Goal: Information Seeking & Learning: Learn about a topic

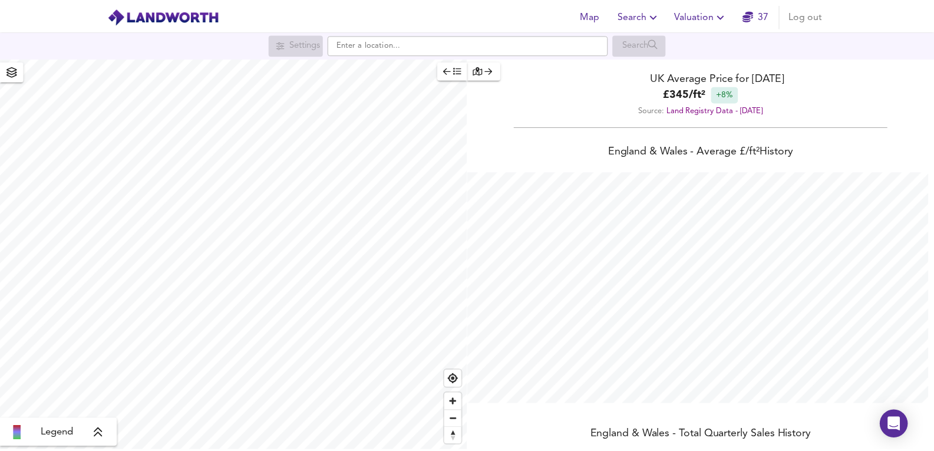
scroll to position [451, 943]
click at [695, 8] on span "Valuation" at bounding box center [708, 15] width 54 height 17
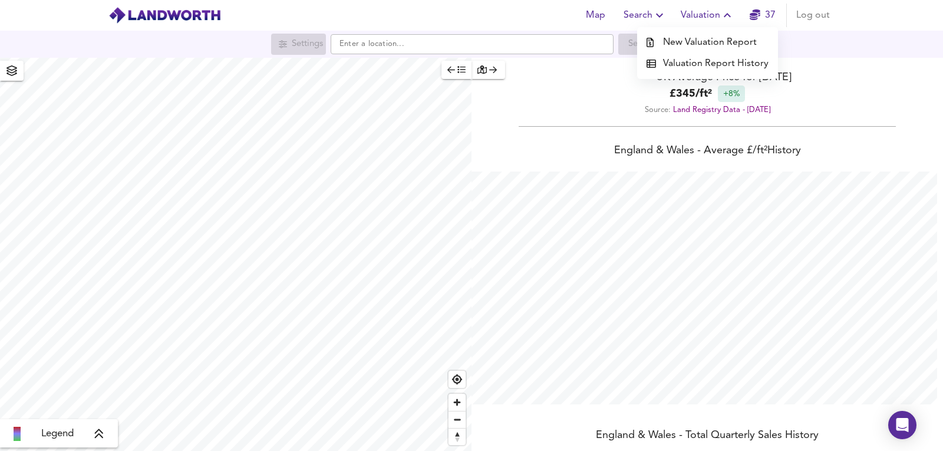
click at [697, 47] on li "New Valuation Report" at bounding box center [707, 42] width 141 height 21
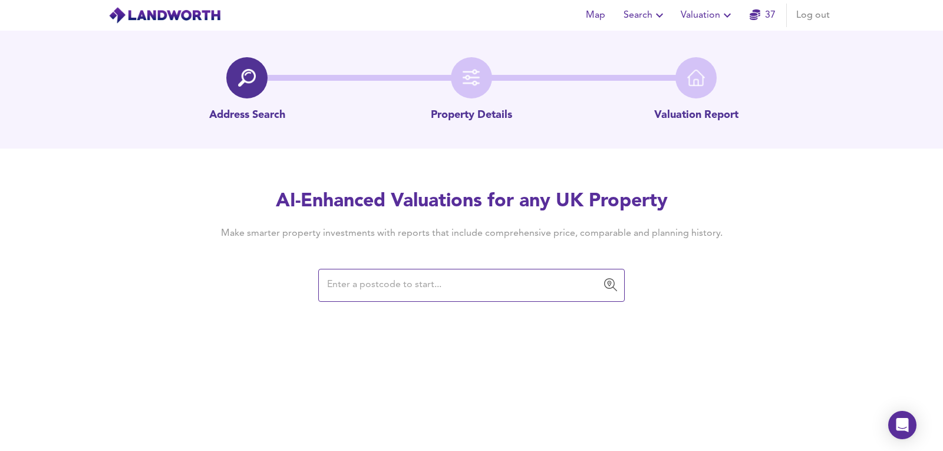
click at [523, 297] on div "​" at bounding box center [471, 285] width 306 height 33
paste input "BN20 9LN"
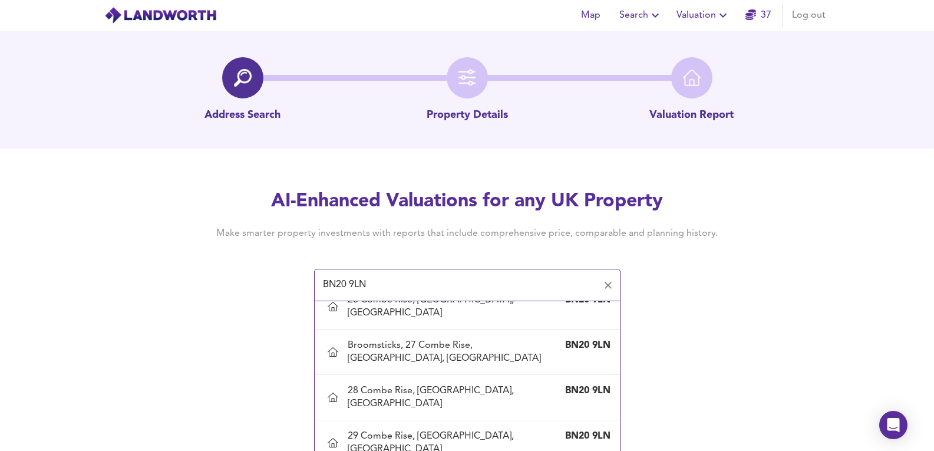
scroll to position [432, 0]
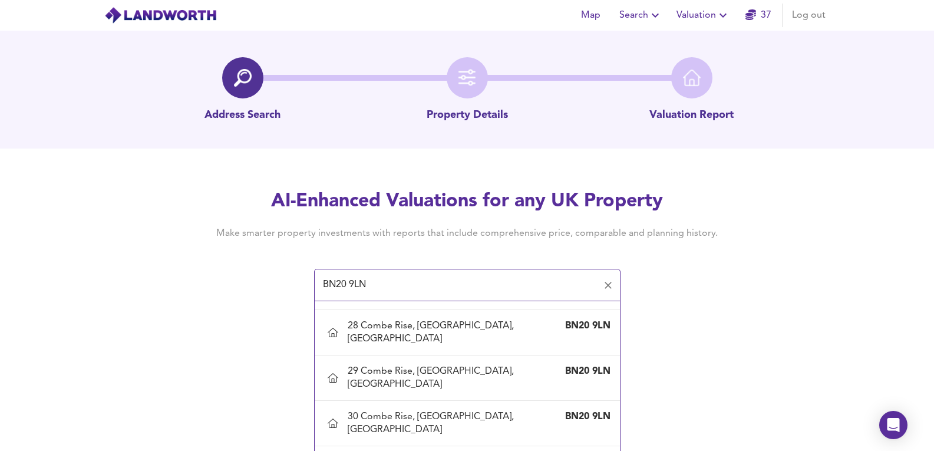
type input "34 Combe Rise, Willingdon, East Sussex"
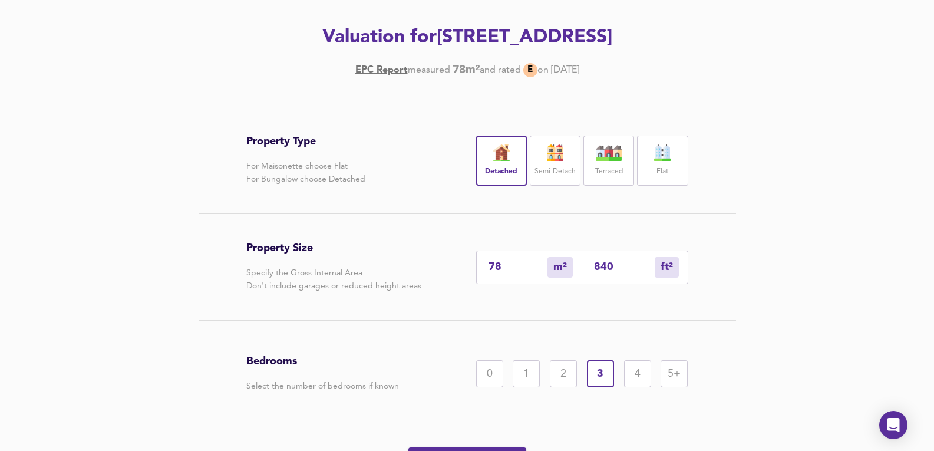
scroll to position [196, 0]
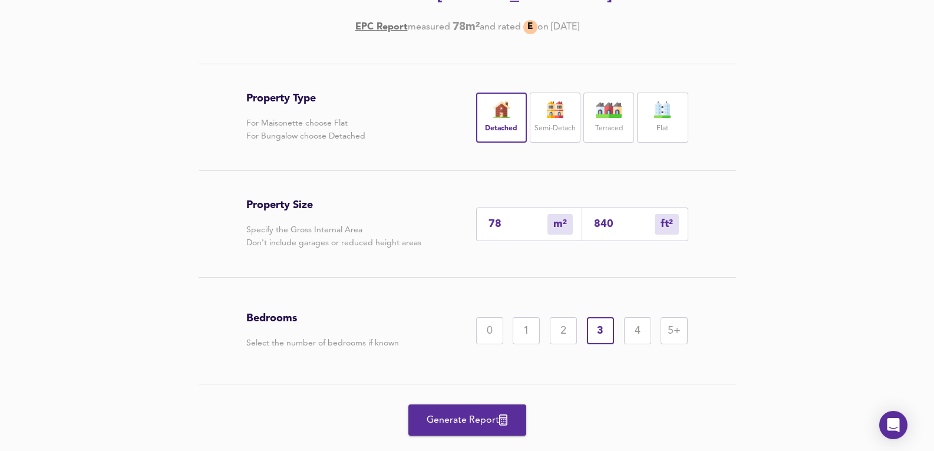
click at [450, 420] on span "Generate Report" at bounding box center [467, 420] width 94 height 17
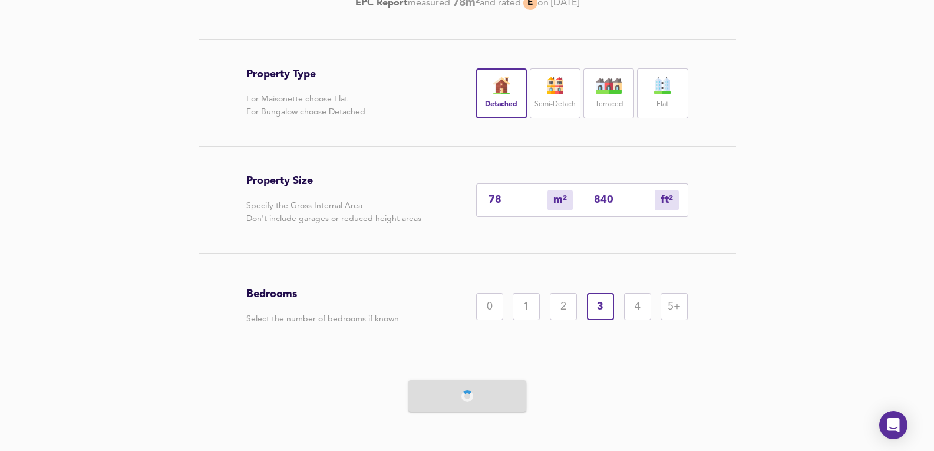
scroll to position [225, 0]
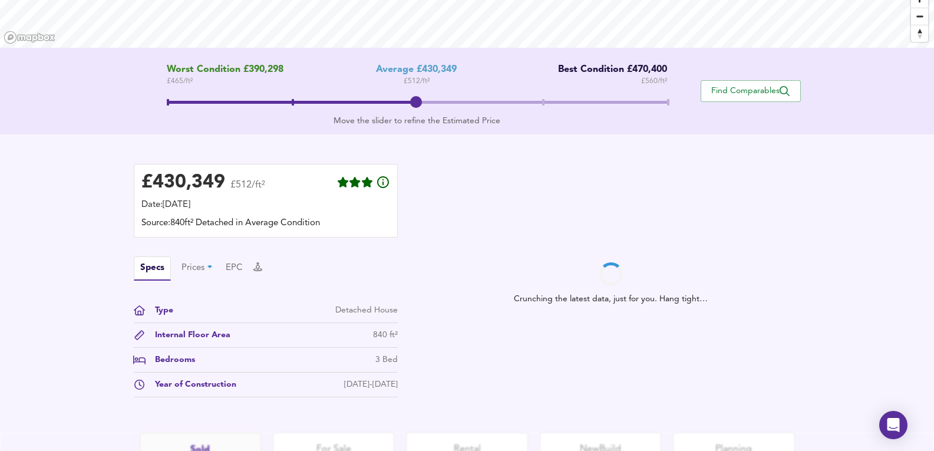
scroll to position [305, 0]
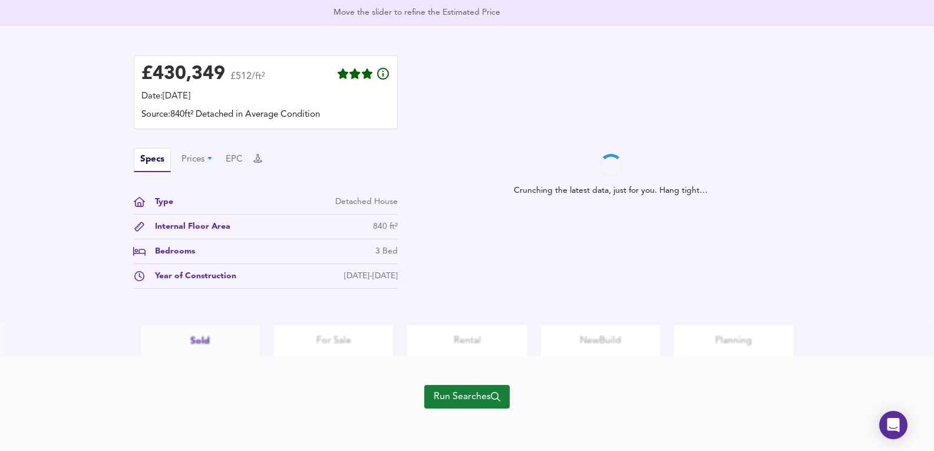
click at [483, 395] on span "Run Searches" at bounding box center [467, 396] width 67 height 17
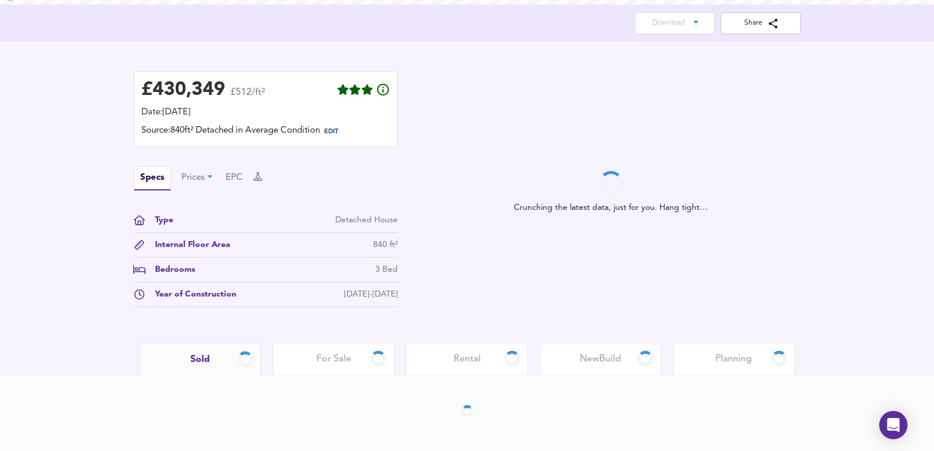
scroll to position [240, 0]
click at [183, 168] on div "Specs Prices 3 Tags EPC" at bounding box center [266, 178] width 264 height 24
click at [213, 190] on div "Specs Prices 3 Tags EPC" at bounding box center [266, 178] width 264 height 24
click at [205, 176] on div "Prices 3" at bounding box center [201, 178] width 38 height 15
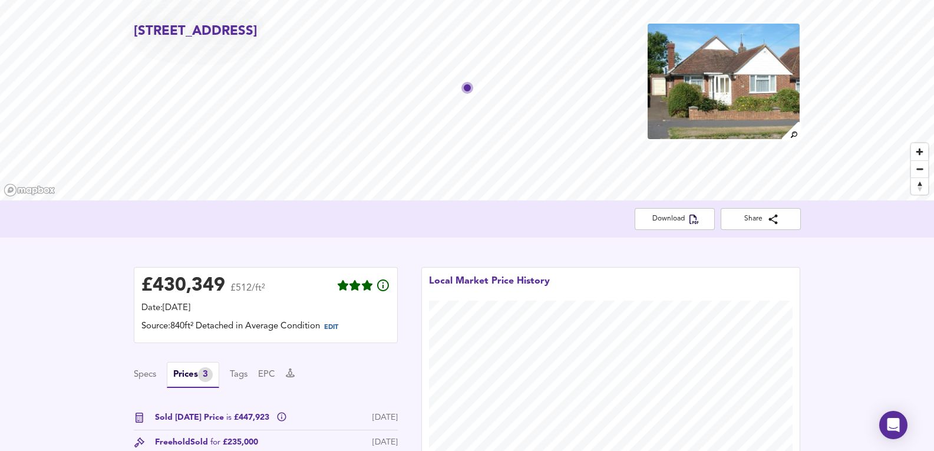
scroll to position [162, 0]
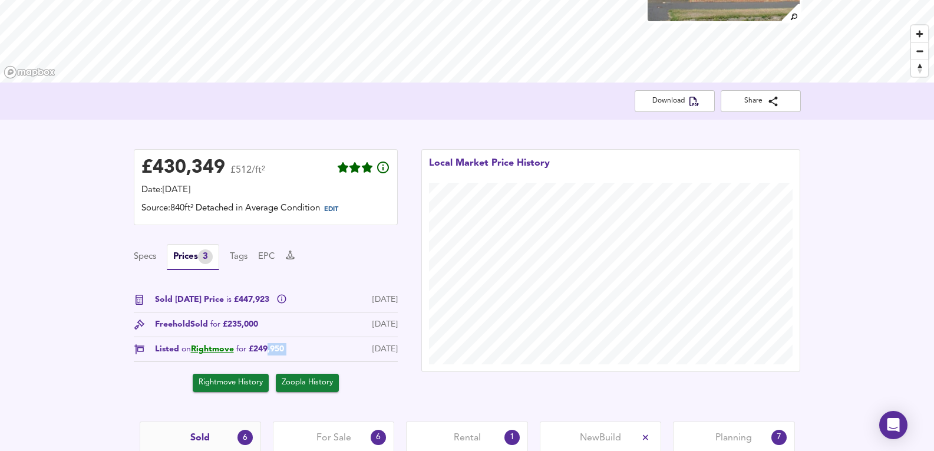
drag, startPoint x: 268, startPoint y: 343, endPoint x: 334, endPoint y: 337, distance: 66.3
click at [331, 342] on div "Sold Today Price is £447,923 9 Sept 2025 Freehold Sold for £235,000 22 Dec 2009…" at bounding box center [266, 343] width 264 height 98
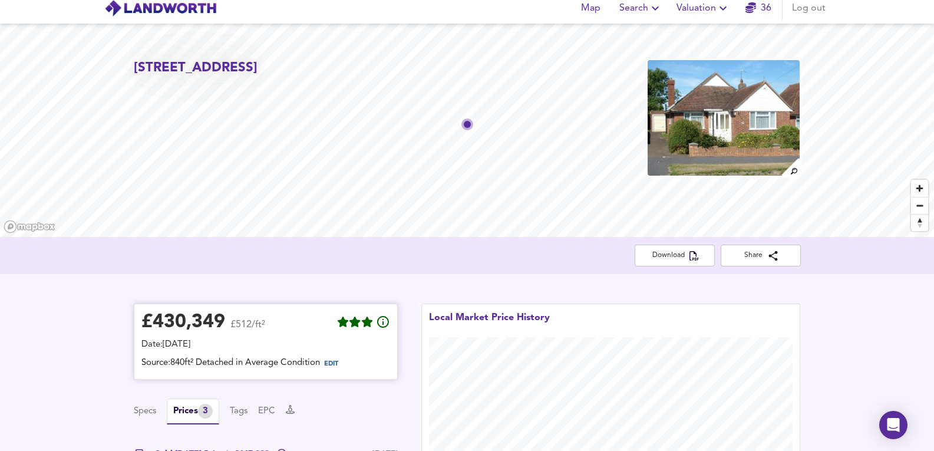
scroll to position [0, 0]
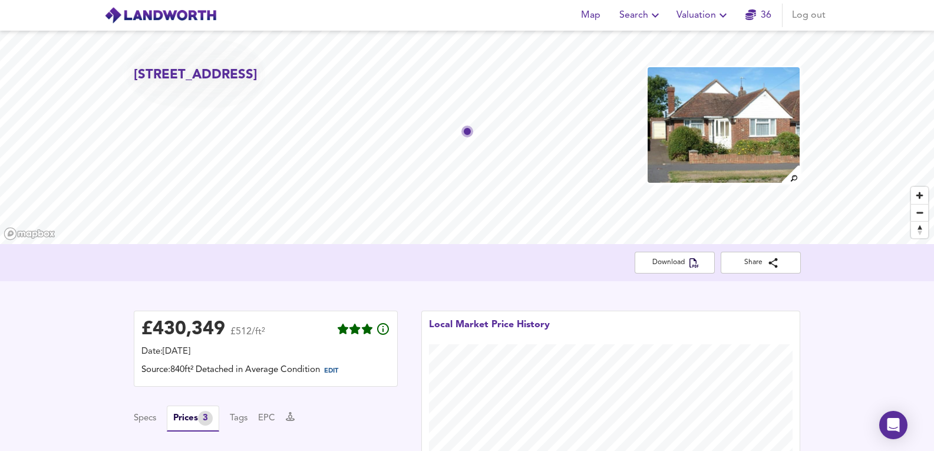
click at [697, 139] on img at bounding box center [724, 125] width 154 height 118
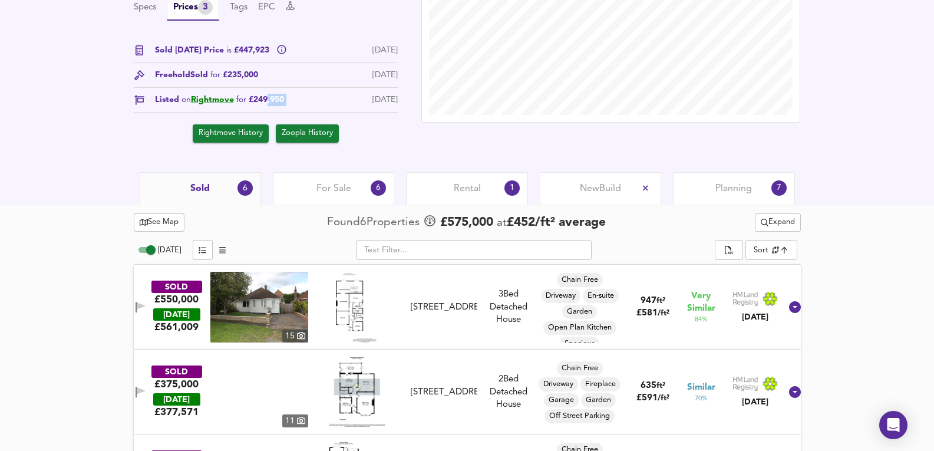
scroll to position [472, 0]
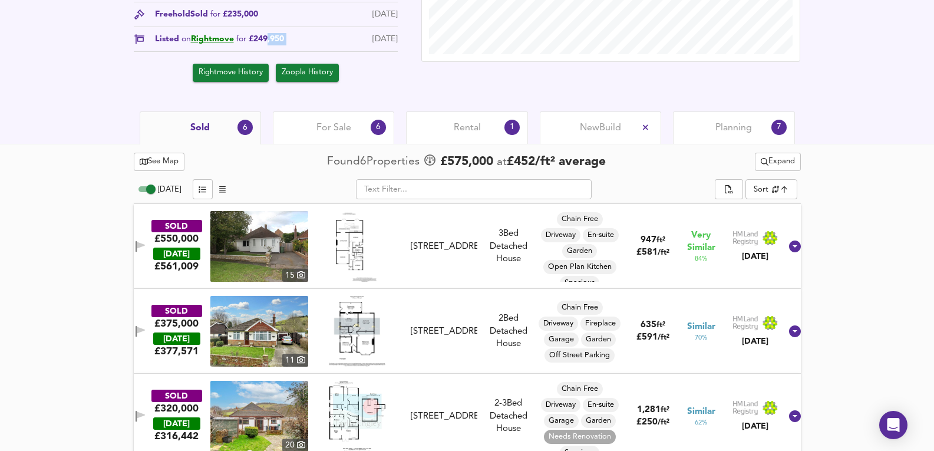
click at [337, 133] on span "For Sale" at bounding box center [334, 127] width 35 height 13
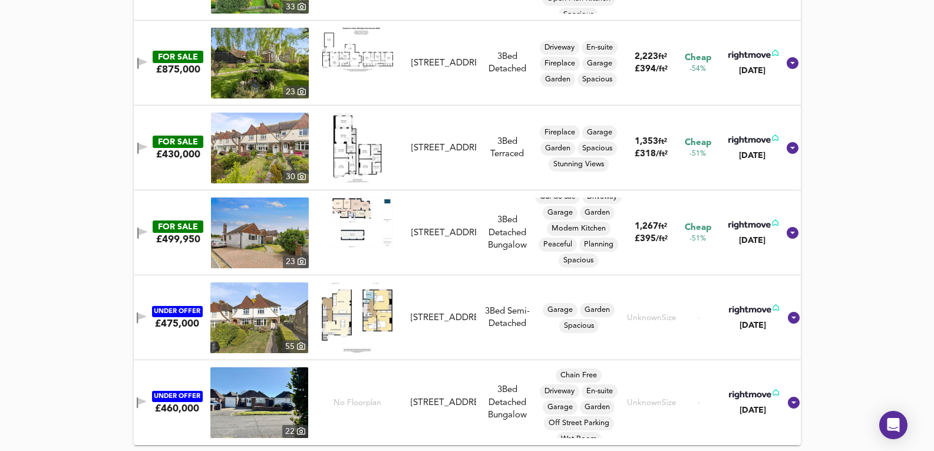
scroll to position [701, 0]
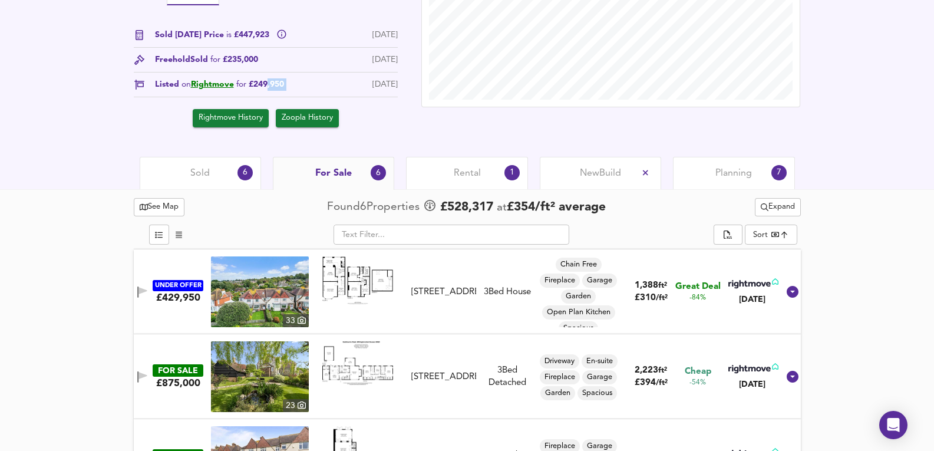
click at [432, 163] on div "Rental 1" at bounding box center [466, 173] width 121 height 32
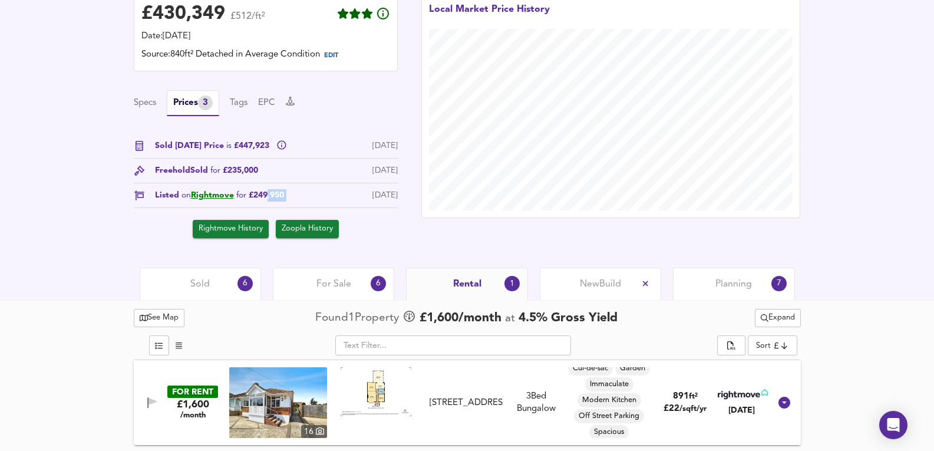
scroll to position [9, 0]
click at [741, 282] on span "Planning" at bounding box center [734, 284] width 37 height 13
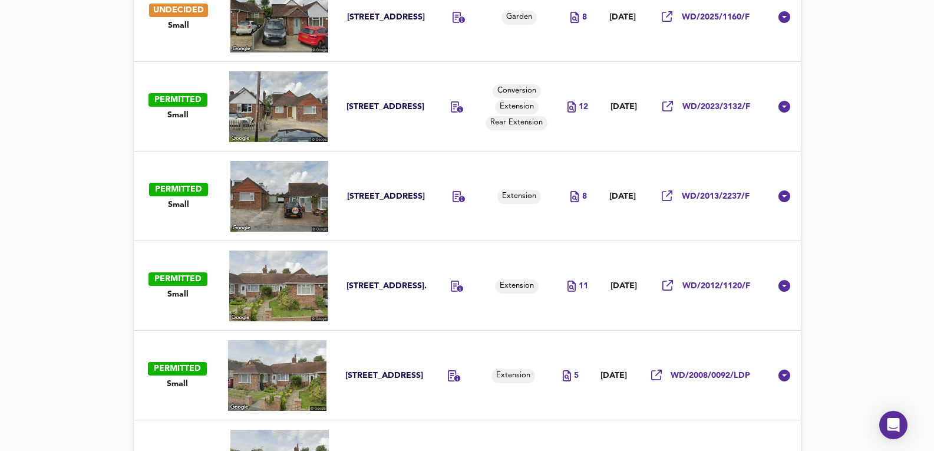
scroll to position [544, 0]
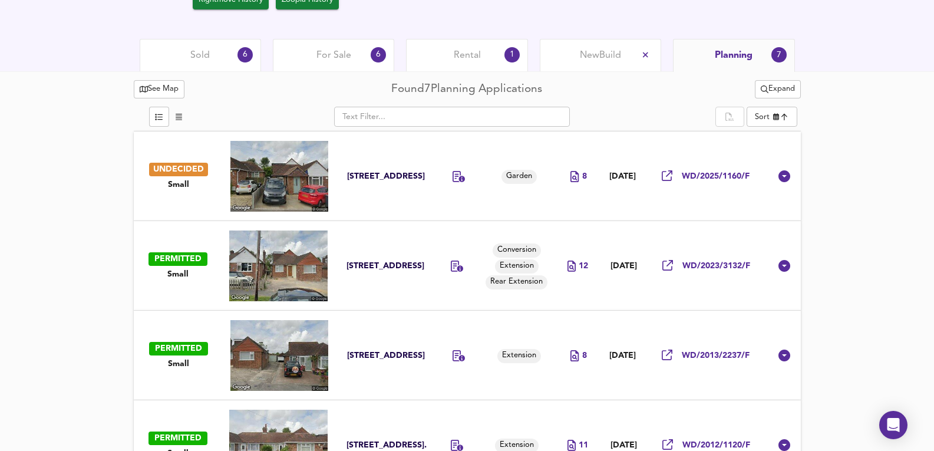
click at [173, 48] on div "Sold 6" at bounding box center [200, 55] width 121 height 32
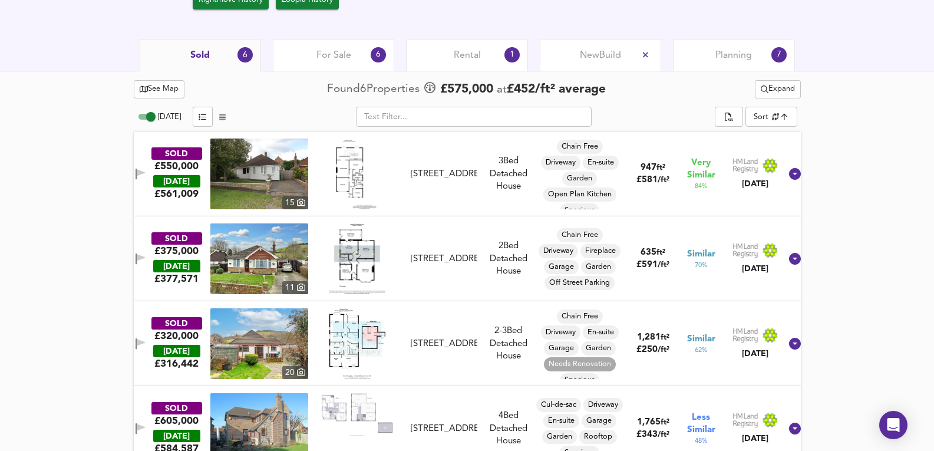
drag, startPoint x: 328, startPoint y: 62, endPoint x: 329, endPoint y: 0, distance: 61.9
click at [328, 62] on span "For Sale" at bounding box center [334, 55] width 35 height 13
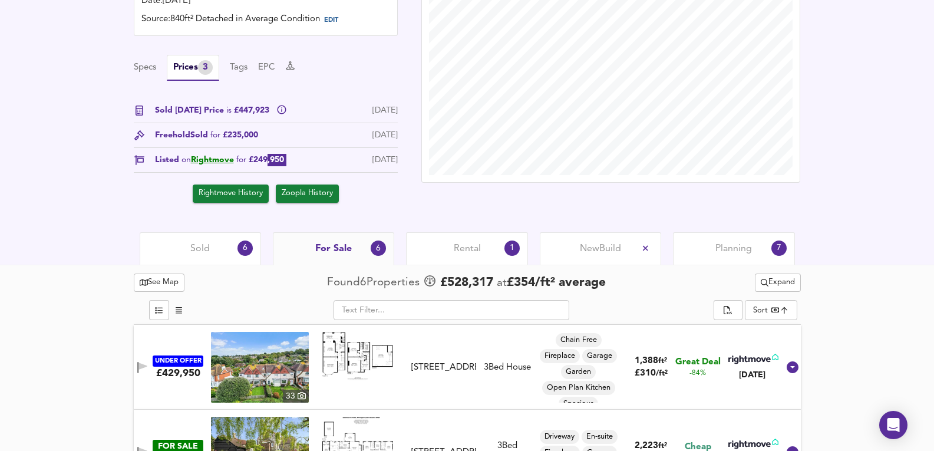
scroll to position [347, 0]
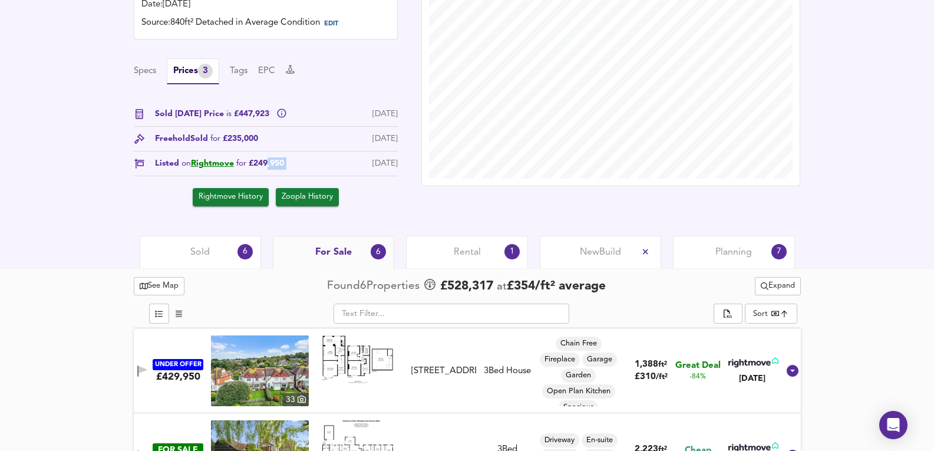
click at [295, 167] on div "Listed on Rightmove for £249,950 30 Sept 2009" at bounding box center [266, 166] width 264 height 19
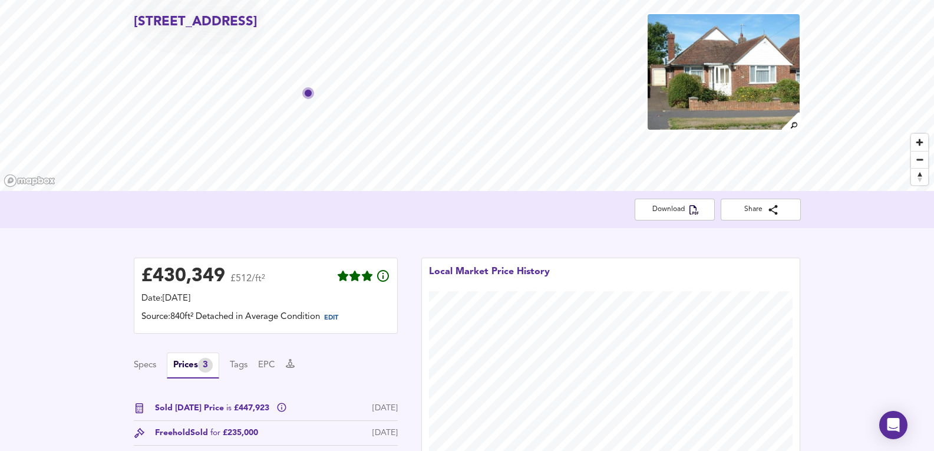
scroll to position [0, 0]
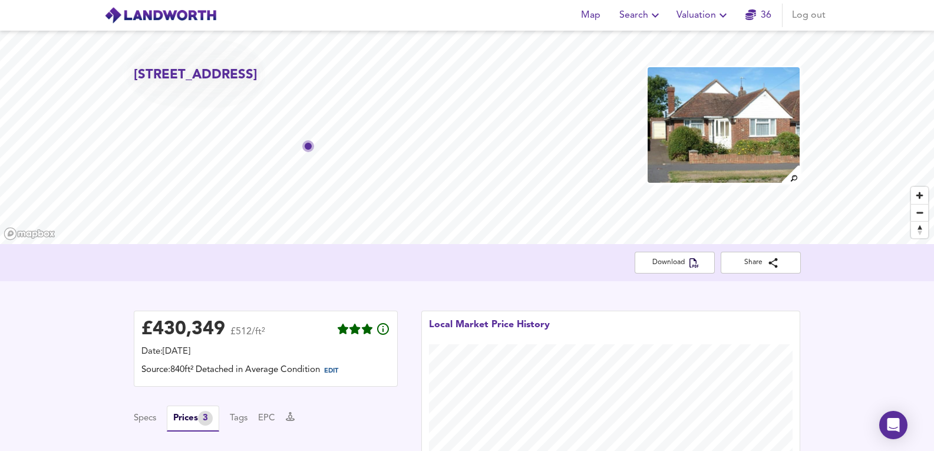
click at [686, 124] on img at bounding box center [724, 125] width 154 height 118
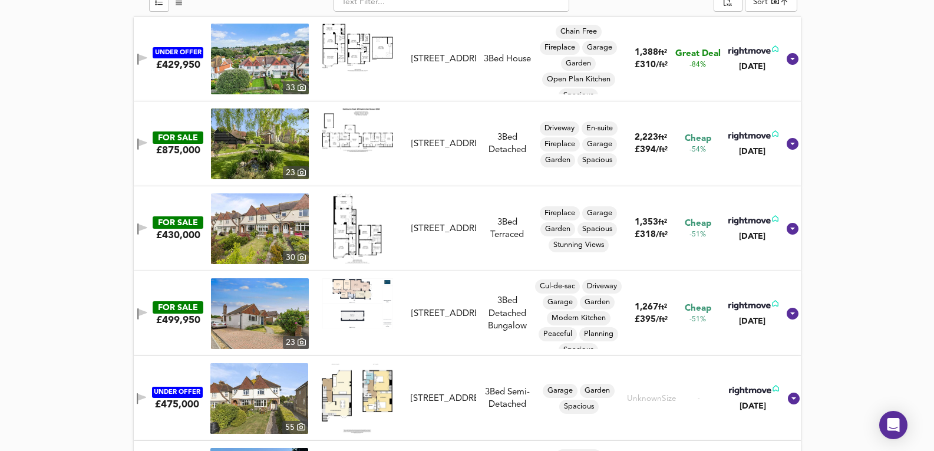
scroll to position [668, 0]
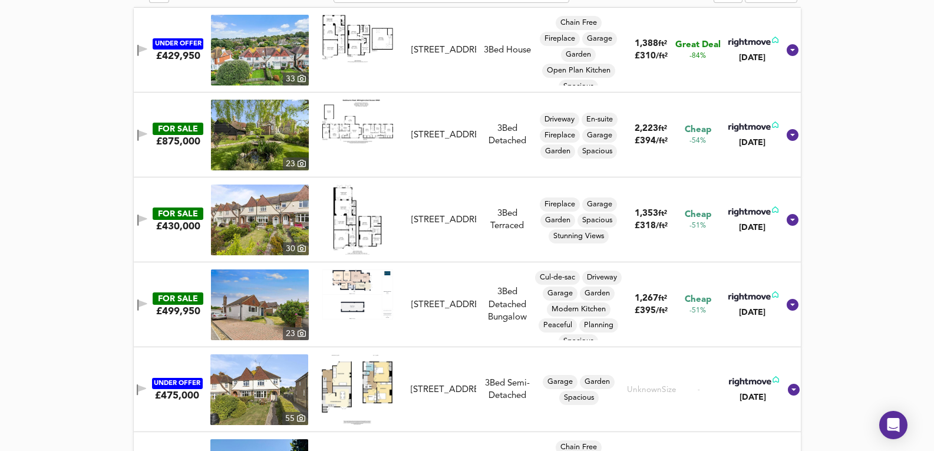
click at [253, 296] on img at bounding box center [260, 304] width 98 height 71
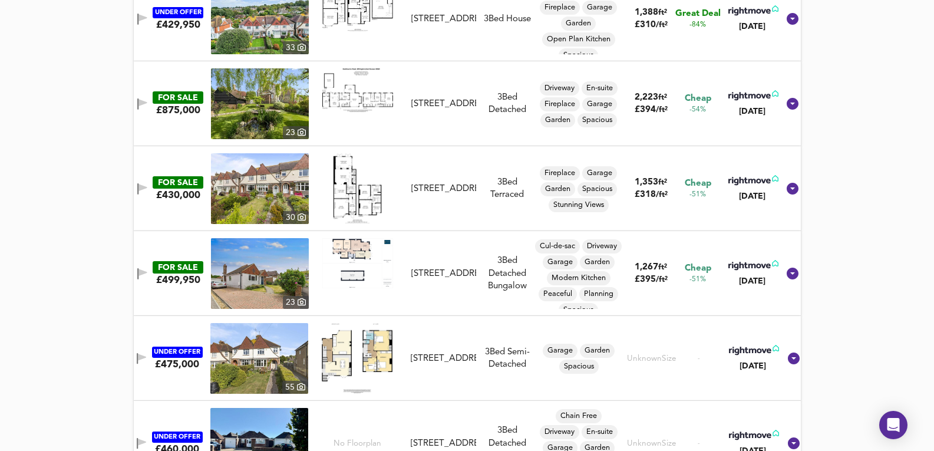
scroll to position [740, 0]
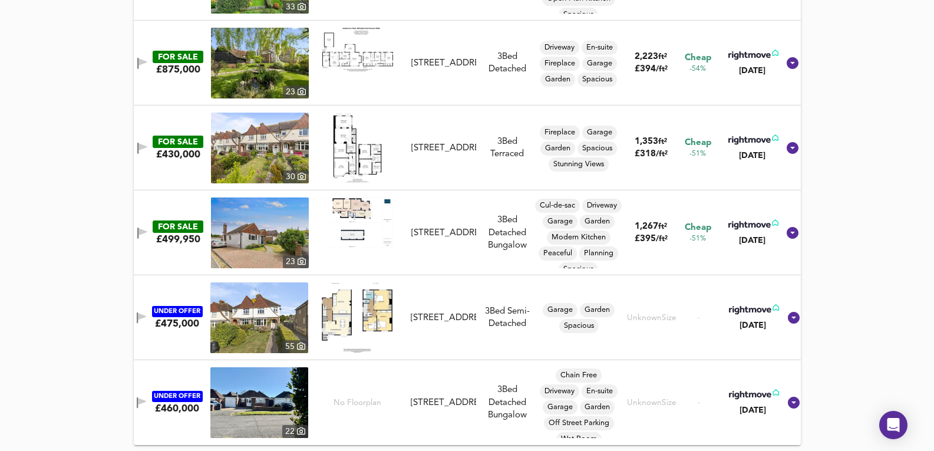
click at [253, 393] on img at bounding box center [259, 402] width 98 height 71
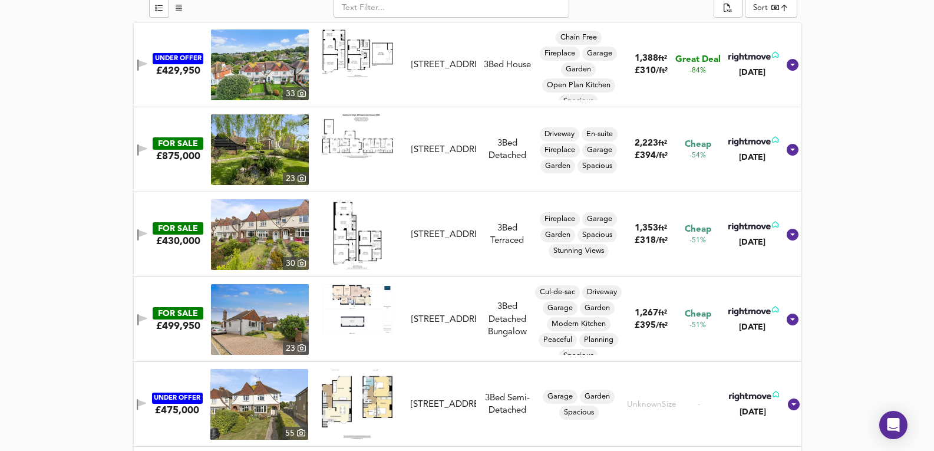
scroll to position [544, 0]
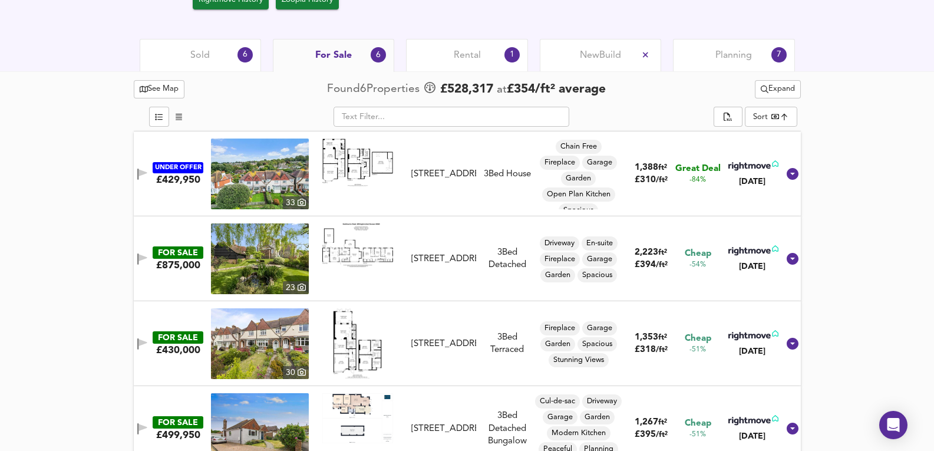
click at [328, 67] on div "For Sale 6" at bounding box center [333, 55] width 121 height 33
click at [220, 54] on div "Sold 6" at bounding box center [200, 55] width 121 height 32
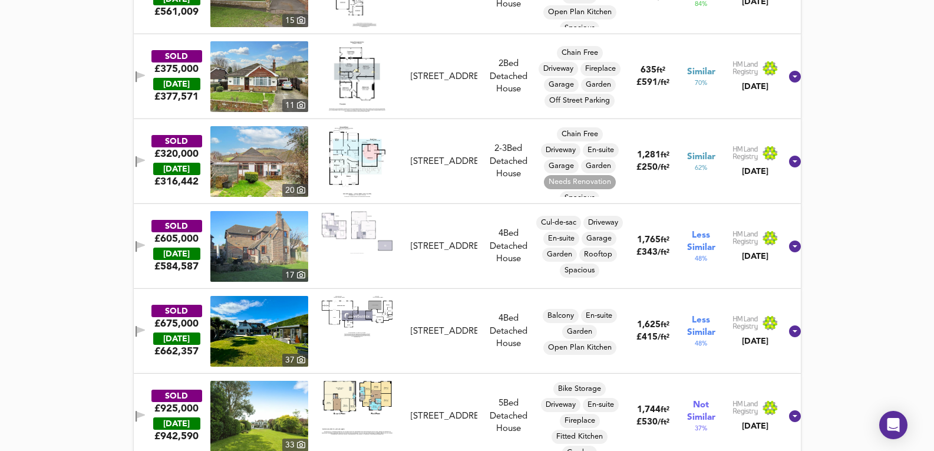
scroll to position [740, 0]
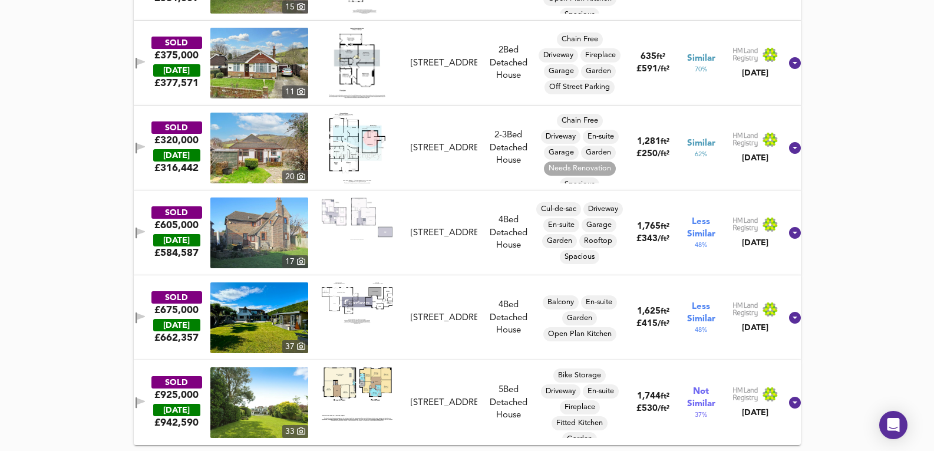
click at [274, 319] on img at bounding box center [259, 317] width 98 height 71
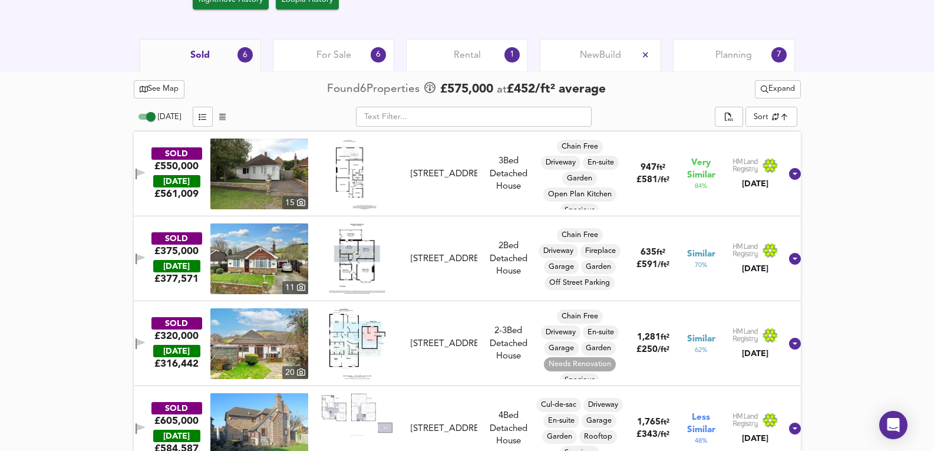
click at [783, 93] on span "Expand" at bounding box center [778, 90] width 34 height 14
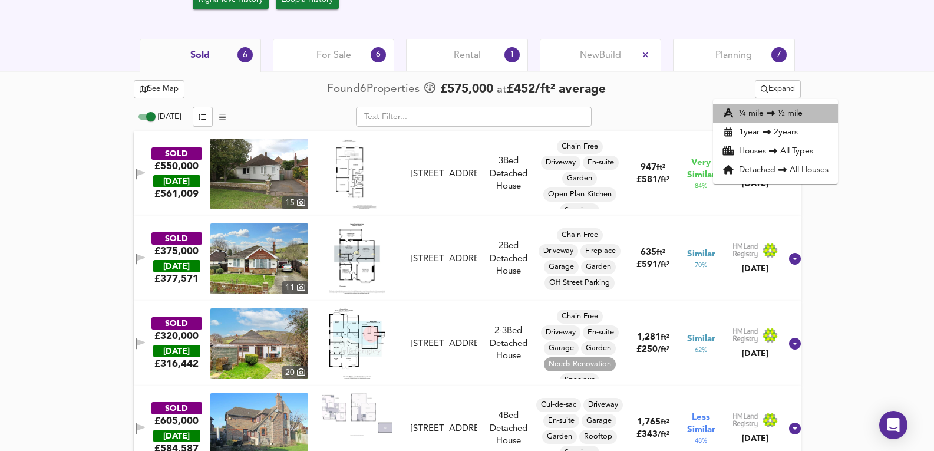
click at [793, 110] on li "¼ mile ½ mile" at bounding box center [775, 113] width 125 height 19
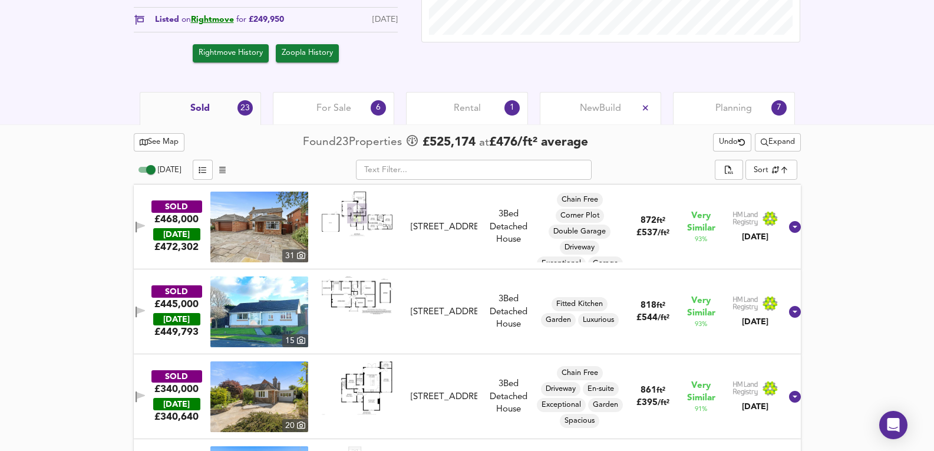
scroll to position [505, 0]
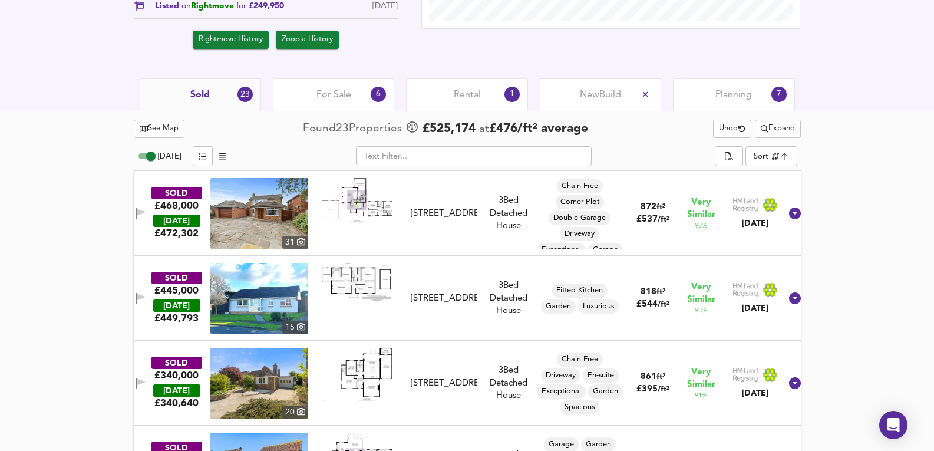
click at [271, 223] on img at bounding box center [259, 213] width 98 height 71
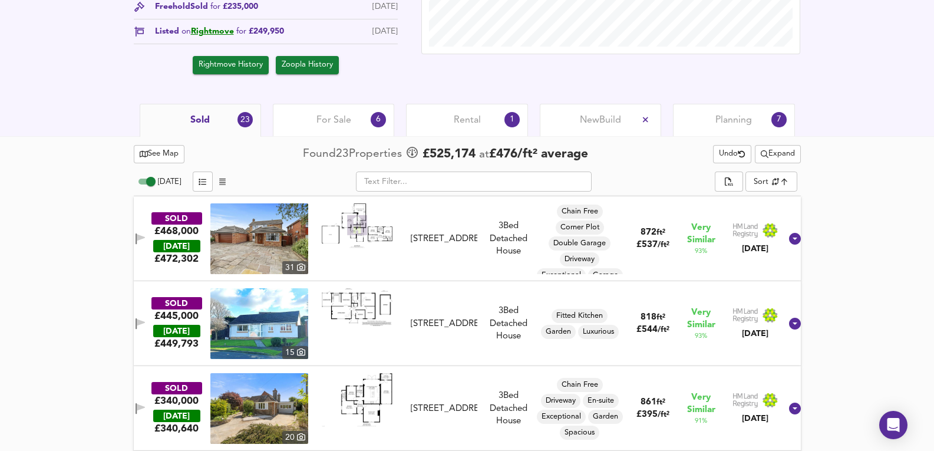
scroll to position [465, 0]
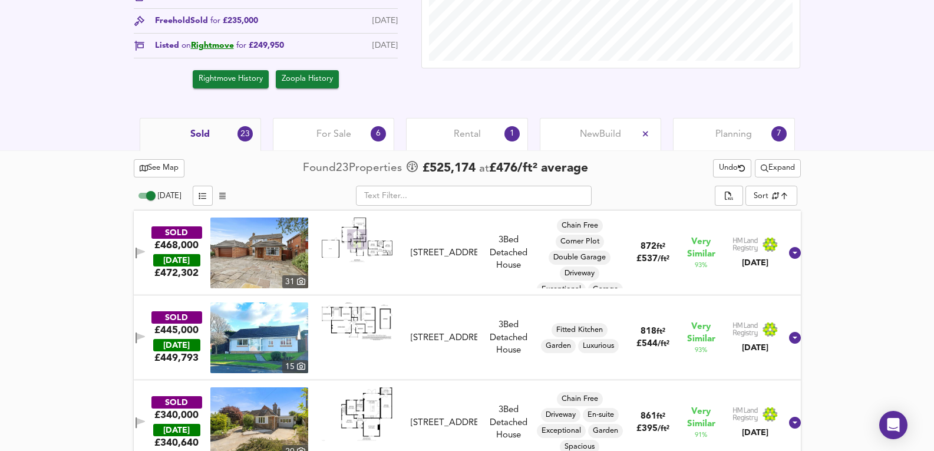
click at [786, 168] on span "Expand" at bounding box center [778, 169] width 34 height 14
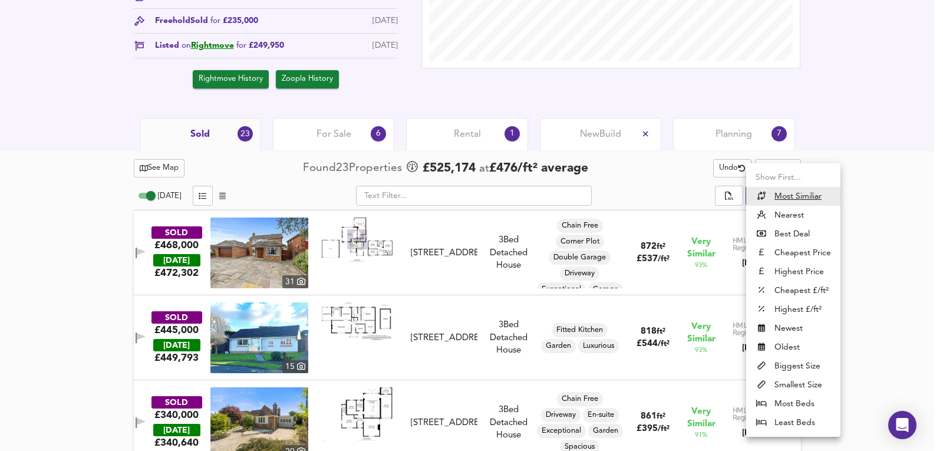
click at [808, 219] on li "Nearest" at bounding box center [793, 215] width 94 height 19
type input "distancetocenter"
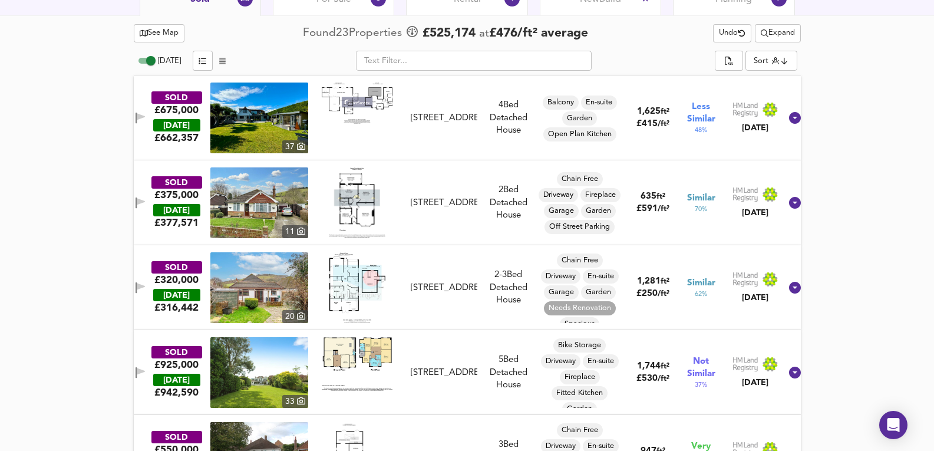
scroll to position [544, 0]
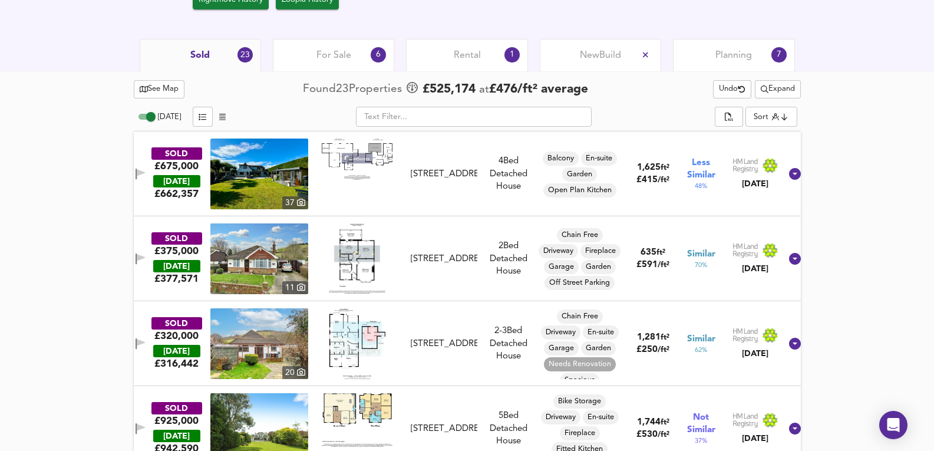
click at [773, 78] on div "See Map Found 23 Propert ies £ 525,174 at £ 476 / ft² average Undo Expand" at bounding box center [467, 89] width 667 height 23
click at [764, 64] on div "Planning 7" at bounding box center [733, 55] width 121 height 32
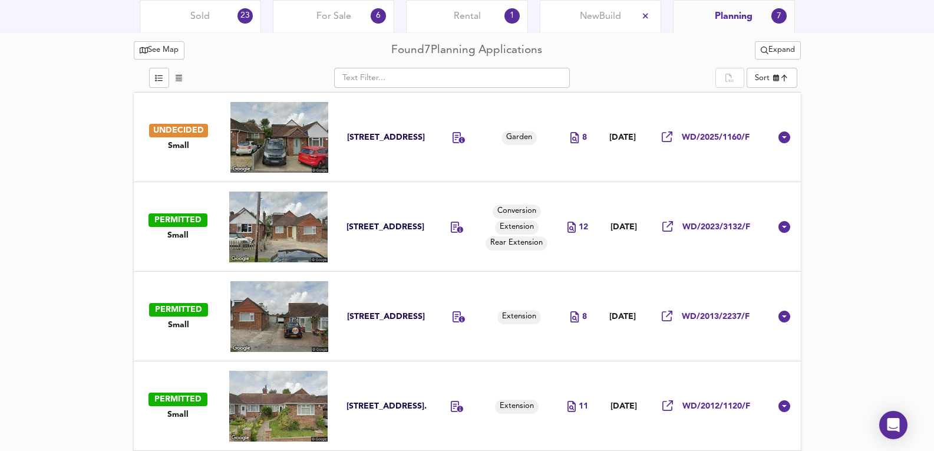
click at [461, 22] on span "Rental" at bounding box center [467, 16] width 27 height 13
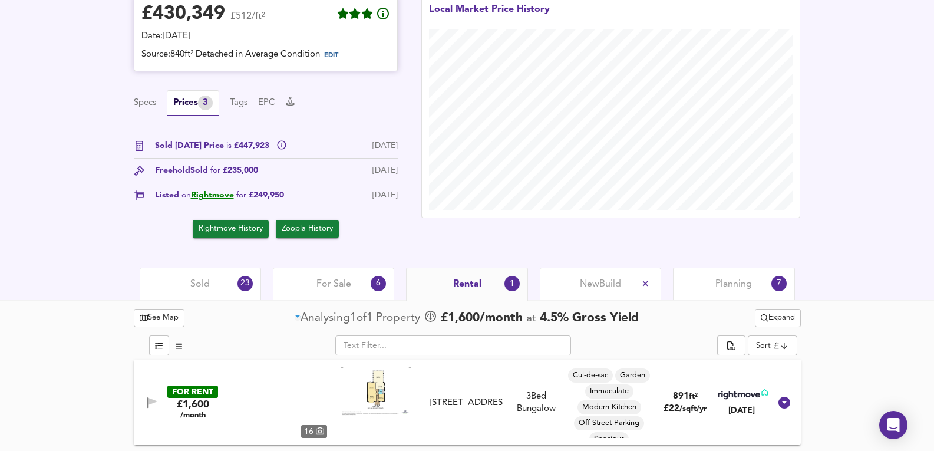
scroll to position [316, 0]
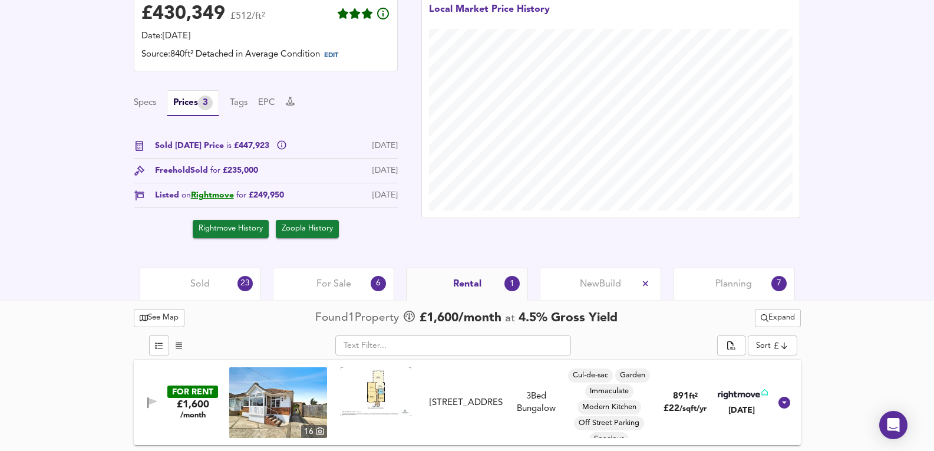
click at [199, 282] on span "Sold" at bounding box center [199, 284] width 19 height 13
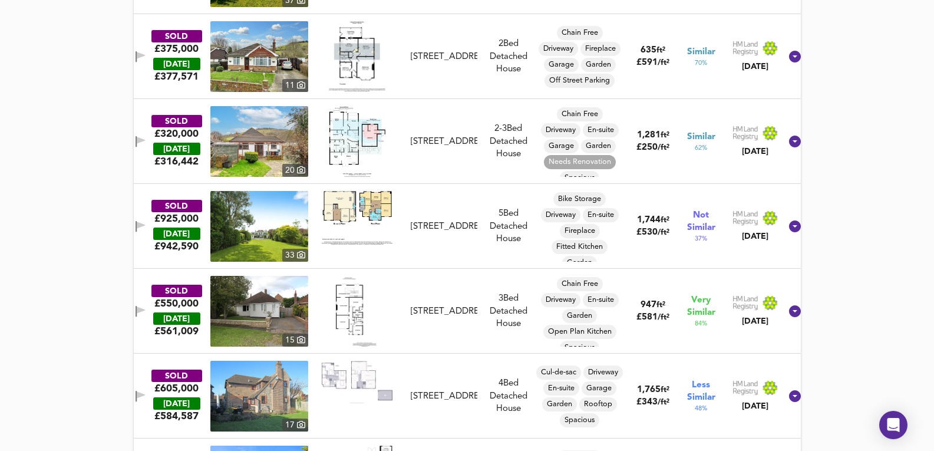
scroll to position [747, 0]
click at [301, 287] on img at bounding box center [259, 310] width 98 height 71
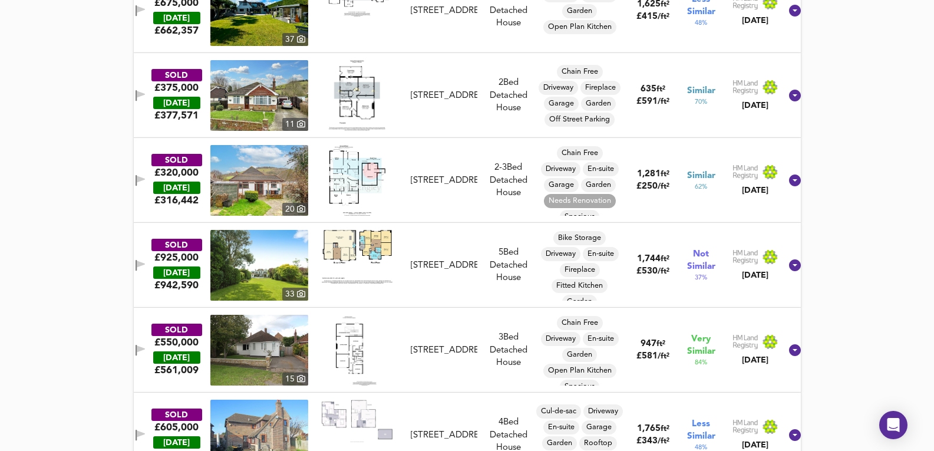
click at [447, 373] on div "SOLD £550,000 TODAY £ 561,009 15 30 Downs Road, BN22 0JJ 30 Downs Road, BN22 0J…" at bounding box center [453, 350] width 656 height 71
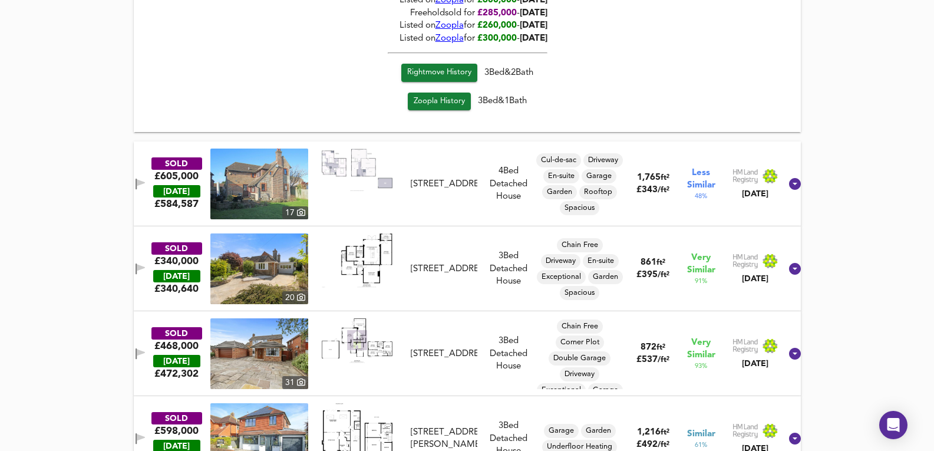
scroll to position [1297, 0]
click at [252, 266] on img at bounding box center [259, 268] width 98 height 71
click at [417, 291] on div "SOLD £340,000 TODAY £ 340,640 20 3 Wannock Lane, BN20 9SB 3 Wannock Lane, BN20 …" at bounding box center [453, 268] width 656 height 71
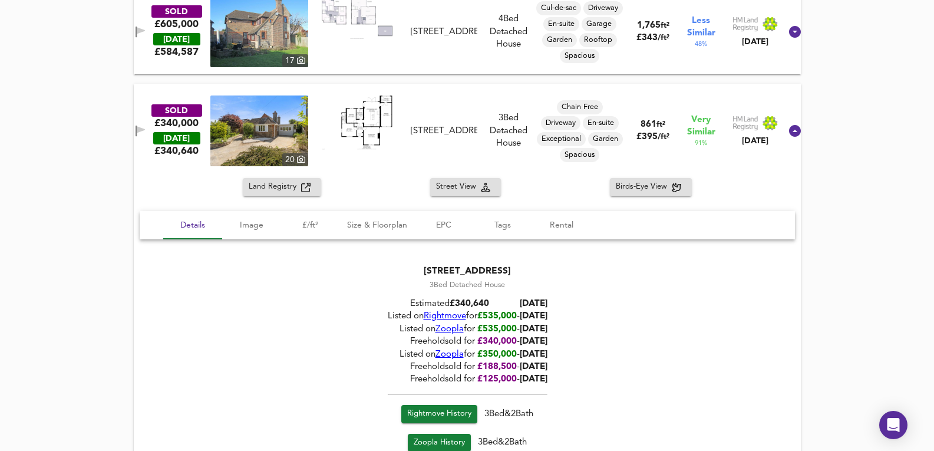
scroll to position [1454, 0]
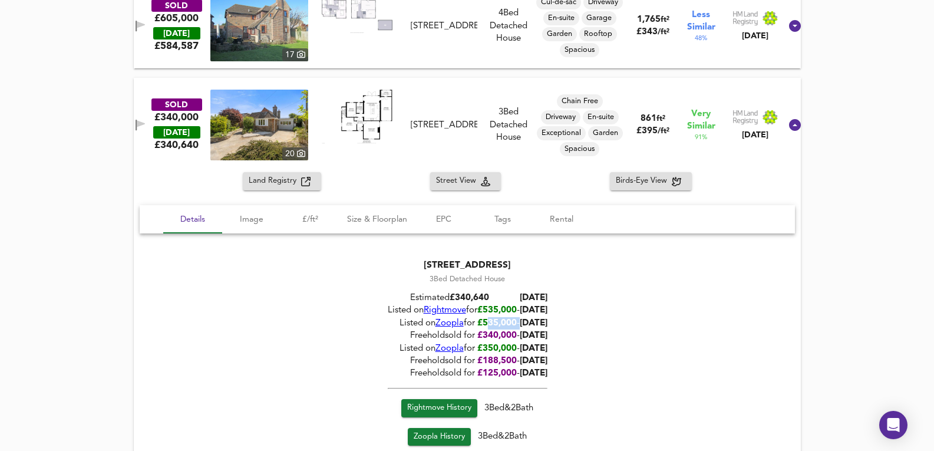
drag, startPoint x: 479, startPoint y: 319, endPoint x: 511, endPoint y: 322, distance: 32.6
click at [511, 322] on div "Listed on Zoopla for £535,000 - 01/06/2025" at bounding box center [467, 323] width 160 height 12
click at [437, 349] on span "Zoopla" at bounding box center [449, 348] width 28 height 9
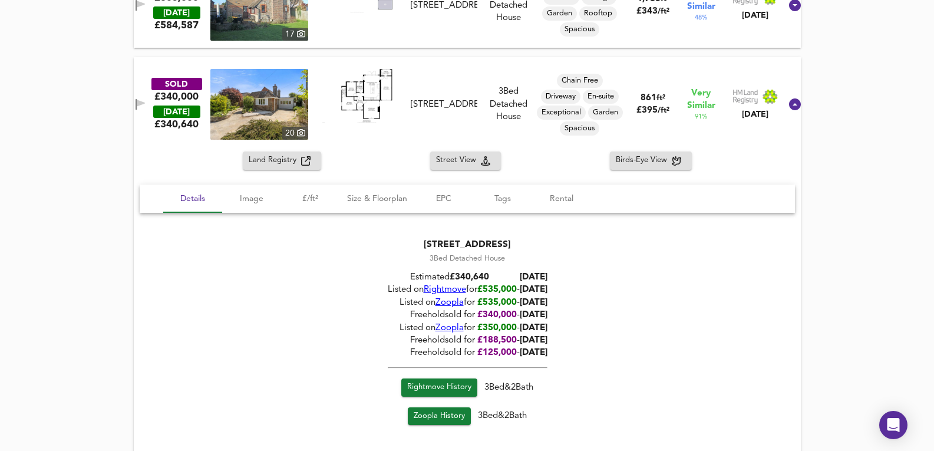
scroll to position [1493, 0]
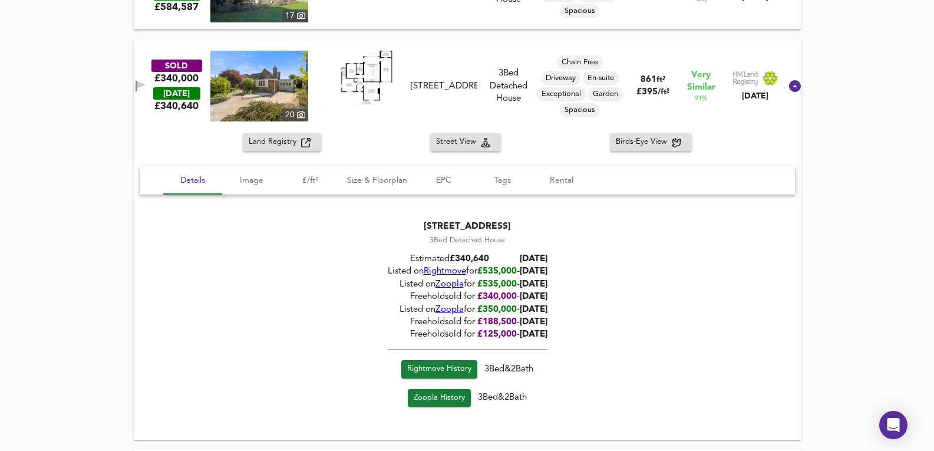
click at [429, 269] on span "Rightmove" at bounding box center [444, 272] width 42 height 9
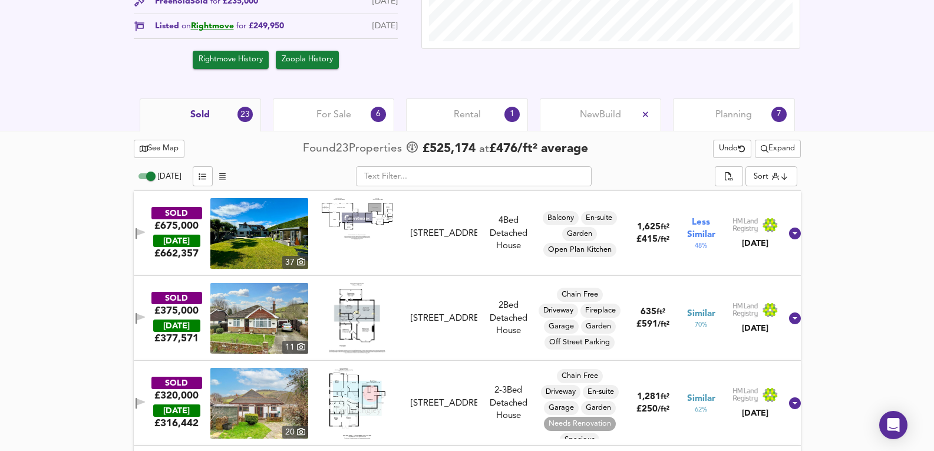
scroll to position [472, 0]
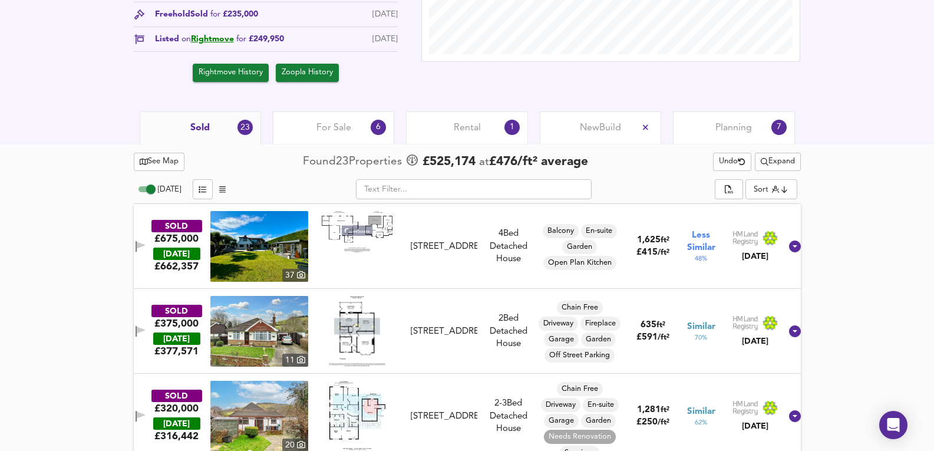
click at [785, 151] on div "See Map Found 23 Propert ies £ 525,174 at £ 476 / ft² average Undo Expand" at bounding box center [467, 161] width 667 height 23
click at [796, 162] on button "Expand" at bounding box center [778, 162] width 46 height 18
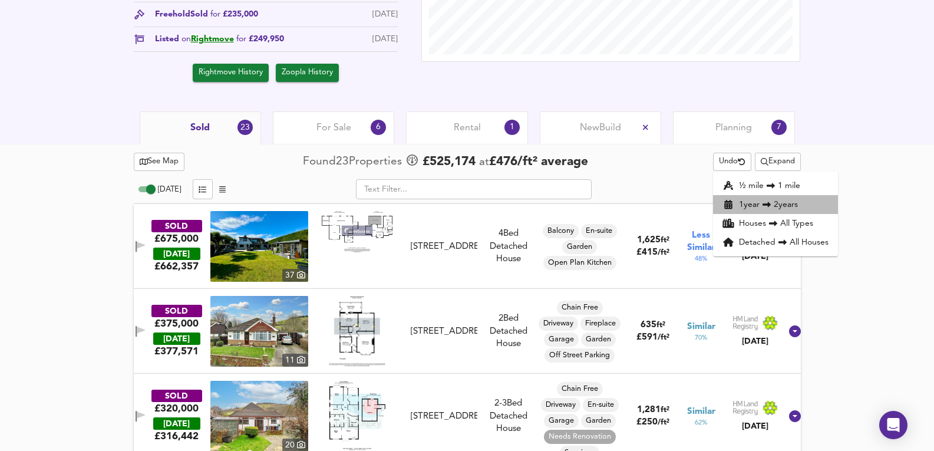
click at [798, 206] on li "1 year 2 years" at bounding box center [775, 204] width 125 height 19
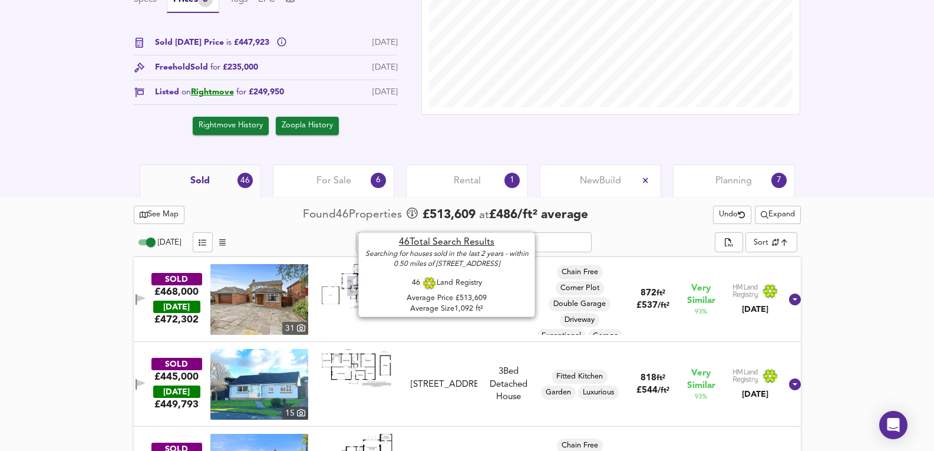
scroll to position [433, 0]
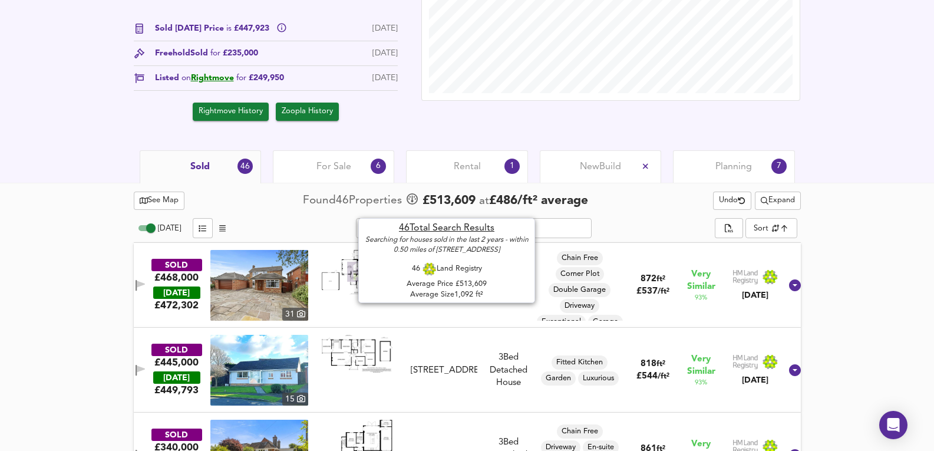
click at [259, 380] on img at bounding box center [259, 370] width 98 height 71
click at [449, 345] on div "SOLD £445,000 TODAY £ 449,793 15 6 Salisbury Close, BN22 0JY 6 Salisbury Close,…" at bounding box center [453, 370] width 656 height 71
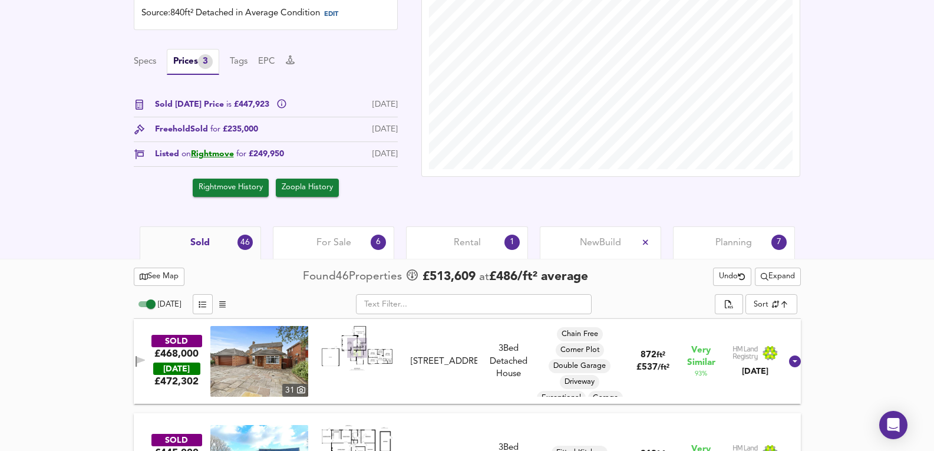
scroll to position [275, 0]
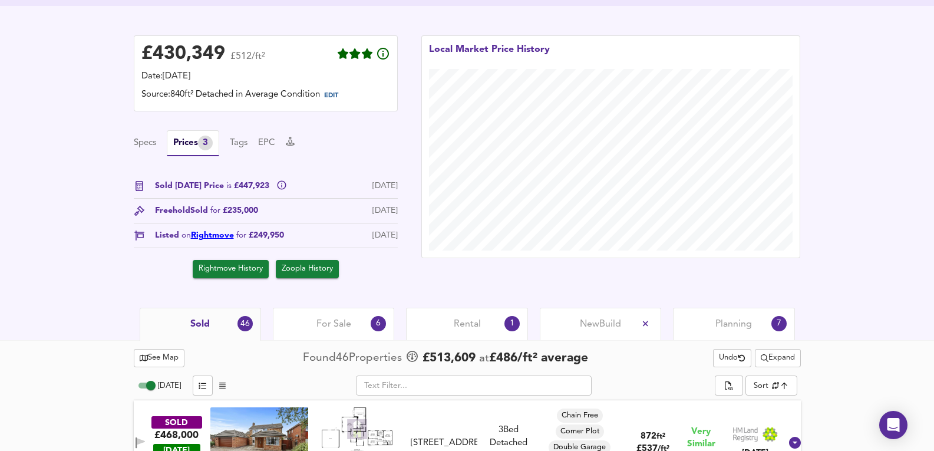
click at [206, 235] on link "Rightmove" at bounding box center [212, 235] width 43 height 8
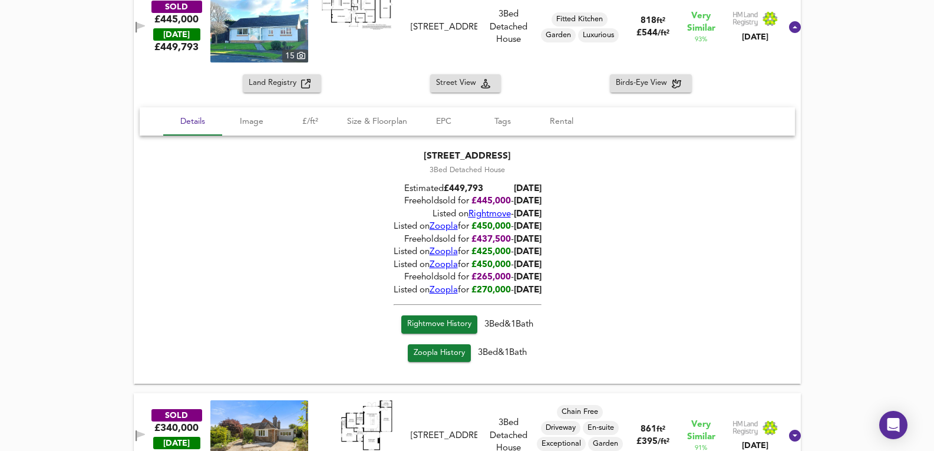
scroll to position [629, 0]
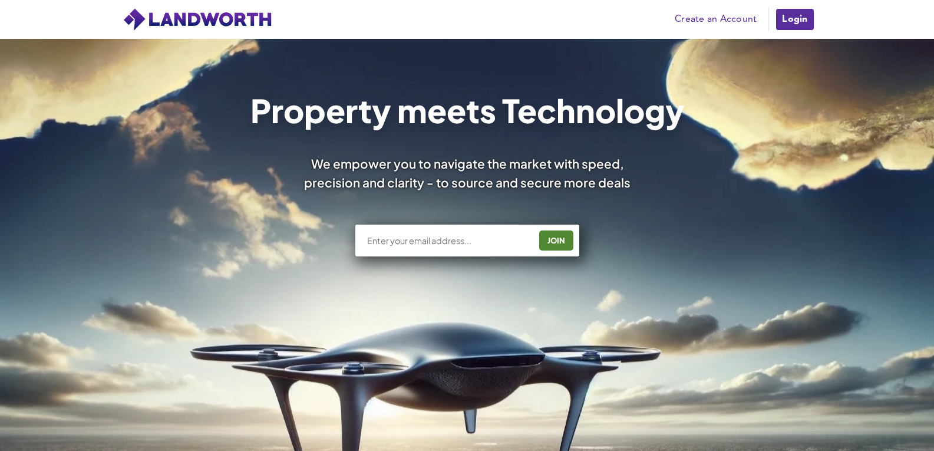
click at [793, 11] on link "Login" at bounding box center [794, 20] width 39 height 24
click at [791, 16] on link "Login" at bounding box center [794, 20] width 39 height 24
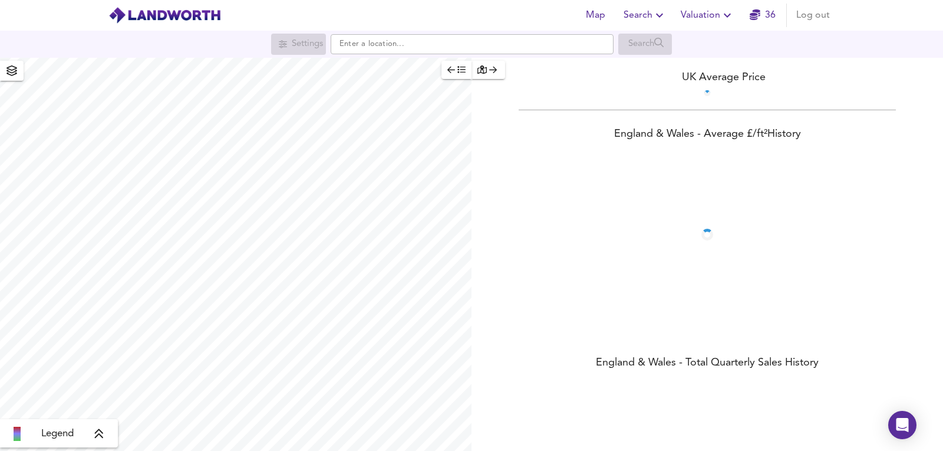
click at [724, 6] on button "Valuation" at bounding box center [707, 16] width 63 height 24
click at [719, 47] on li "New Valuation Report" at bounding box center [707, 42] width 141 height 21
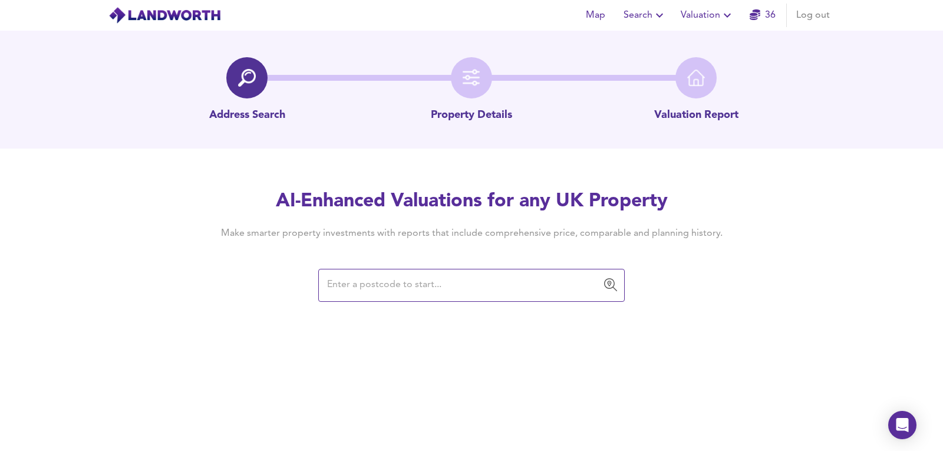
click at [416, 273] on div "​" at bounding box center [471, 285] width 306 height 33
click at [430, 277] on input "text" at bounding box center [463, 285] width 278 height 22
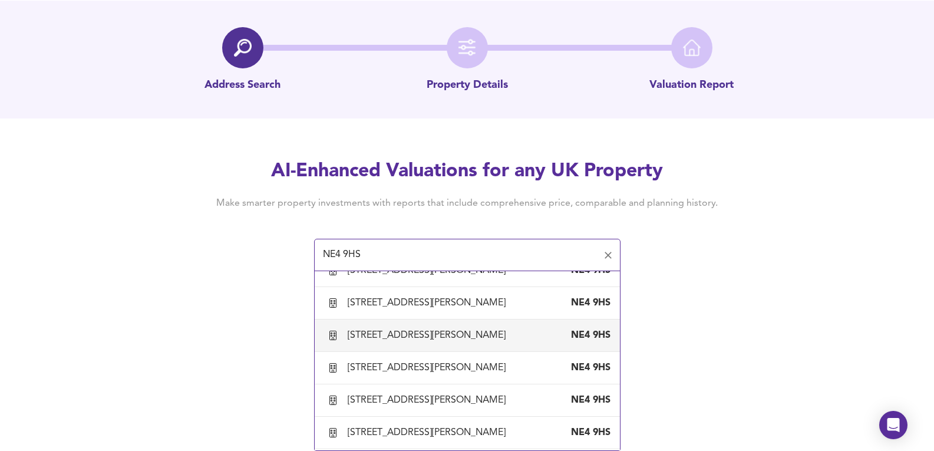
scroll to position [1100, 0]
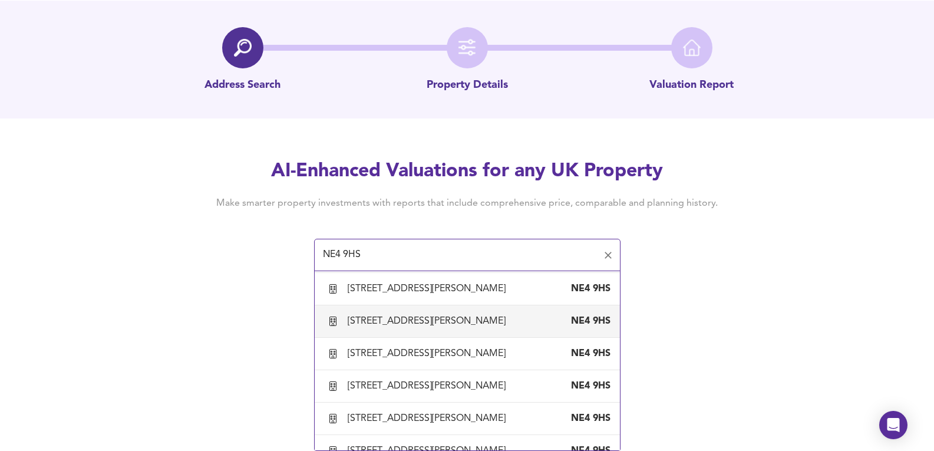
click at [426, 391] on div "57 Wingrove Gardens, Newcastle Upon Tyne" at bounding box center [429, 386] width 163 height 13
type input "57 Wingrove Gardens, Newcastle Upon Tyne"
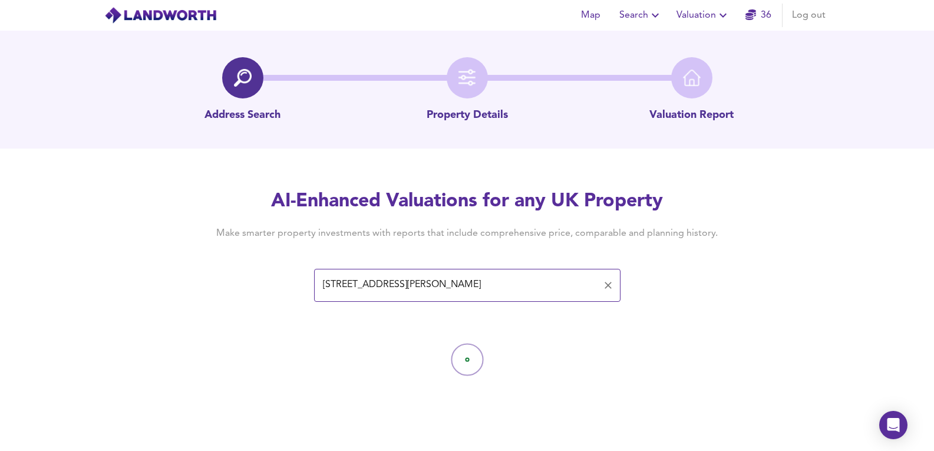
scroll to position [0, 0]
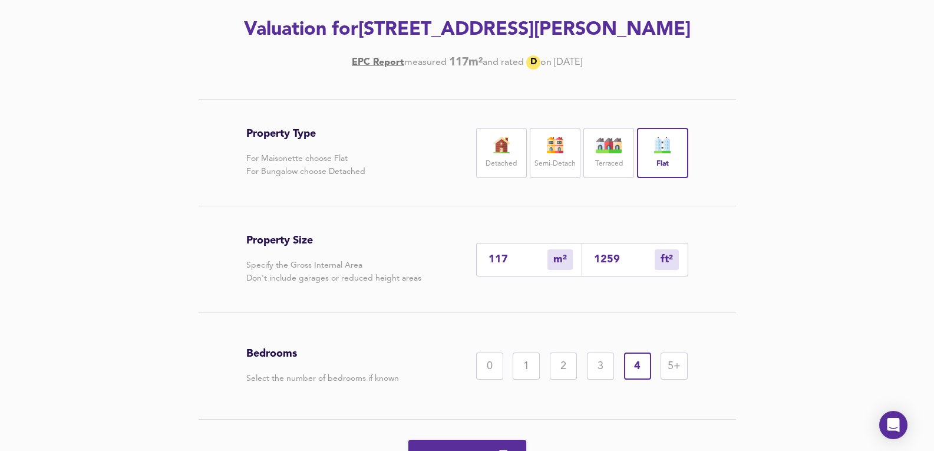
scroll to position [118, 0]
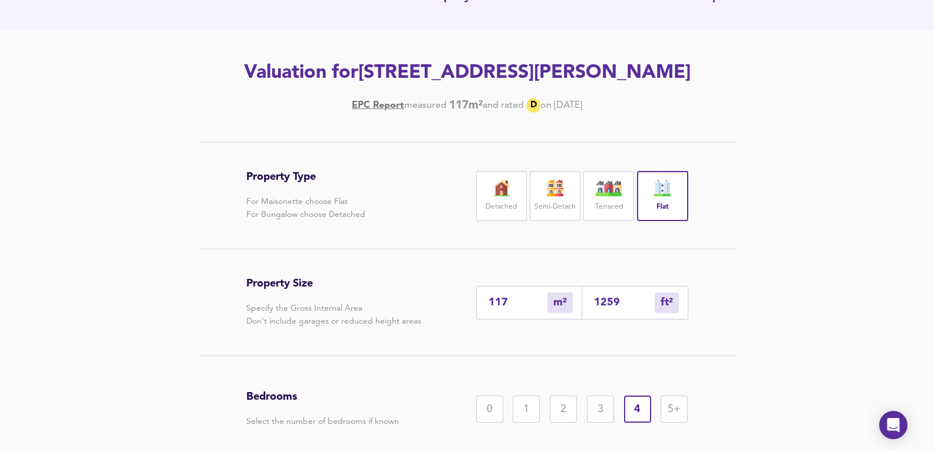
click at [617, 196] on img at bounding box center [608, 188] width 29 height 17
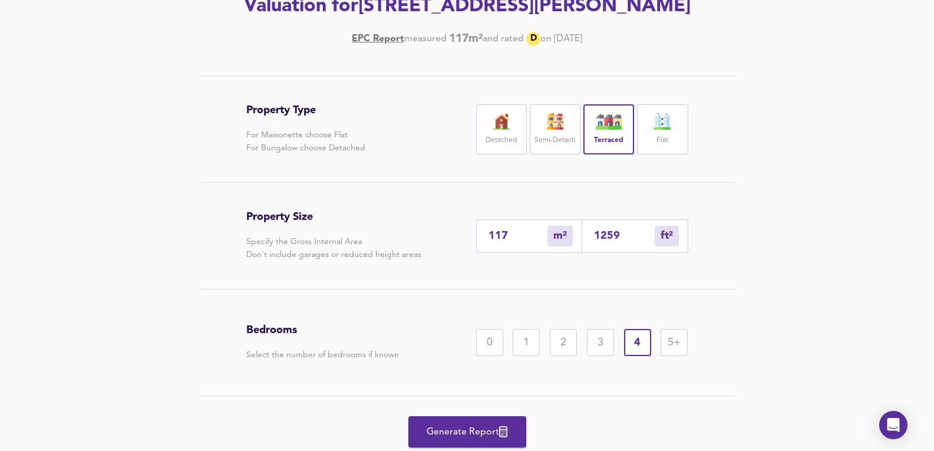
scroll to position [225, 0]
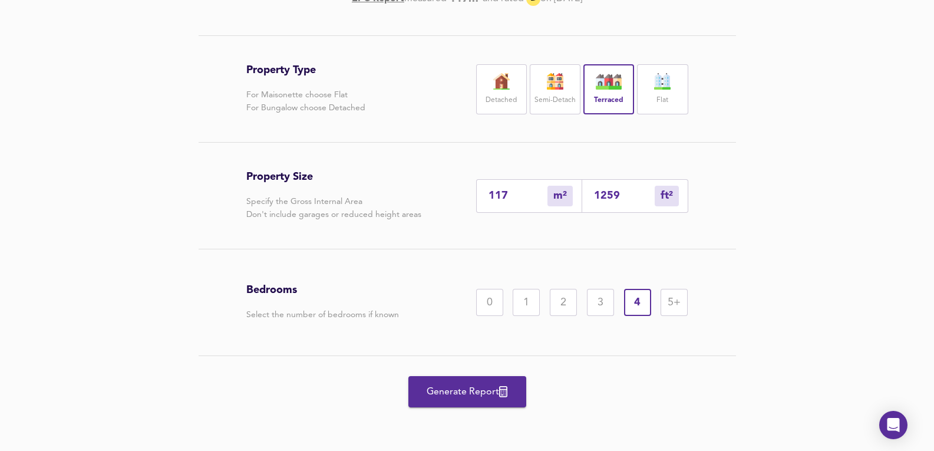
click at [515, 381] on button "Generate Report" at bounding box center [467, 391] width 118 height 31
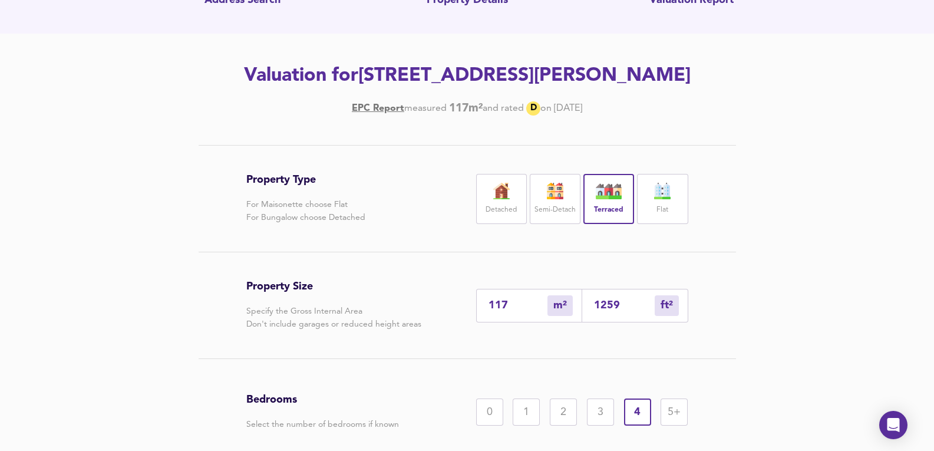
scroll to position [107, 0]
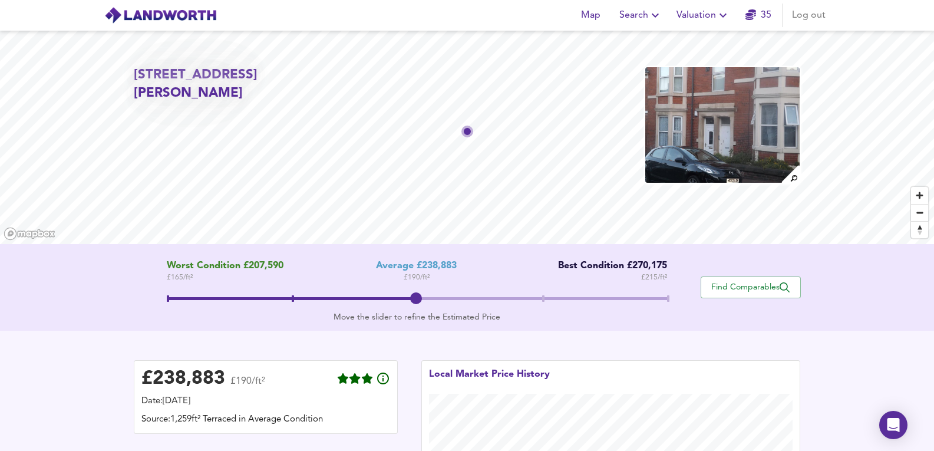
click at [735, 143] on img at bounding box center [722, 125] width 156 height 118
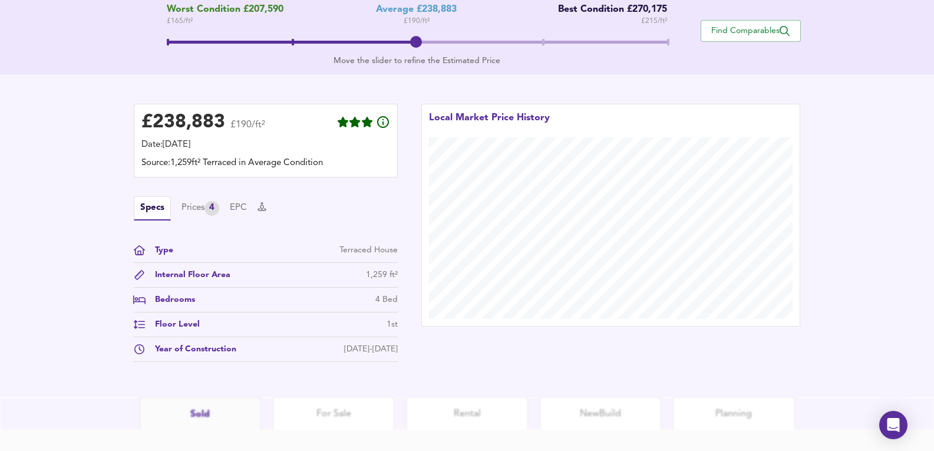
scroll to position [275, 0]
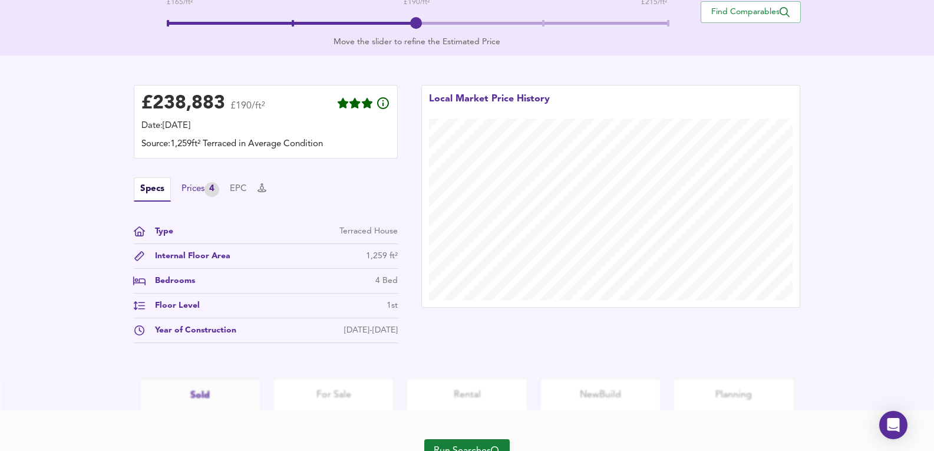
click at [205, 192] on div "Prices 4" at bounding box center [201, 189] width 38 height 15
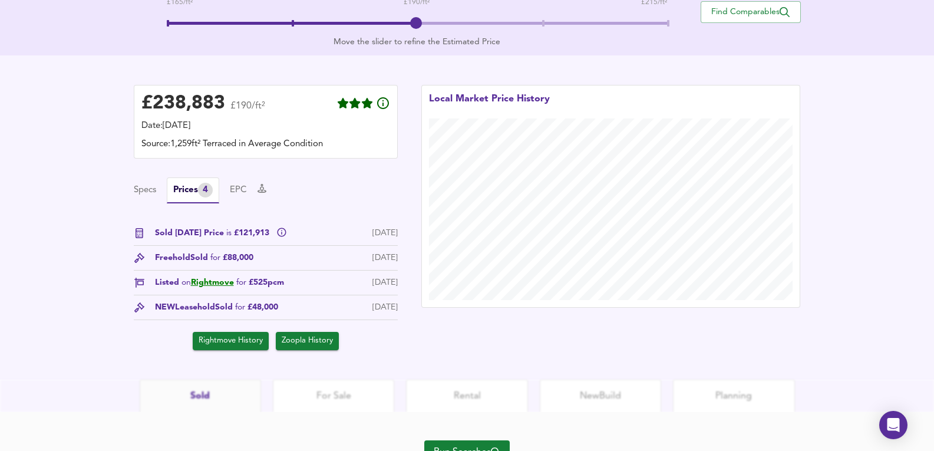
drag, startPoint x: 375, startPoint y: 261, endPoint x: 388, endPoint y: 260, distance: 13.6
click at [388, 260] on div "27 Sept 2017" at bounding box center [385, 258] width 25 height 12
click at [389, 260] on div "27 Sept 2017" at bounding box center [385, 258] width 25 height 12
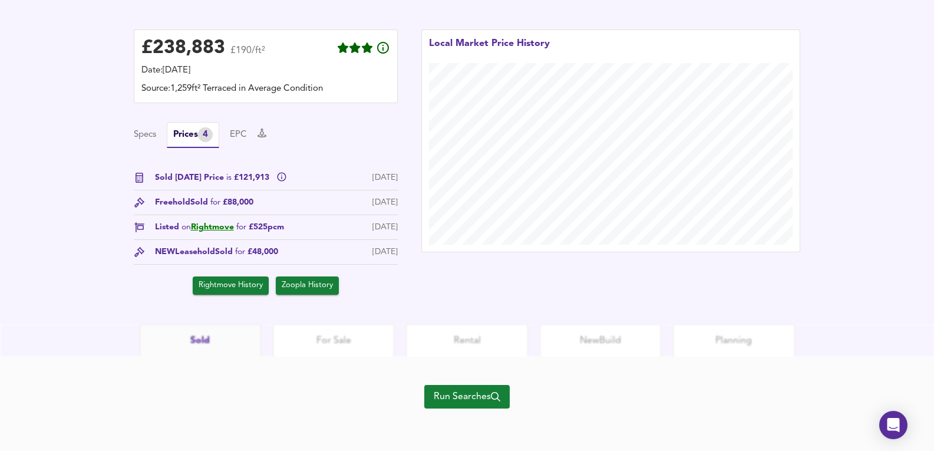
scroll to position [331, 0]
click at [482, 382] on div "Run Searches" at bounding box center [466, 404] width 85 height 94
click at [473, 388] on span "Run Searches" at bounding box center [467, 396] width 67 height 17
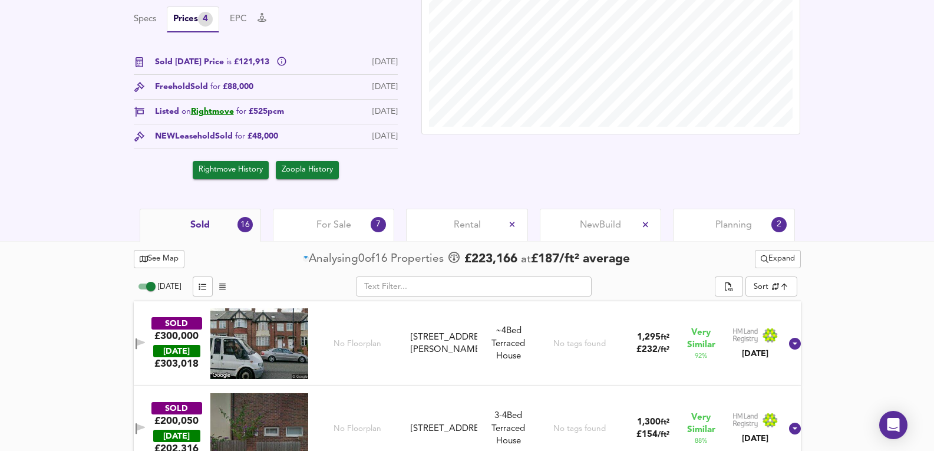
scroll to position [400, 0]
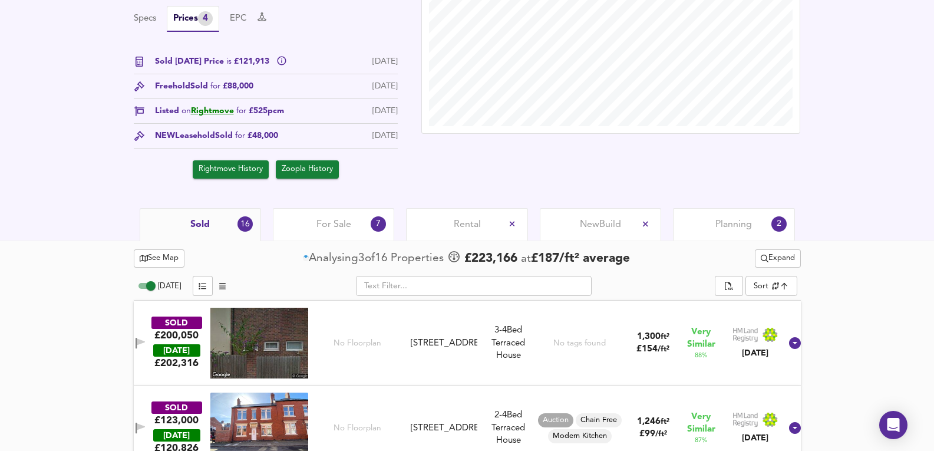
click at [712, 232] on div "Planning 2" at bounding box center [733, 224] width 121 height 32
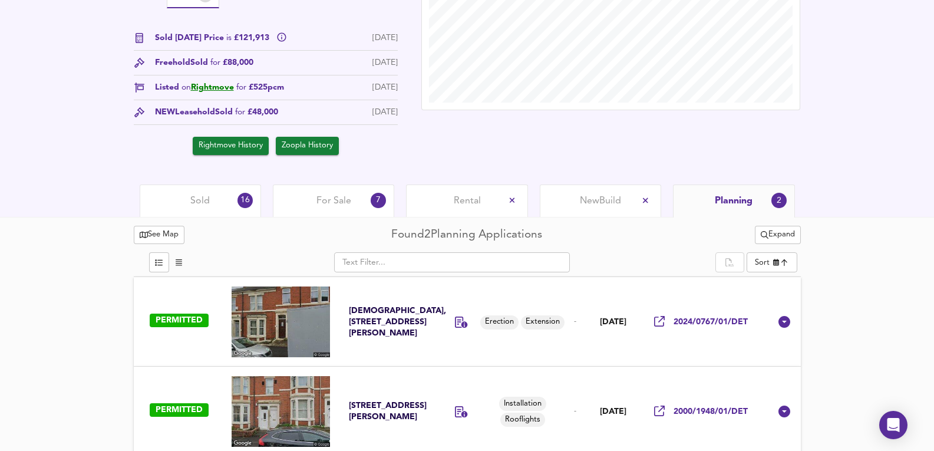
scroll to position [435, 0]
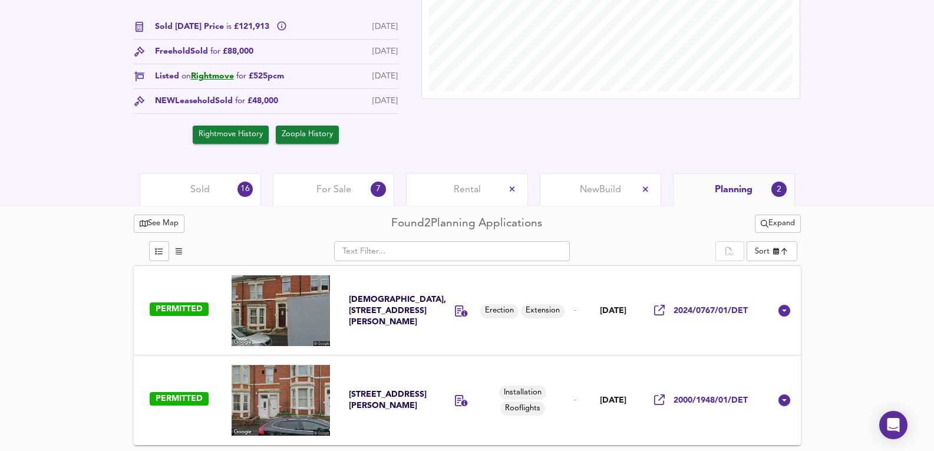
click at [293, 197] on div "For Sale 7" at bounding box center [333, 189] width 121 height 32
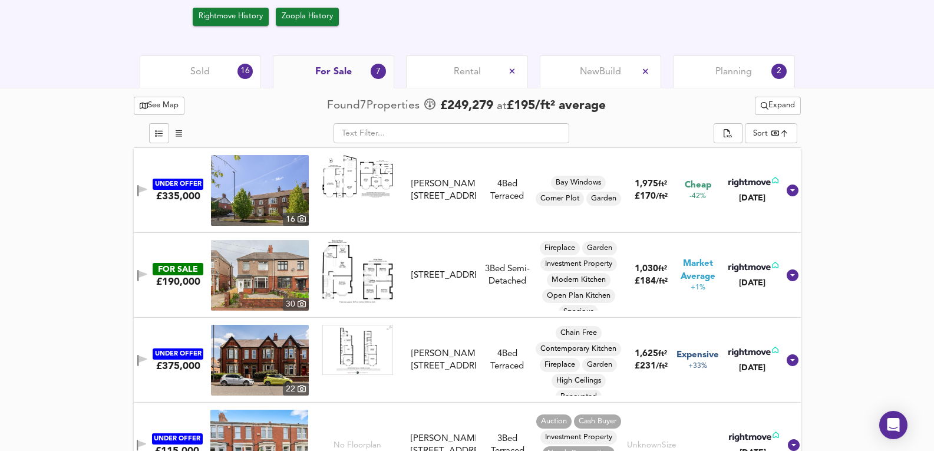
scroll to position [553, 0]
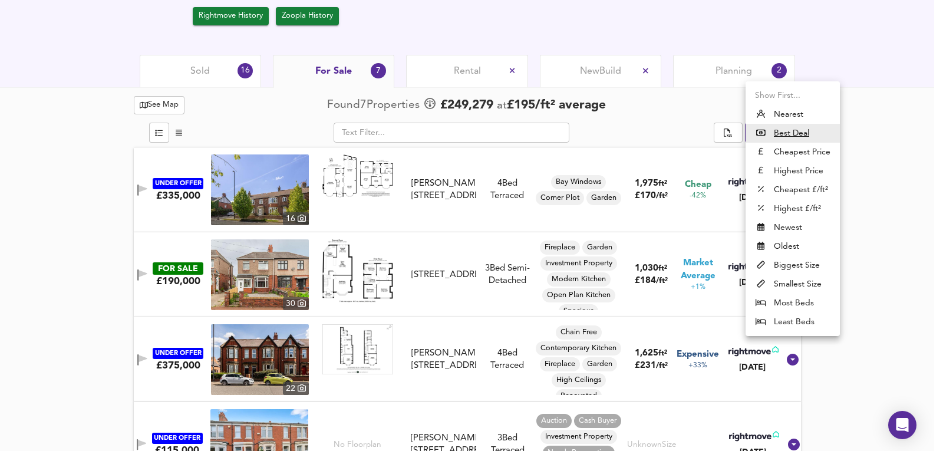
click at [786, 110] on li "Nearest" at bounding box center [793, 114] width 94 height 19
type input "distancetocenter"
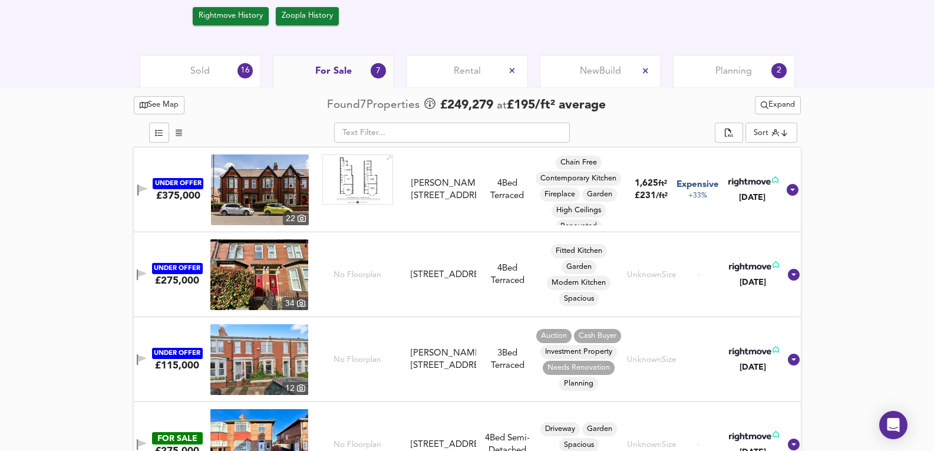
click at [294, 169] on img at bounding box center [260, 189] width 98 height 71
click at [278, 190] on img at bounding box center [260, 189] width 98 height 71
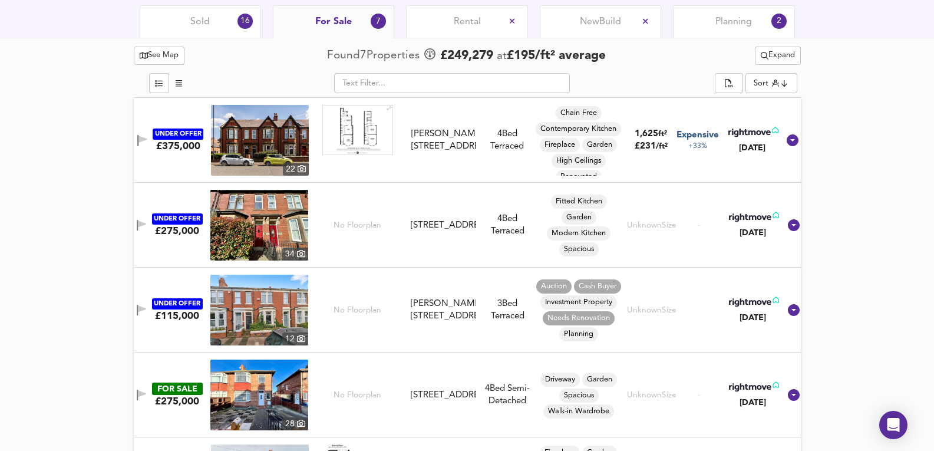
scroll to position [654, 0]
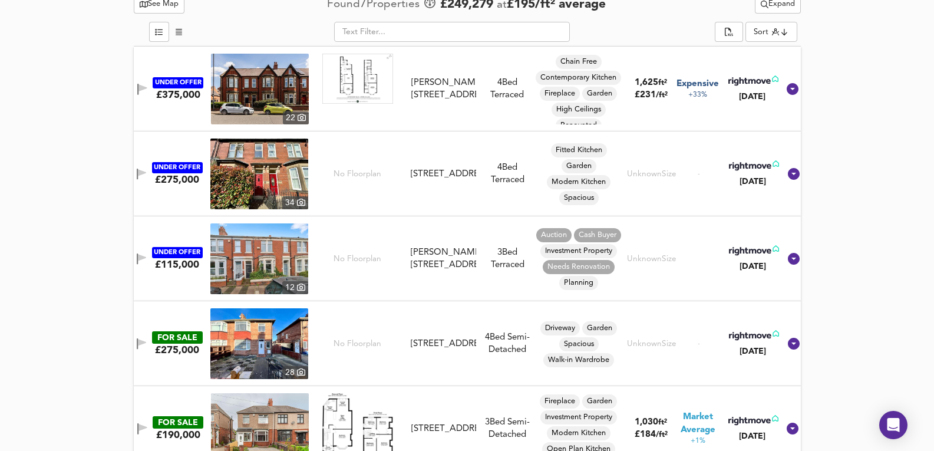
click at [265, 169] on img at bounding box center [259, 174] width 98 height 71
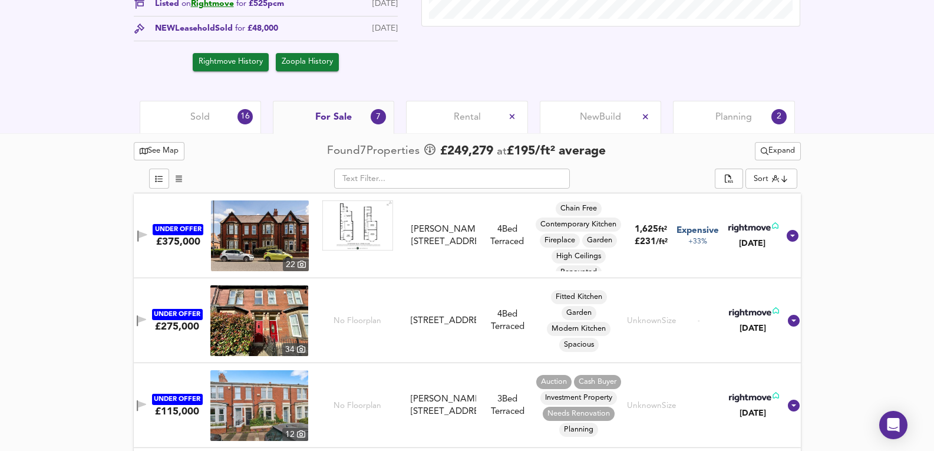
scroll to position [496, 0]
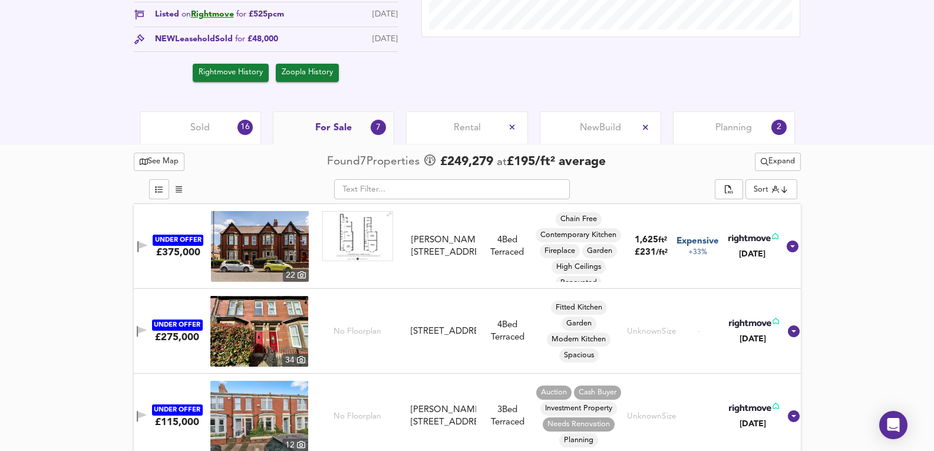
click at [213, 126] on div "Sold 16" at bounding box center [200, 127] width 121 height 32
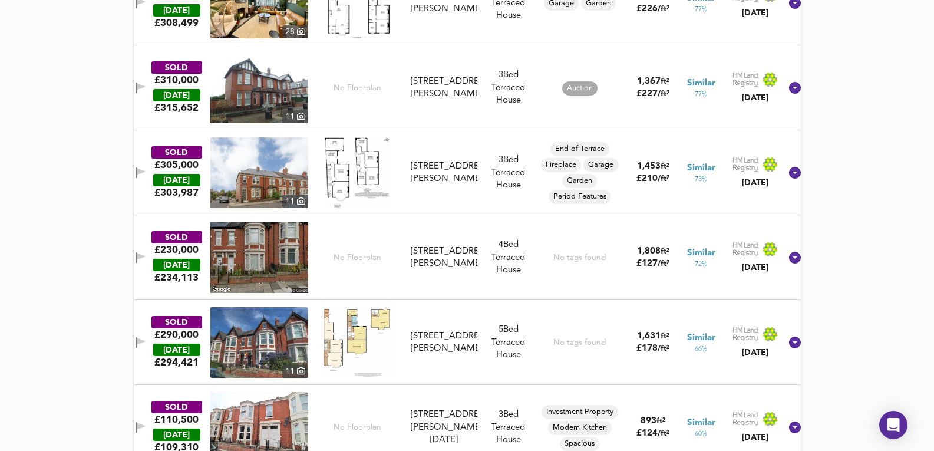
scroll to position [1361, 0]
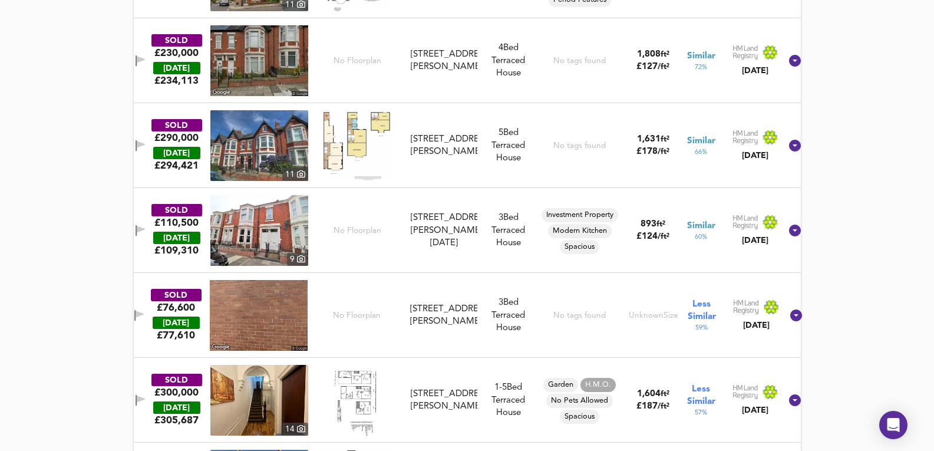
click at [433, 68] on div "120 Wingrove Road, NE4 9BT" at bounding box center [444, 60] width 67 height 25
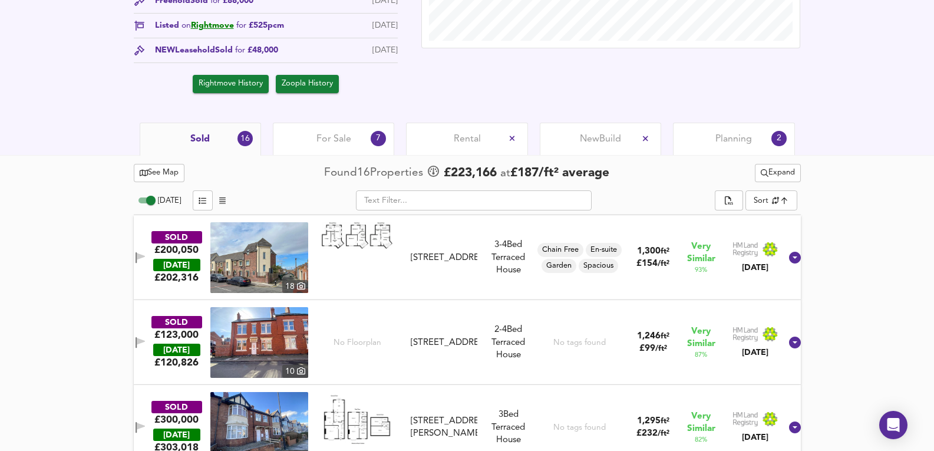
scroll to position [393, 0]
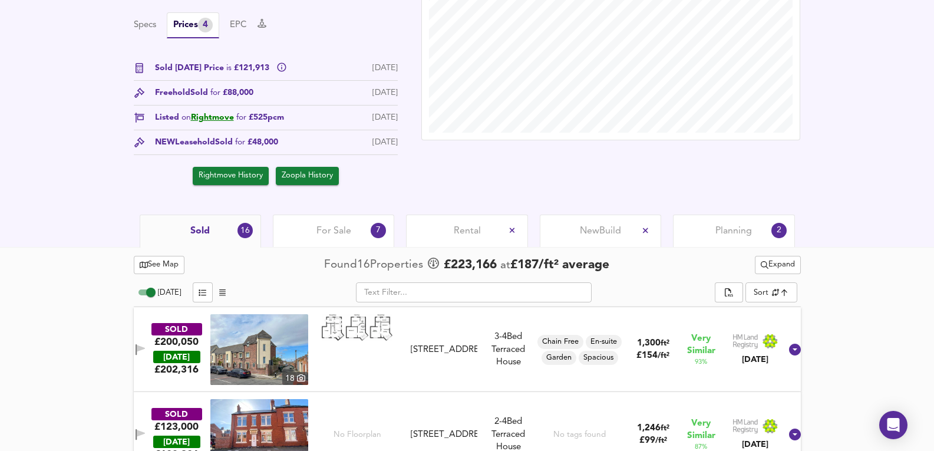
click at [357, 239] on div "For Sale 7" at bounding box center [333, 231] width 121 height 32
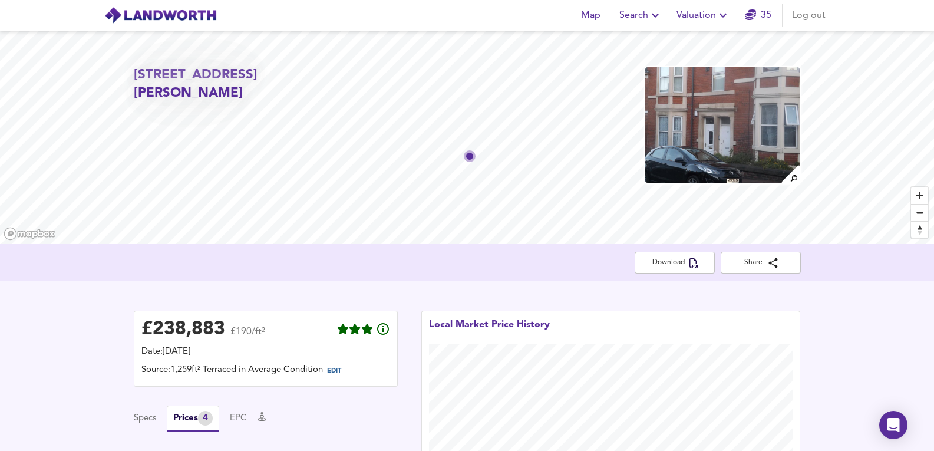
drag, startPoint x: 256, startPoint y: 96, endPoint x: 148, endPoint y: 75, distance: 110.4
click at [148, 75] on h2 "57 Wingrove Gardens, Newcastle Upon Tyne, NE4 9HS" at bounding box center [240, 84] width 213 height 37
copy h2 "Wingrove Gardens, Newcastle Upon Tyne, NE4 9H"
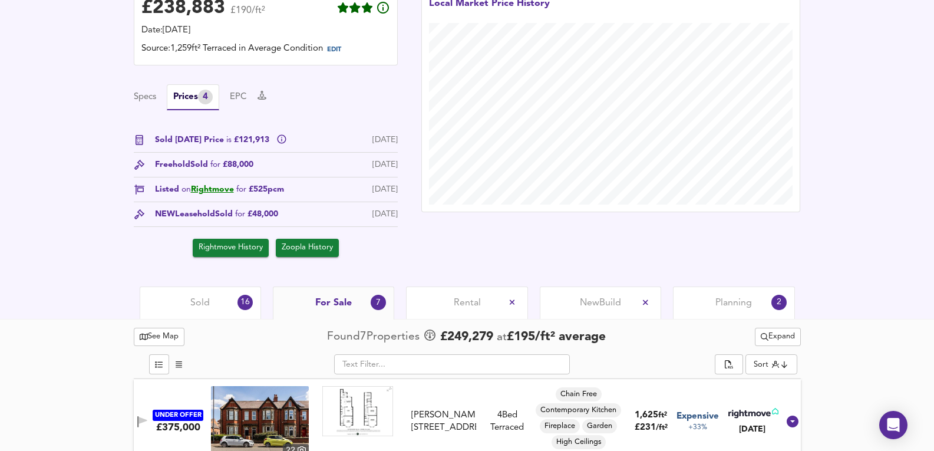
scroll to position [393, 0]
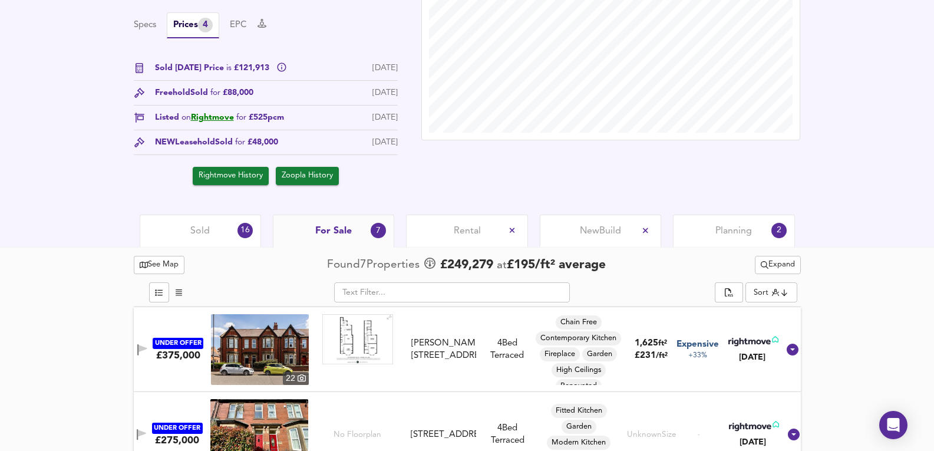
click at [776, 269] on span "Expand" at bounding box center [778, 265] width 34 height 14
click at [790, 304] on li "Houses All Types" at bounding box center [776, 307] width 119 height 19
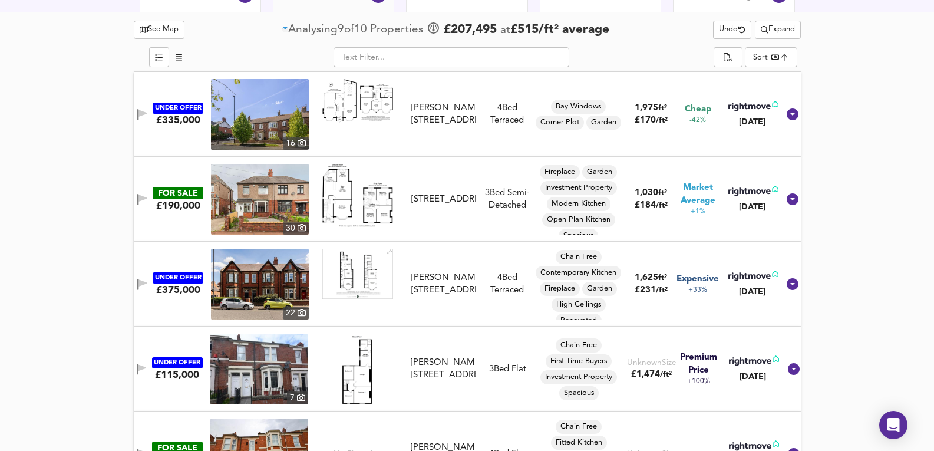
scroll to position [747, 0]
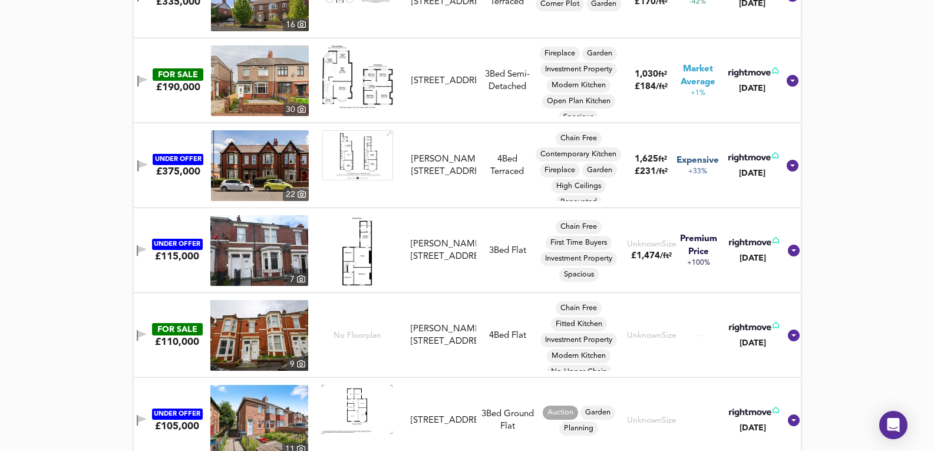
click at [266, 251] on img at bounding box center [259, 250] width 98 height 71
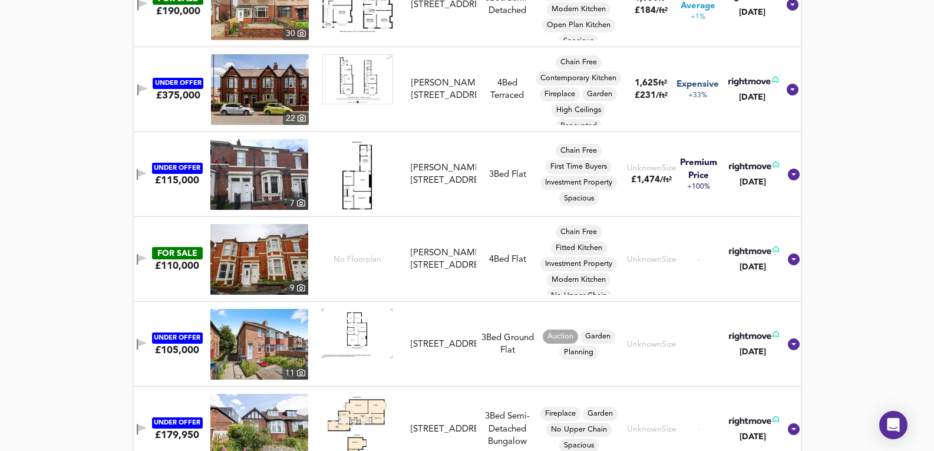
scroll to position [825, 0]
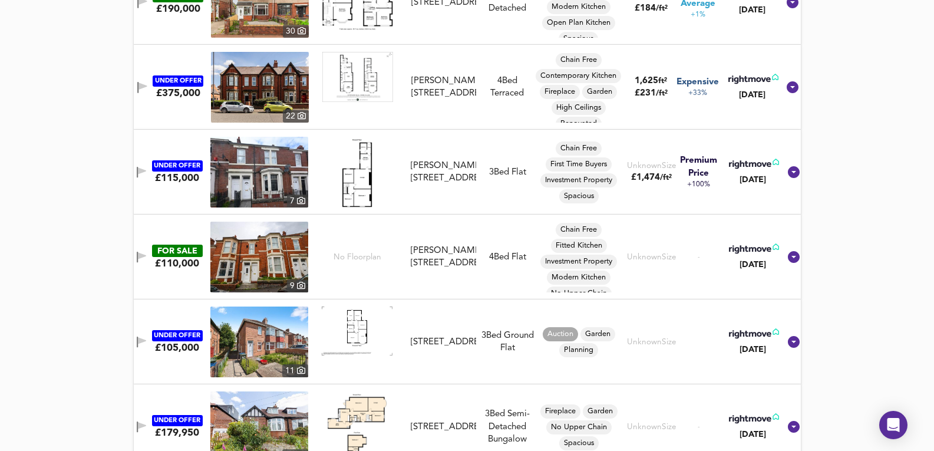
click at [263, 263] on img at bounding box center [259, 257] width 98 height 71
click at [274, 179] on img at bounding box center [259, 172] width 98 height 71
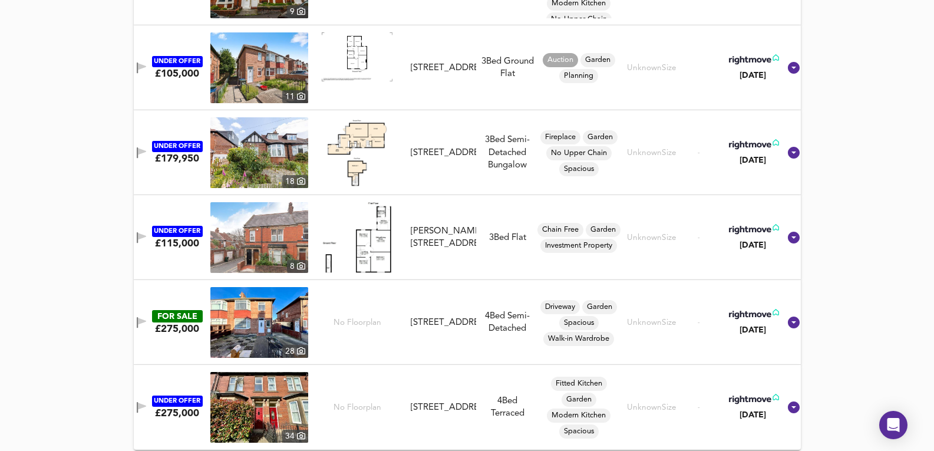
scroll to position [1105, 0]
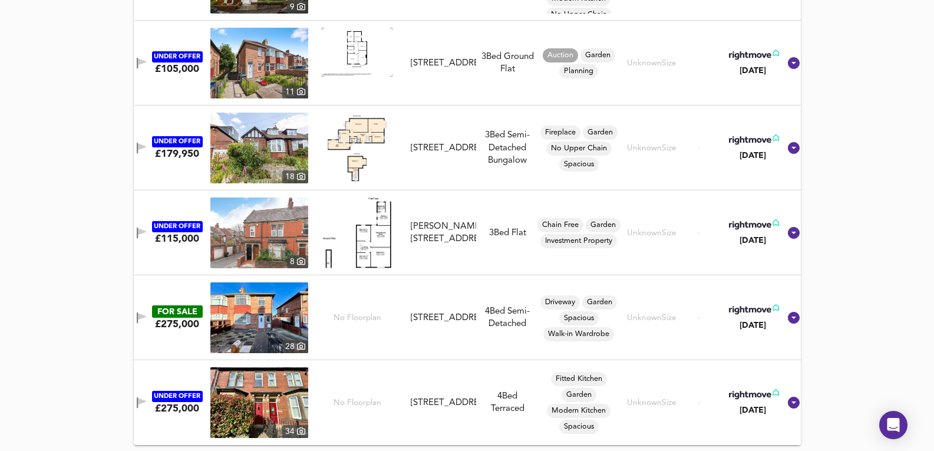
click at [265, 397] on img at bounding box center [259, 402] width 98 height 71
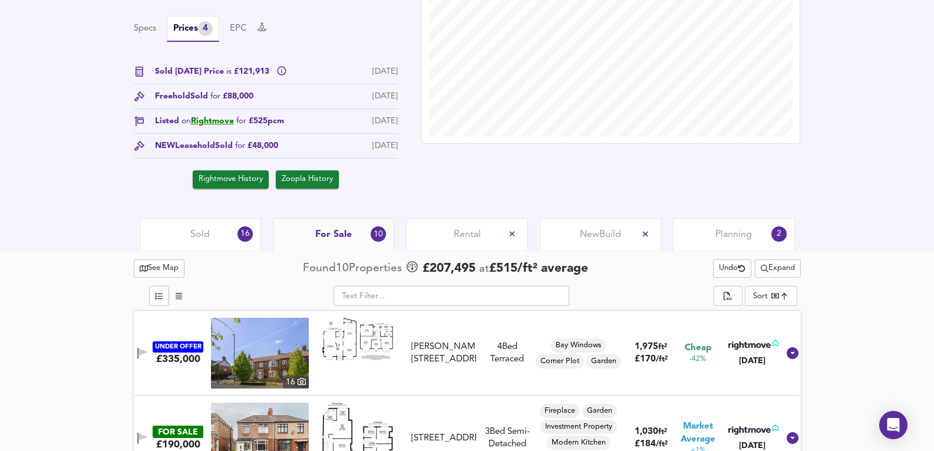
scroll to position [279, 0]
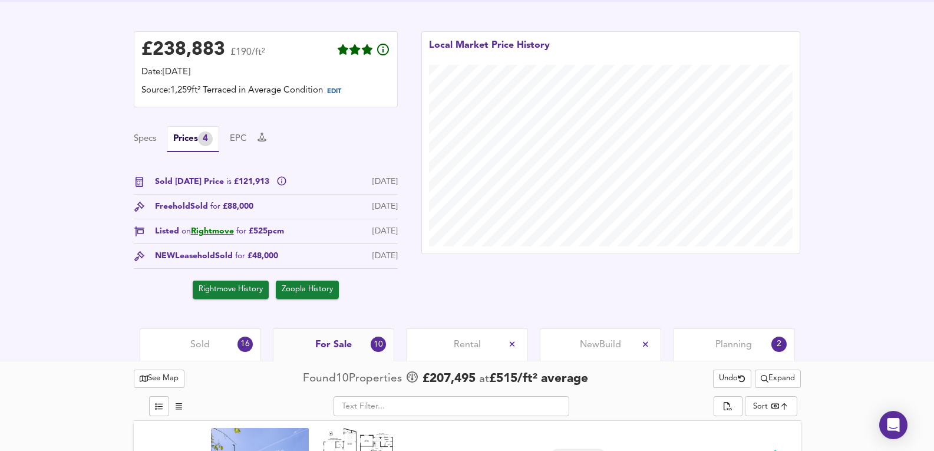
drag, startPoint x: 223, startPoint y: 328, endPoint x: 222, endPoint y: 334, distance: 6.5
click at [223, 328] on div "£ 238,883 £190/ft² Date: 9 September 2025 Source: 1,259ft² Terraced in Average …" at bounding box center [467, 165] width 934 height 327
drag, startPoint x: 222, startPoint y: 339, endPoint x: 256, endPoint y: 314, distance: 42.6
click at [220, 340] on div "Sold 16" at bounding box center [200, 344] width 121 height 32
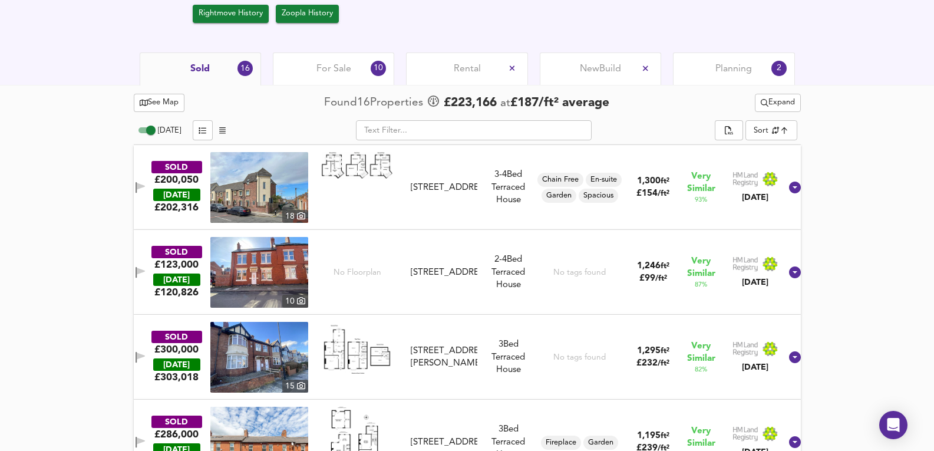
scroll to position [555, 0]
click at [796, 106] on button "Expand" at bounding box center [778, 103] width 46 height 18
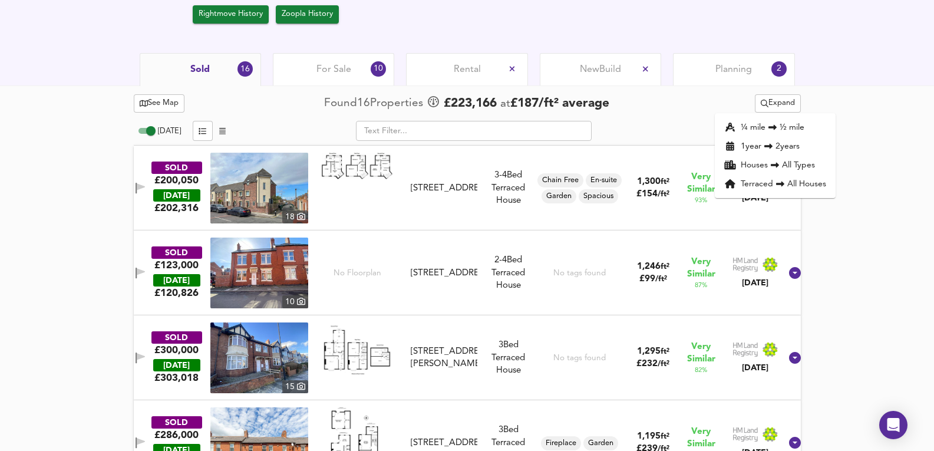
click at [802, 191] on li "Terraced All Houses" at bounding box center [775, 183] width 121 height 19
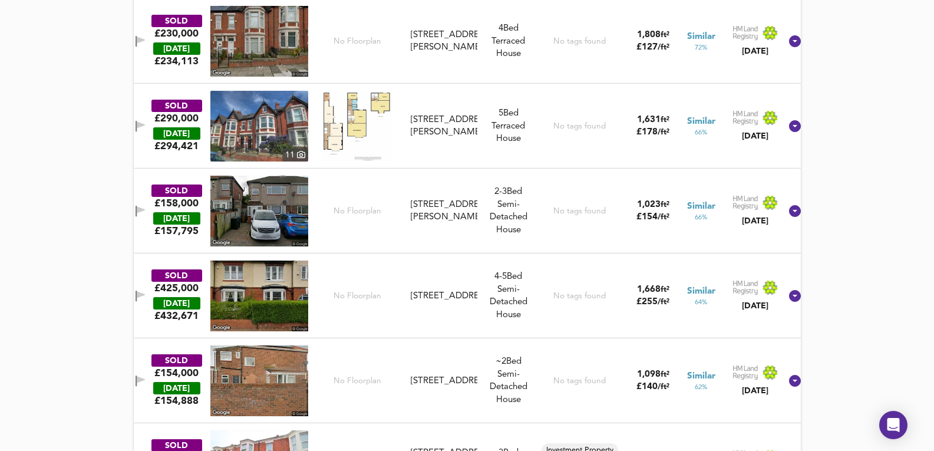
scroll to position [1563, 0]
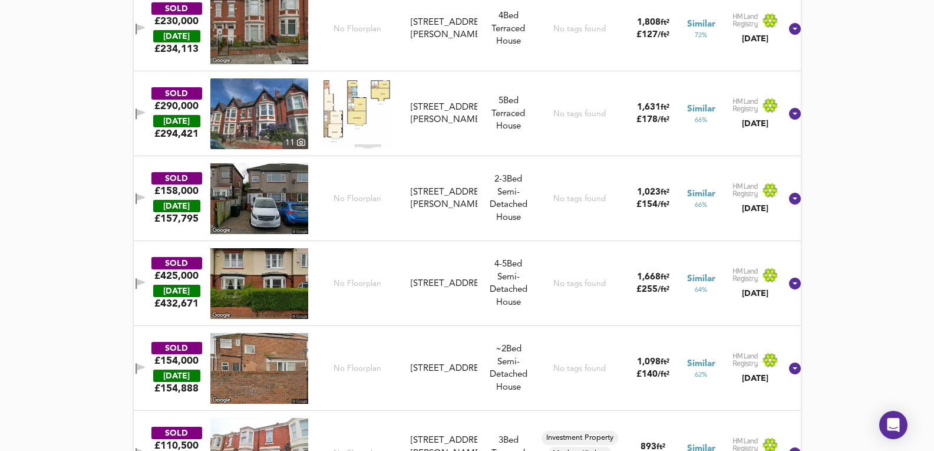
click at [426, 49] on div "SOLD £230,000 TODAY £ 234,113 No Floorplan 120 Wingrove Road, NE4 9BT 120 Wingr…" at bounding box center [453, 29] width 656 height 71
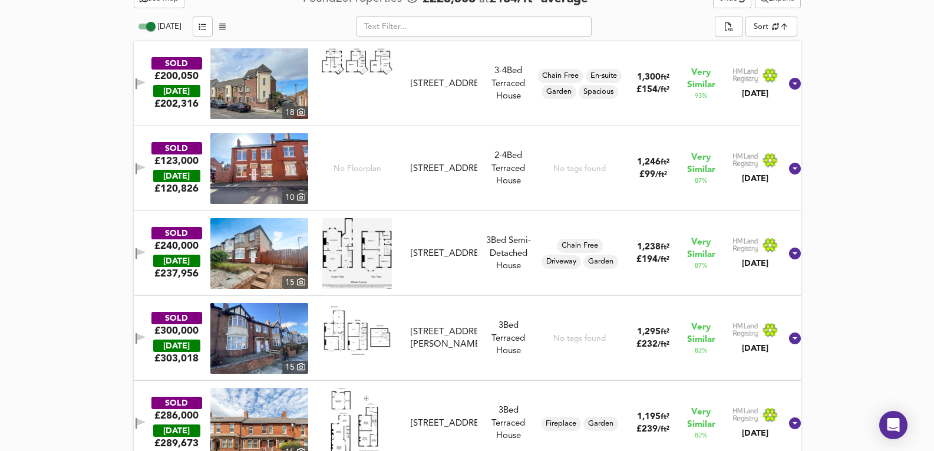
scroll to position [619, 0]
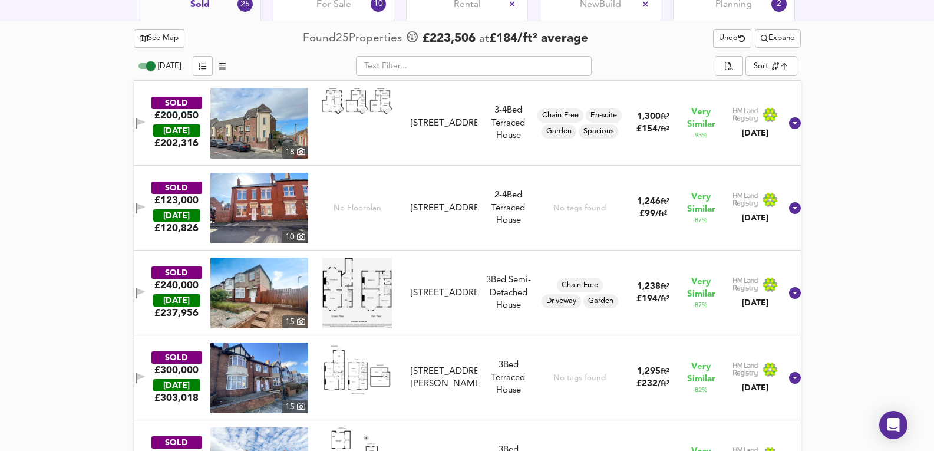
click at [782, 45] on span "Expand" at bounding box center [778, 39] width 34 height 14
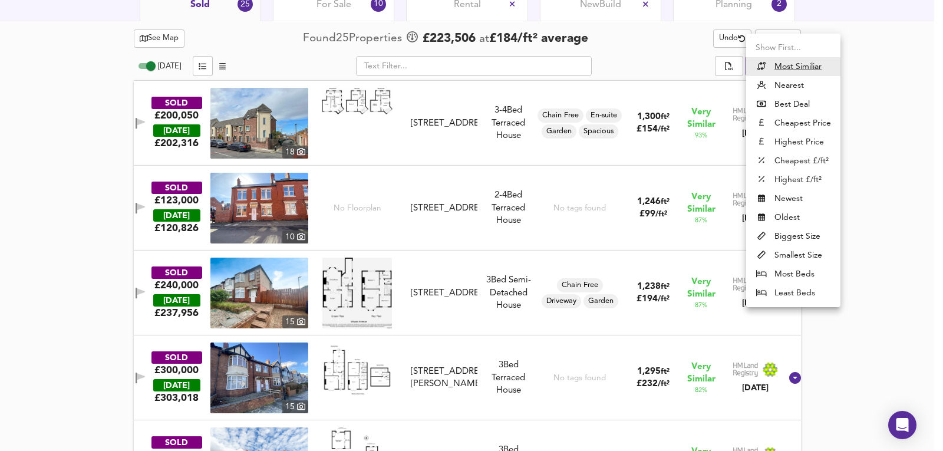
click at [777, 279] on li "Most Beds" at bounding box center [793, 274] width 94 height 19
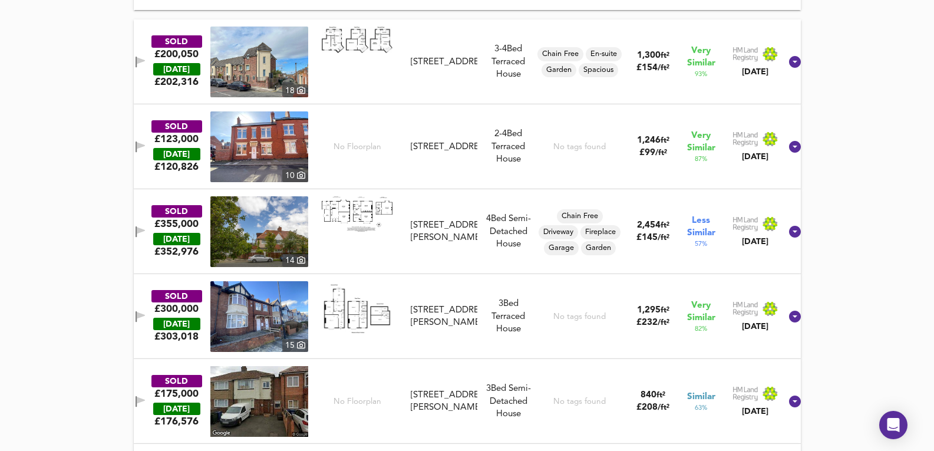
scroll to position [1287, 0]
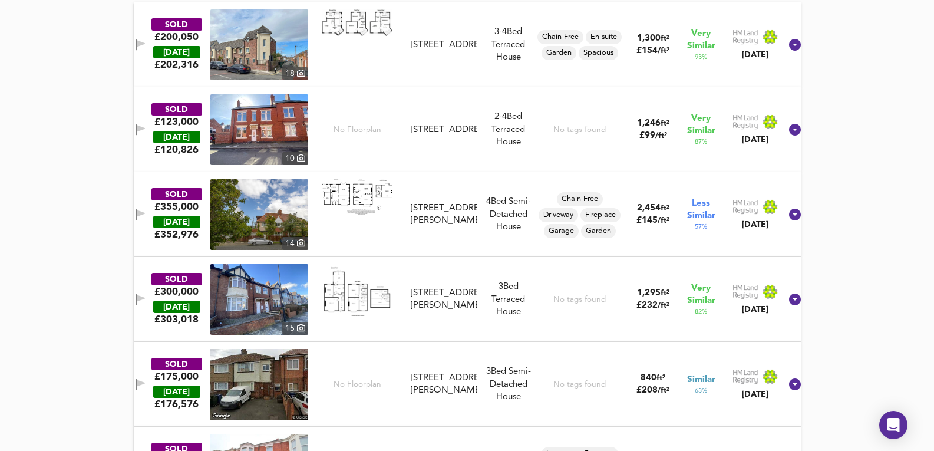
click at [501, 153] on div "SOLD £123,000 TODAY £ 120,826 10 No Floorplan 1 Agricola Road, NE4 9DE 1 Agrico…" at bounding box center [453, 129] width 656 height 71
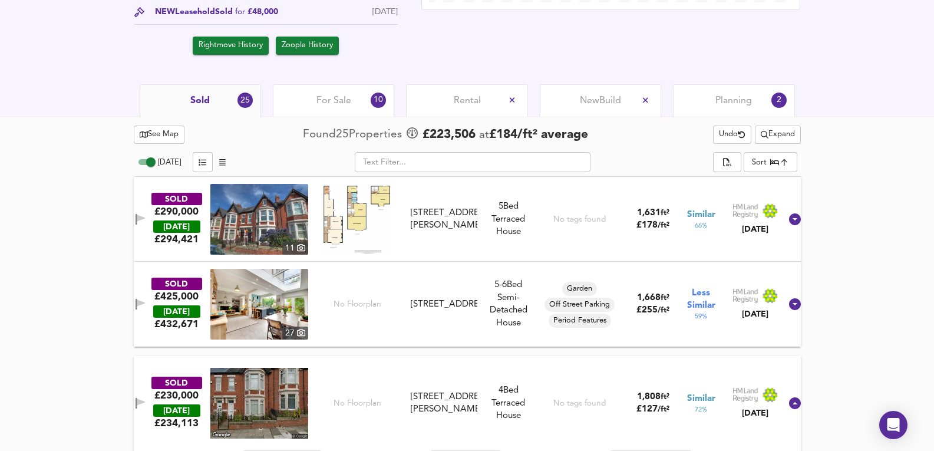
scroll to position [502, 0]
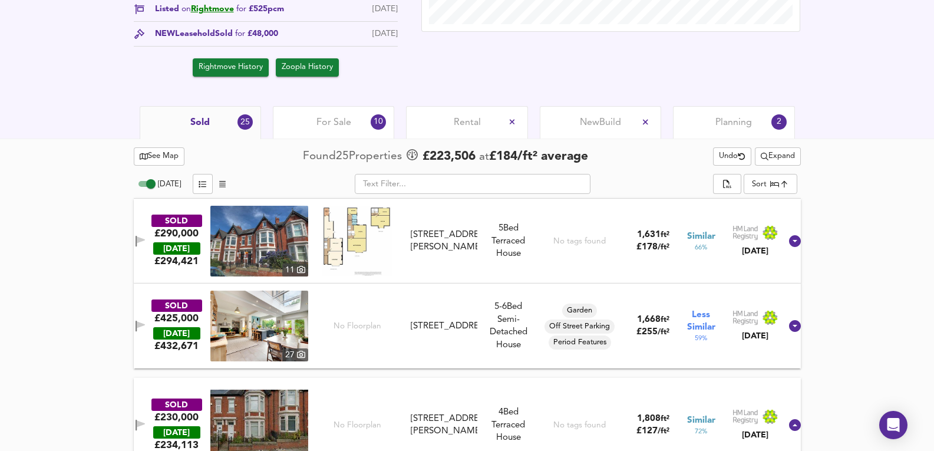
click at [446, 388] on div "SOLD £230,000 TODAY £ 234,113 No Floorplan 120 Wingrove Road, NE4 9BT 120 Wingr…" at bounding box center [467, 425] width 667 height 94
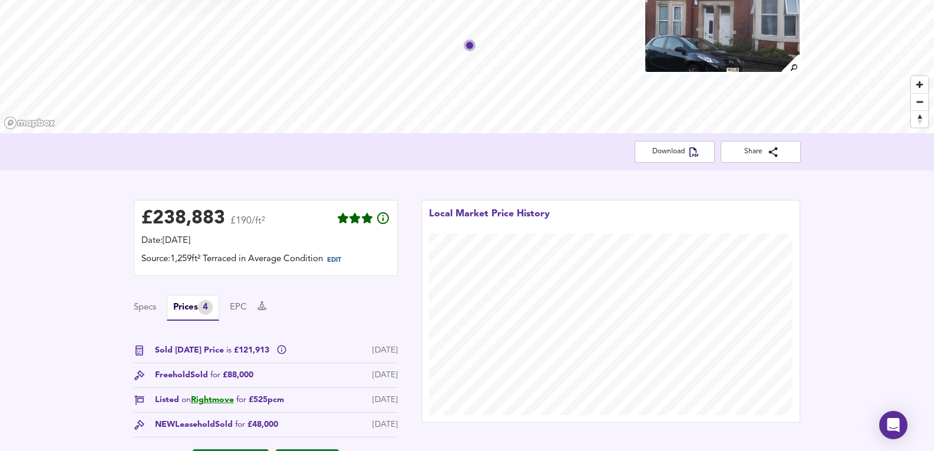
scroll to position [108, 0]
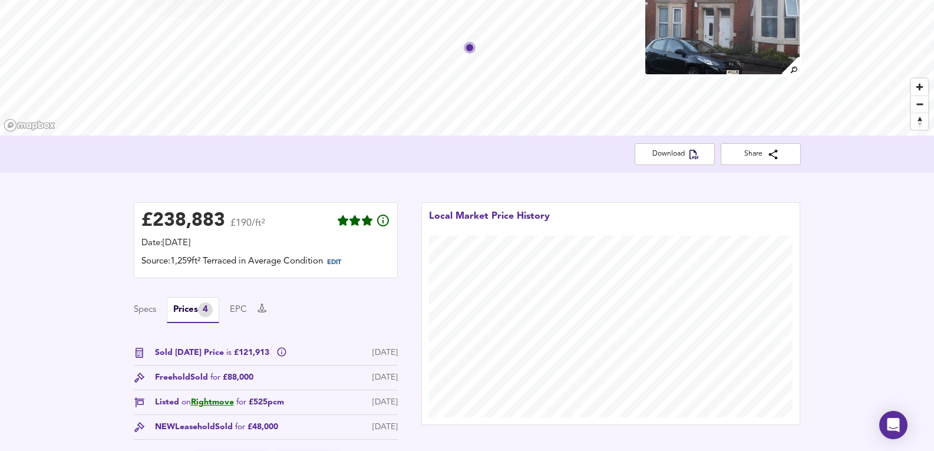
click at [288, 320] on div "Specs Prices 4 EPC" at bounding box center [266, 310] width 264 height 26
drag, startPoint x: 404, startPoint y: 374, endPoint x: 258, endPoint y: 378, distance: 146.2
click at [258, 378] on div "£ 238,883 £190/ft² Date: 9 September 2025 Source: 1,259ft² Terraced in Average …" at bounding box center [266, 335] width 288 height 291
click at [258, 378] on div "Freehold Sold for £88,000 27 Sept 2017" at bounding box center [266, 380] width 264 height 19
drag, startPoint x: 222, startPoint y: 378, endPoint x: 293, endPoint y: 380, distance: 71.4
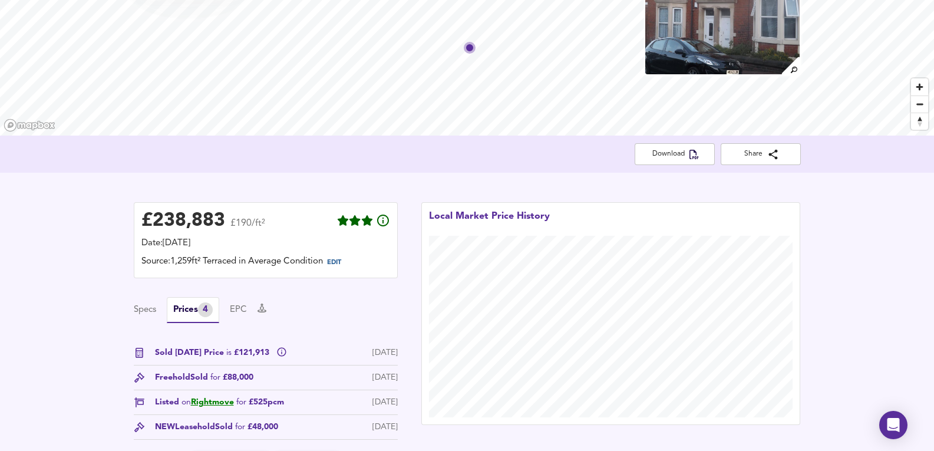
click at [293, 380] on div "Freehold Sold for £88,000 27 Sept 2017" at bounding box center [266, 380] width 264 height 19
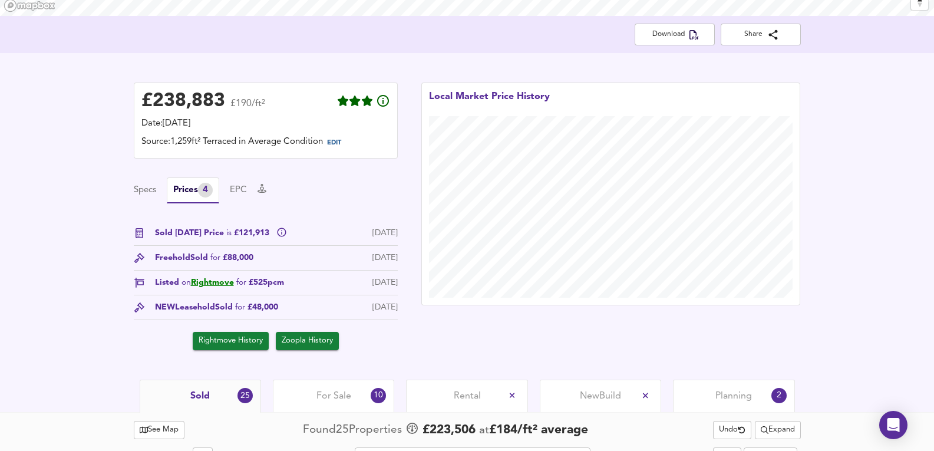
scroll to position [226, 0]
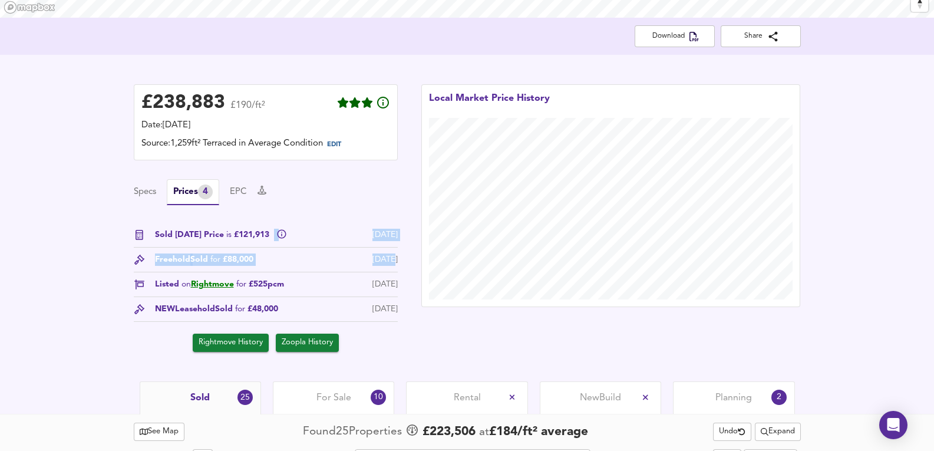
drag, startPoint x: 368, startPoint y: 263, endPoint x: 272, endPoint y: 244, distance: 98.0
click at [272, 244] on div "Sold Today Price is £121,913 9 Sept 2025 Freehold Sold for £88,000 27 Sept 2017…" at bounding box center [266, 290] width 264 height 123
click at [398, 264] on div "£ 238,883 £190/ft² Date: 9 September 2025 Source: 1,259ft² Terraced in Average …" at bounding box center [266, 217] width 288 height 291
drag, startPoint x: 359, startPoint y: 262, endPoint x: 48, endPoint y: 258, distance: 310.6
click at [48, 258] on div "£ 238,883 £190/ft² Date: 9 September 2025 Source: 1,259ft² Terraced in Average …" at bounding box center [467, 218] width 934 height 327
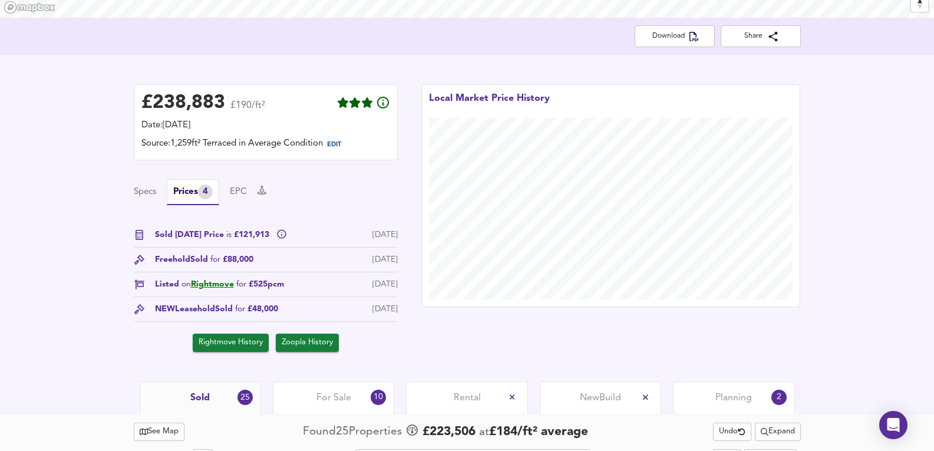
click at [35, 368] on div "£ 238,883 £190/ft² Date: 9 September 2025 Source: 1,259ft² Terraced in Average …" at bounding box center [467, 218] width 934 height 327
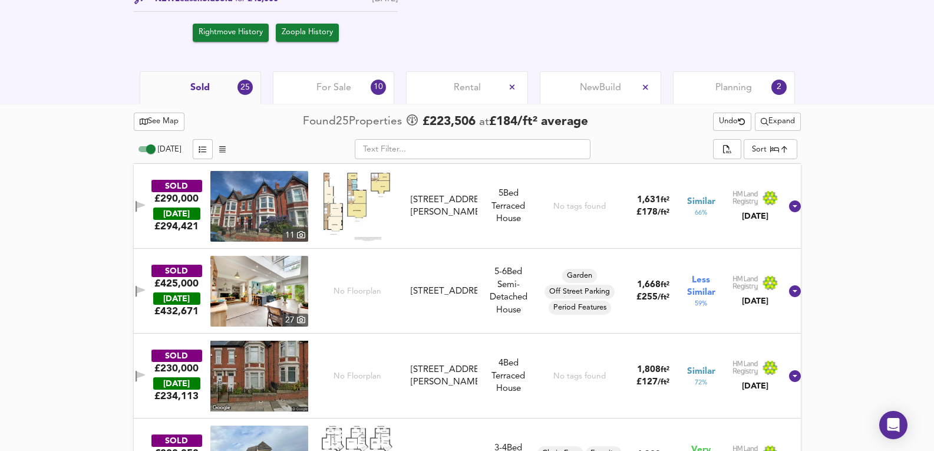
scroll to position [541, 0]
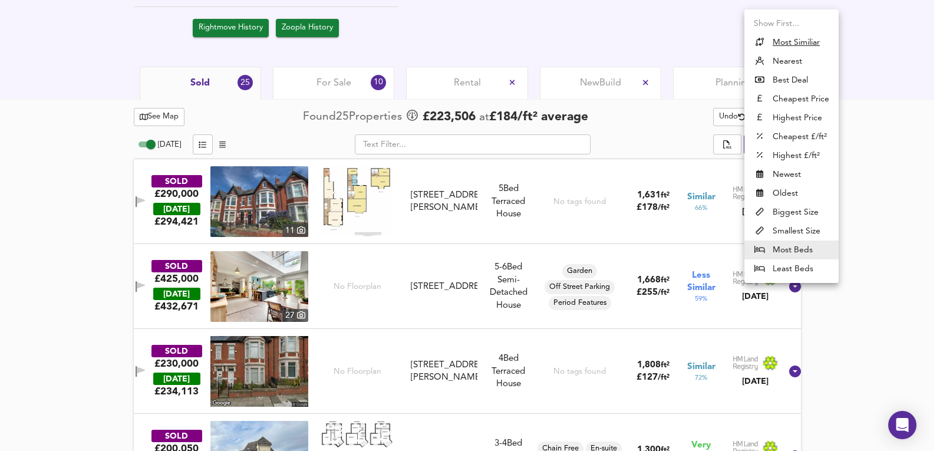
drag, startPoint x: 810, startPoint y: 51, endPoint x: 822, endPoint y: 60, distance: 14.4
click at [822, 60] on ul "Show First... Most Similiar Nearest Best Deal Cheapest Price Highest Price Chea…" at bounding box center [791, 145] width 94 height 273
click at [820, 58] on li "Nearest" at bounding box center [791, 61] width 94 height 19
type input "distancetocenter"
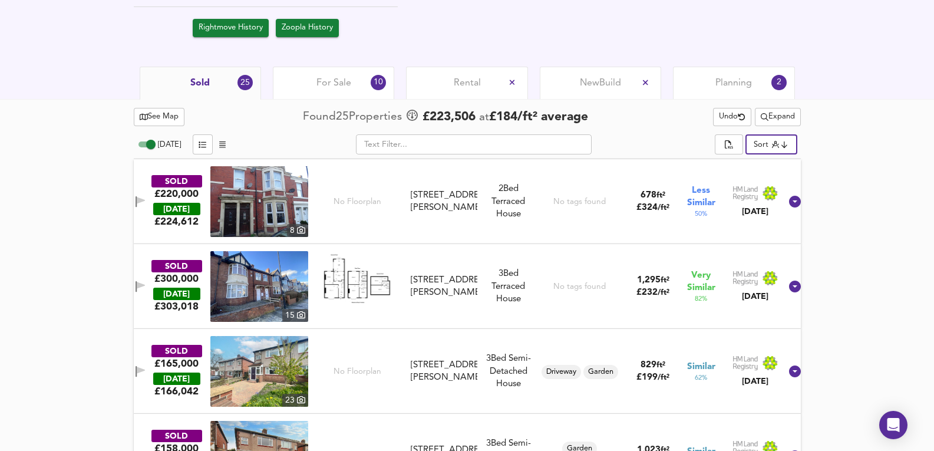
click at [502, 220] on div "2 Bed Terraced House" at bounding box center [508, 202] width 53 height 38
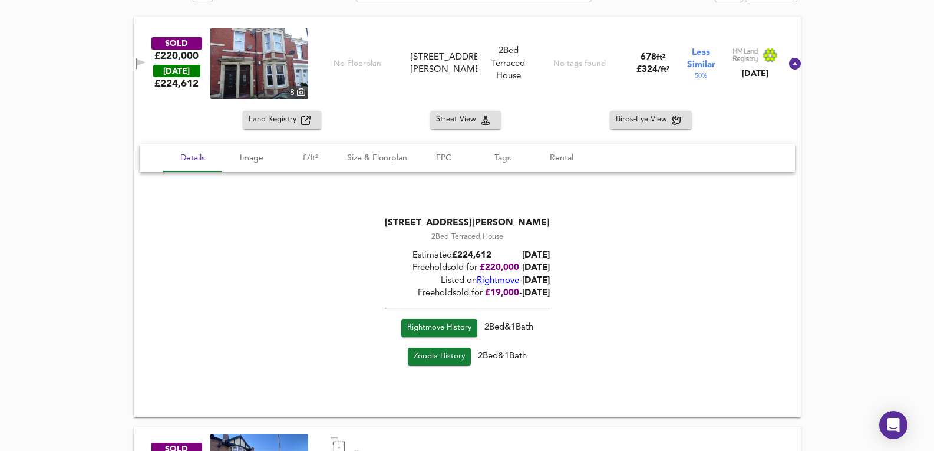
scroll to position [698, 0]
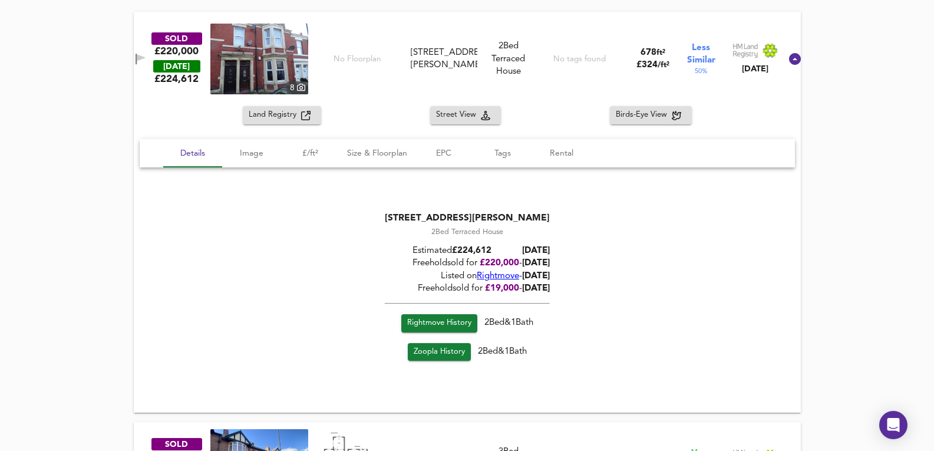
click at [477, 272] on span "Rightmove" at bounding box center [498, 276] width 42 height 9
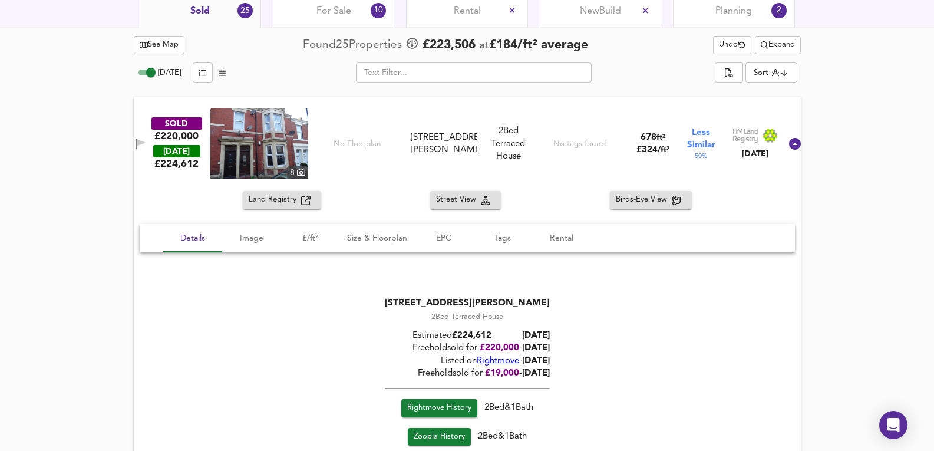
scroll to position [541, 0]
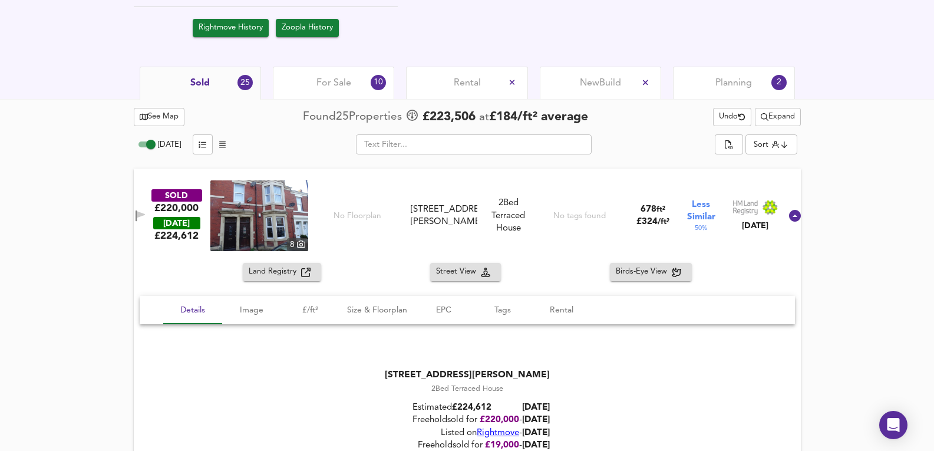
click at [779, 128] on div "See Map Found 25 Propert ies £ 223,506 at £ 184 / ft² average Undo Expand" at bounding box center [467, 117] width 667 height 23
click at [779, 124] on span "Expand" at bounding box center [778, 117] width 34 height 14
click at [787, 184] on li "Houses All Types" at bounding box center [776, 178] width 110 height 19
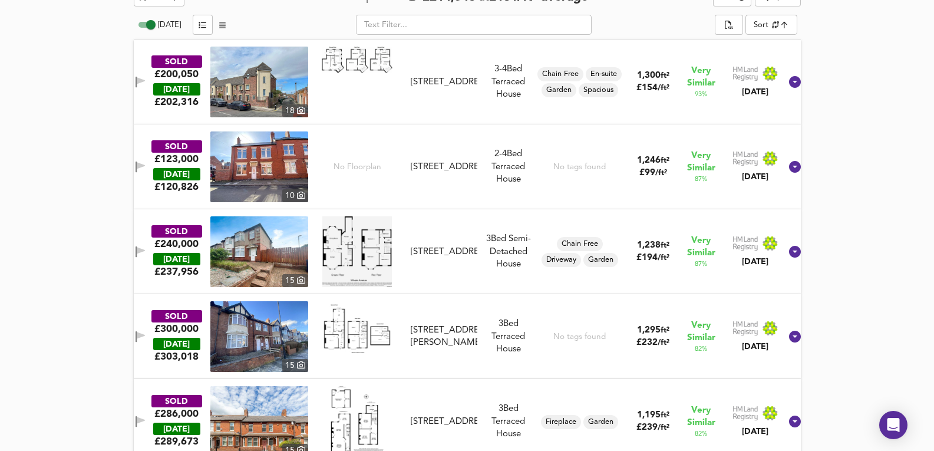
scroll to position [659, 0]
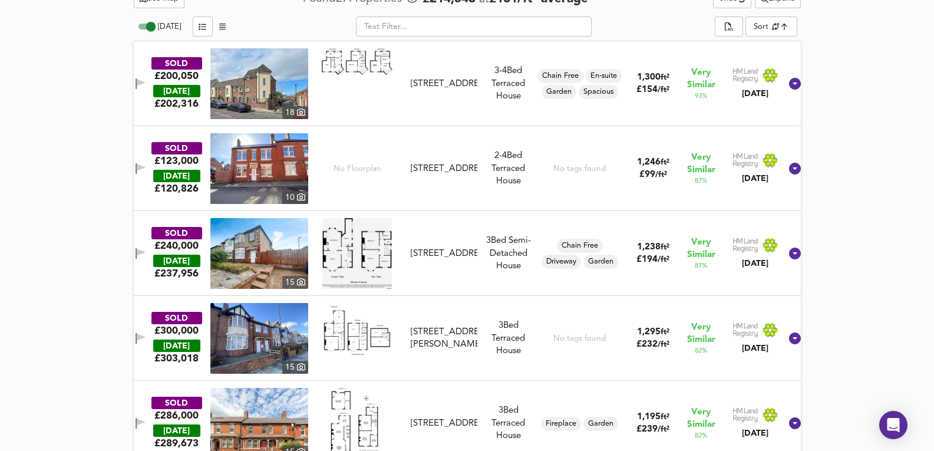
drag, startPoint x: 513, startPoint y: 177, endPoint x: 191, endPoint y: 153, distance: 322.7
click at [513, 177] on div "2-4 Bed Rightmove thinks this is a 4 bed but Zoopla states 2 bed, so we're show…" at bounding box center [508, 169] width 53 height 38
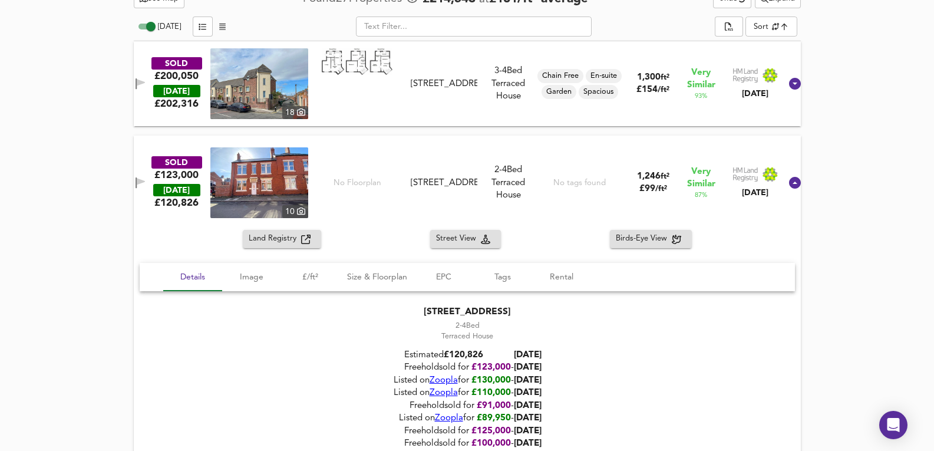
click at [244, 181] on img at bounding box center [259, 182] width 98 height 71
drag, startPoint x: 505, startPoint y: 175, endPoint x: 528, endPoint y: 197, distance: 32.1
click at [528, 197] on div "2-4 Bed Rightmove thinks this is a 4 bed but Zoopla states 2 bed, so we're show…" at bounding box center [508, 183] width 53 height 38
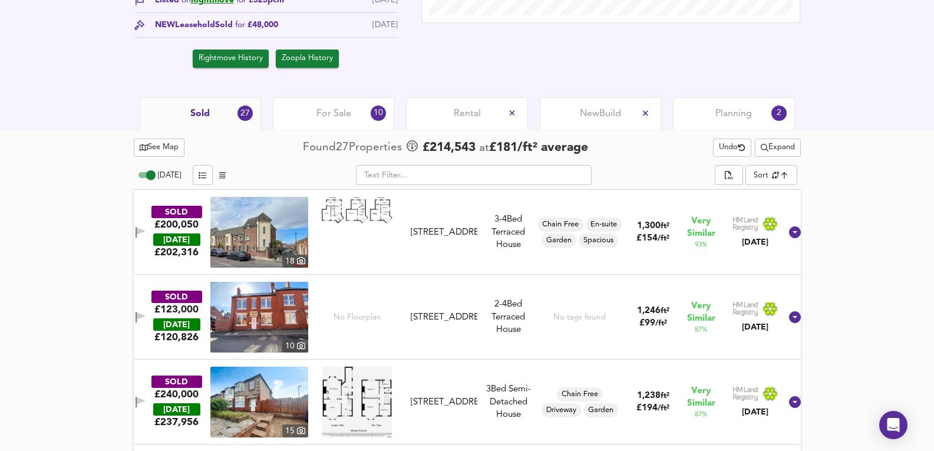
scroll to position [522, 0]
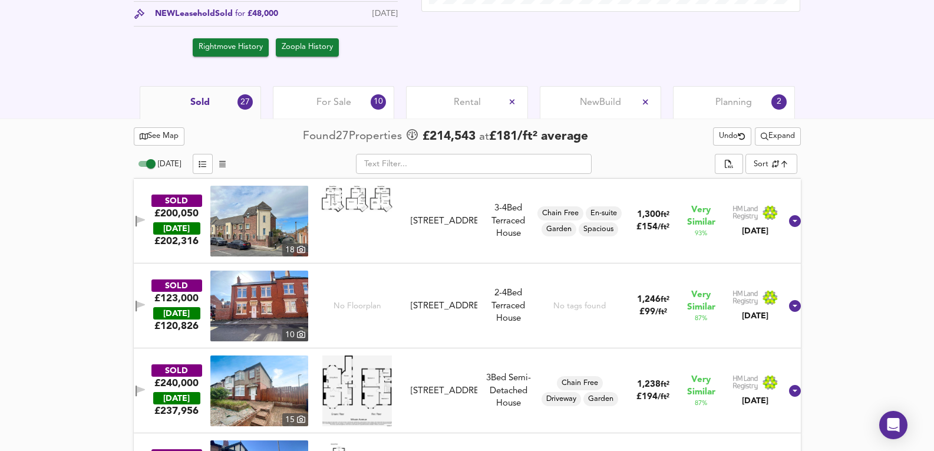
click at [516, 335] on div "SOLD £123,000 TODAY £ 120,826 10 No Floorplan 1 Agricola Road, NE4 9DE 1 Agrico…" at bounding box center [453, 306] width 656 height 71
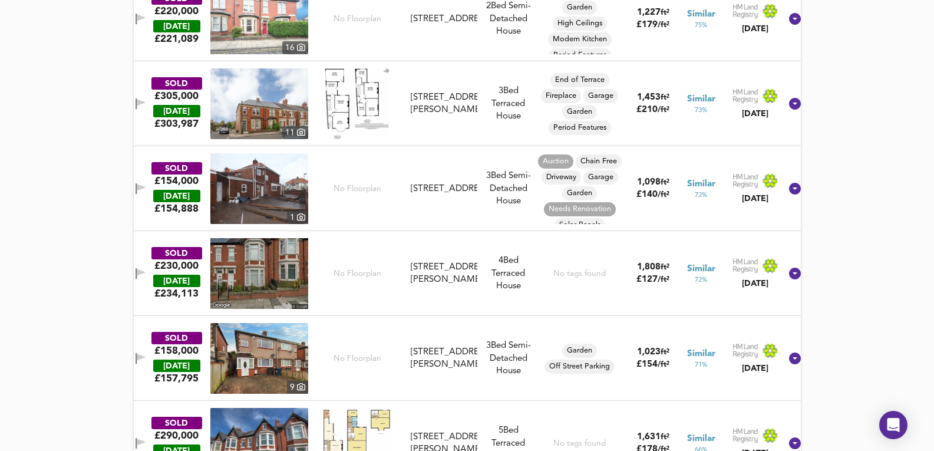
scroll to position [1818, 0]
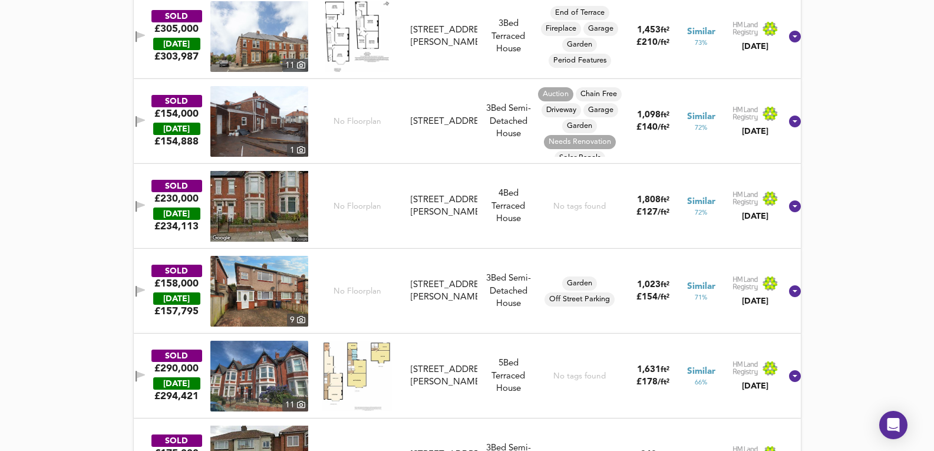
click at [493, 238] on div "SOLD £230,000 TODAY £ 234,113 No Floorplan 120 Wingrove Road, NE4 9BT 120 Wingr…" at bounding box center [453, 206] width 656 height 71
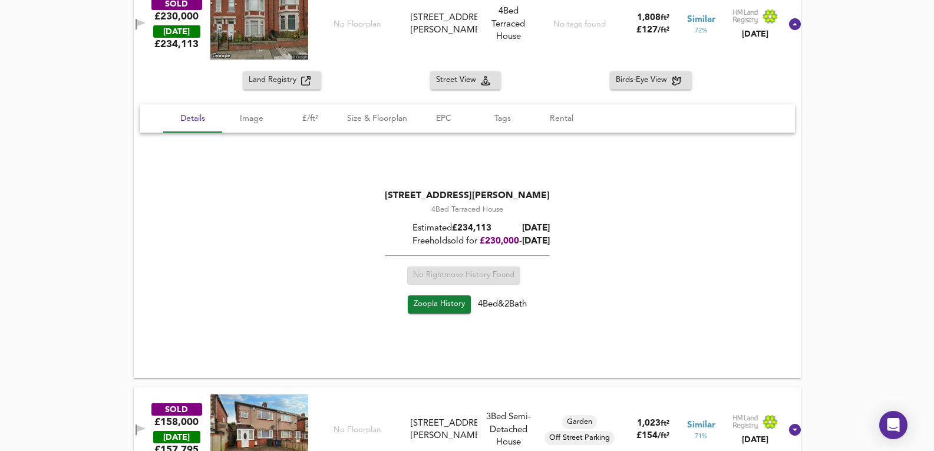
scroll to position [1858, 0]
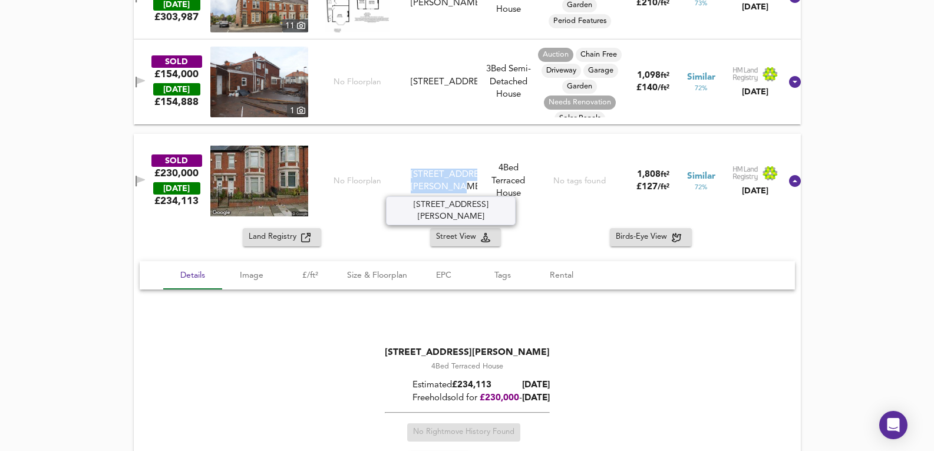
drag, startPoint x: 431, startPoint y: 179, endPoint x: 479, endPoint y: 194, distance: 50.0
click at [479, 194] on div "120 Wingrove Road, NE4 9BT" at bounding box center [444, 181] width 76 height 25
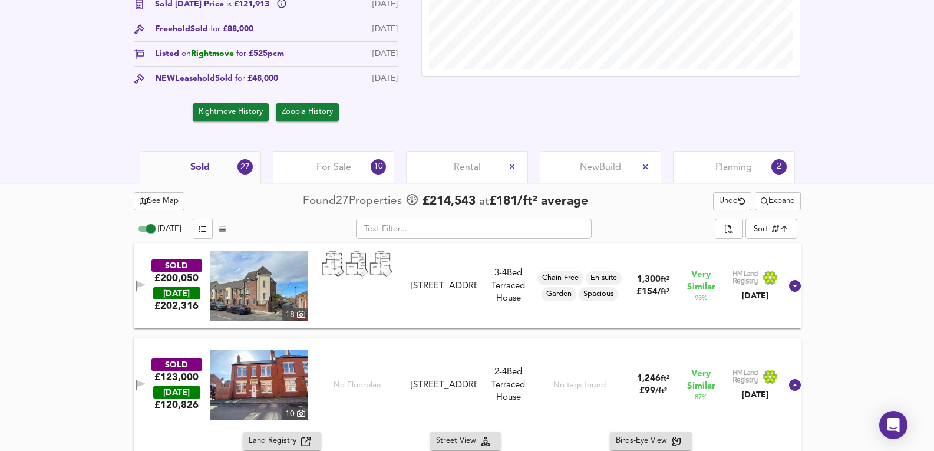
scroll to position [246, 0]
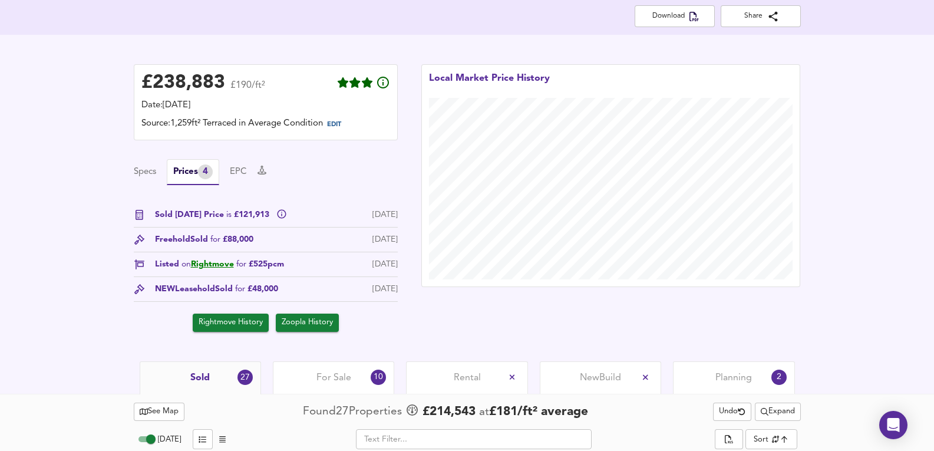
click at [358, 367] on div "For Sale 10" at bounding box center [333, 377] width 121 height 32
click at [229, 375] on div "Sold 27" at bounding box center [200, 377] width 121 height 32
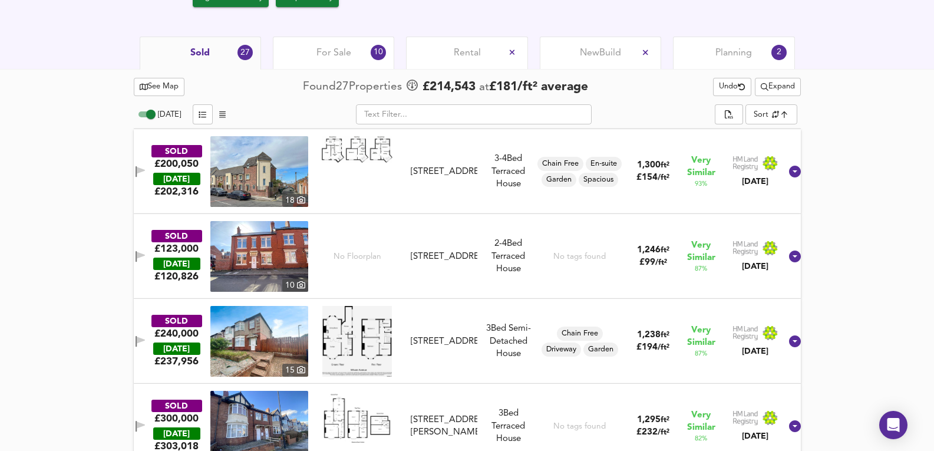
scroll to position [600, 0]
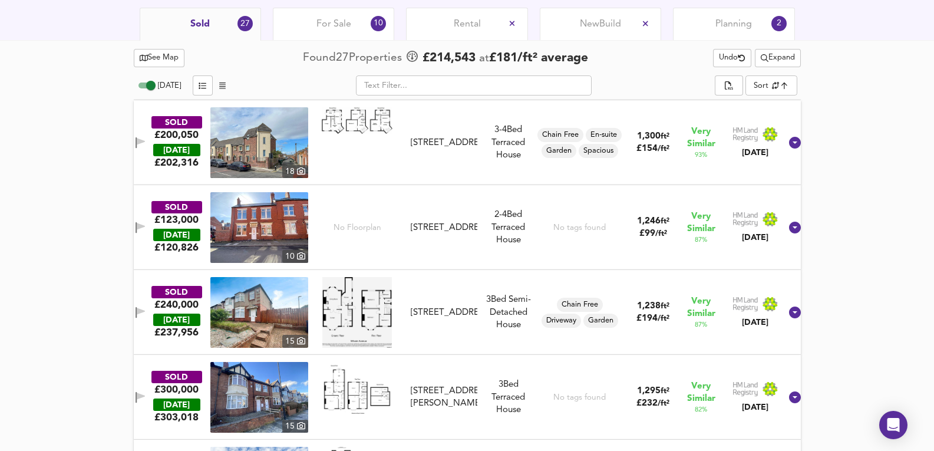
click at [275, 130] on img at bounding box center [259, 142] width 98 height 71
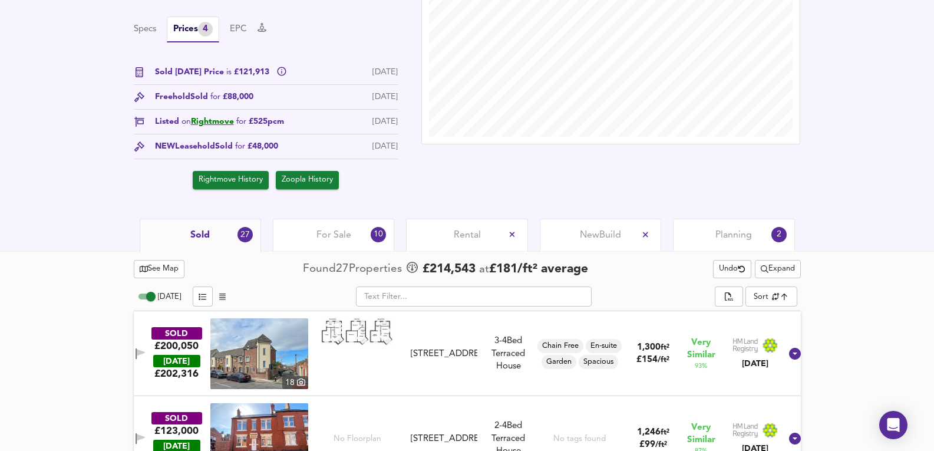
scroll to position [522, 0]
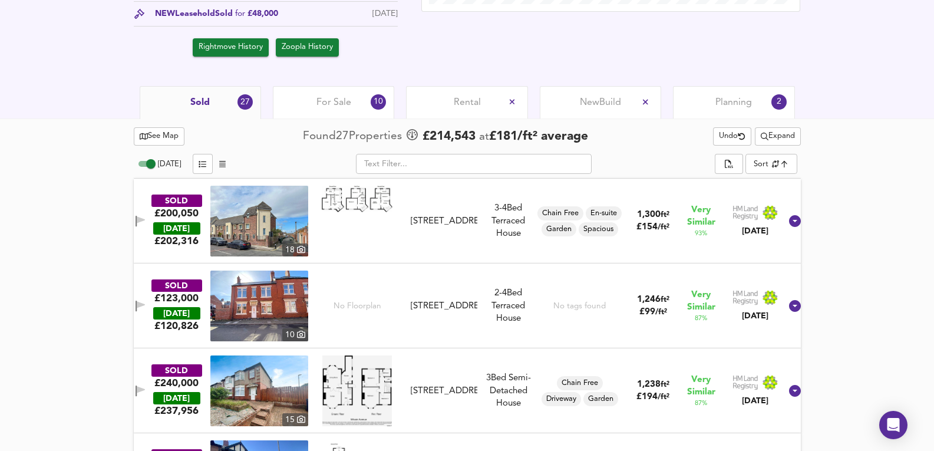
click at [274, 221] on img at bounding box center [259, 221] width 98 height 71
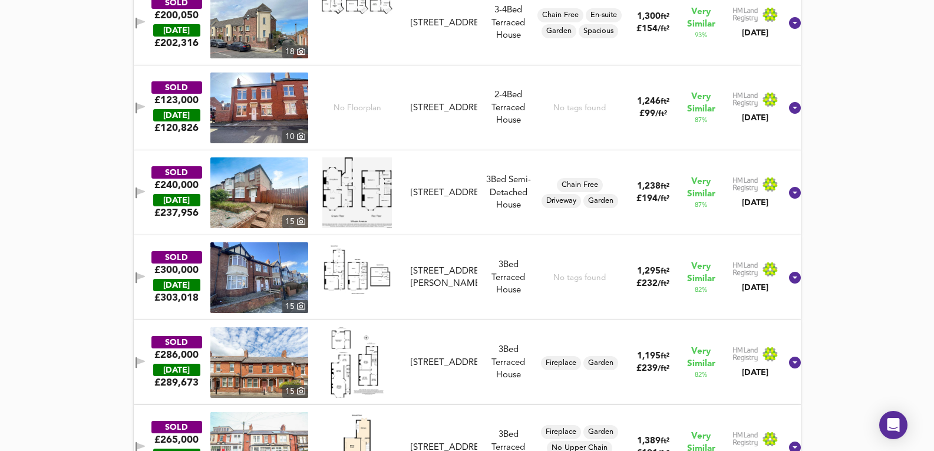
scroll to position [640, 0]
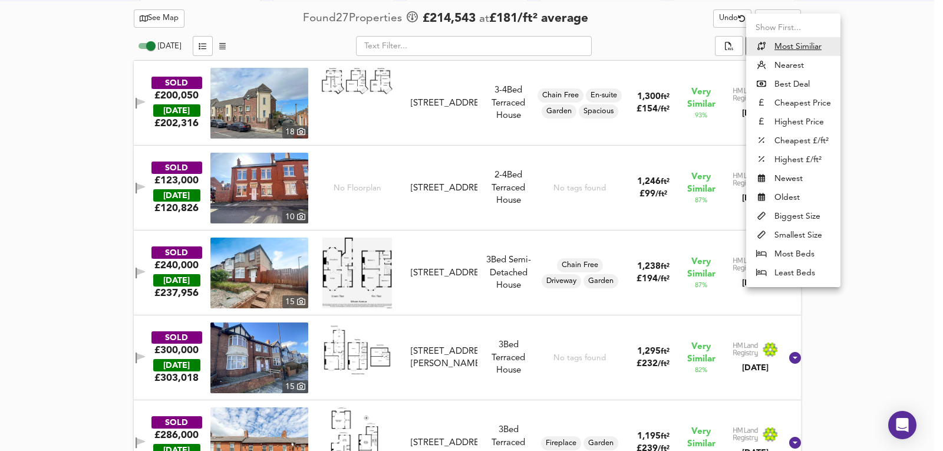
click at [856, 81] on div at bounding box center [471, 225] width 943 height 451
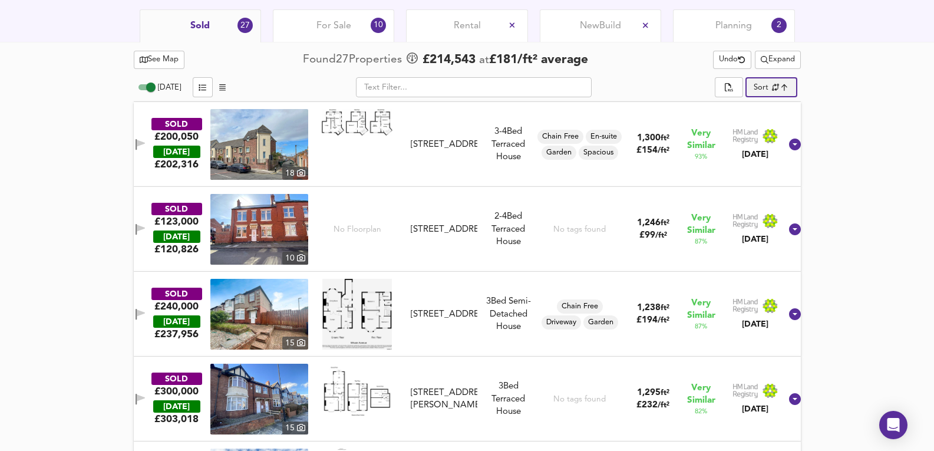
scroll to position [522, 0]
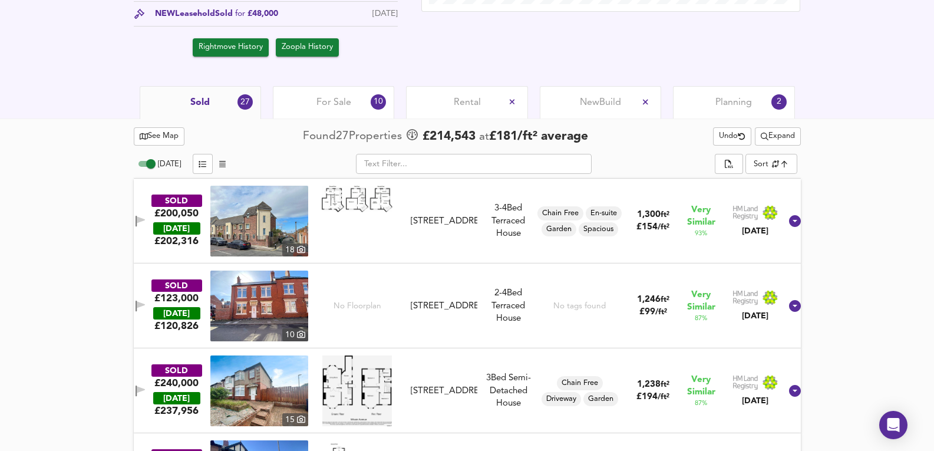
drag, startPoint x: 353, startPoint y: 107, endPoint x: 451, endPoint y: 123, distance: 99.7
click at [353, 107] on div "For Sale 10" at bounding box center [333, 102] width 121 height 32
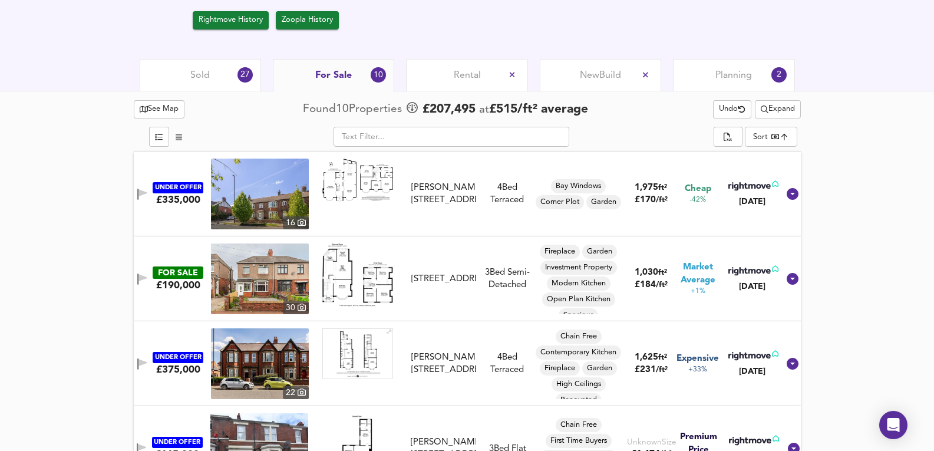
scroll to position [561, 0]
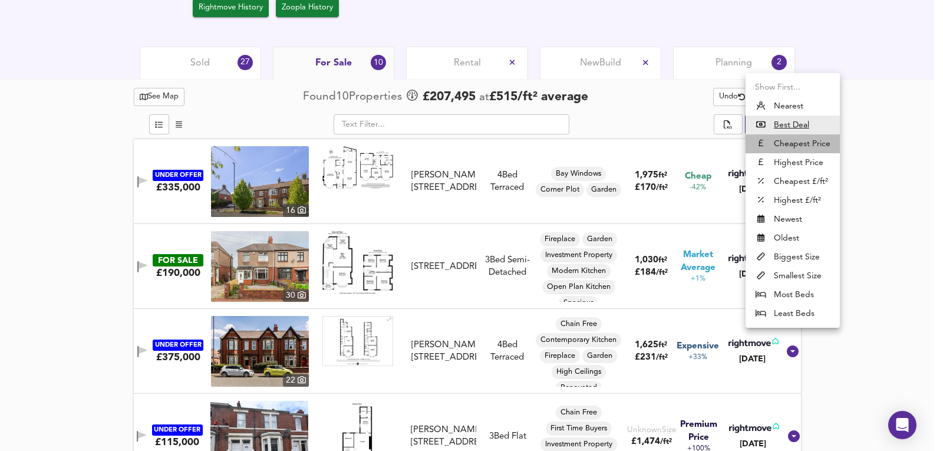
click at [802, 146] on li "Cheapest Price" at bounding box center [793, 143] width 94 height 19
type input "cheapest"
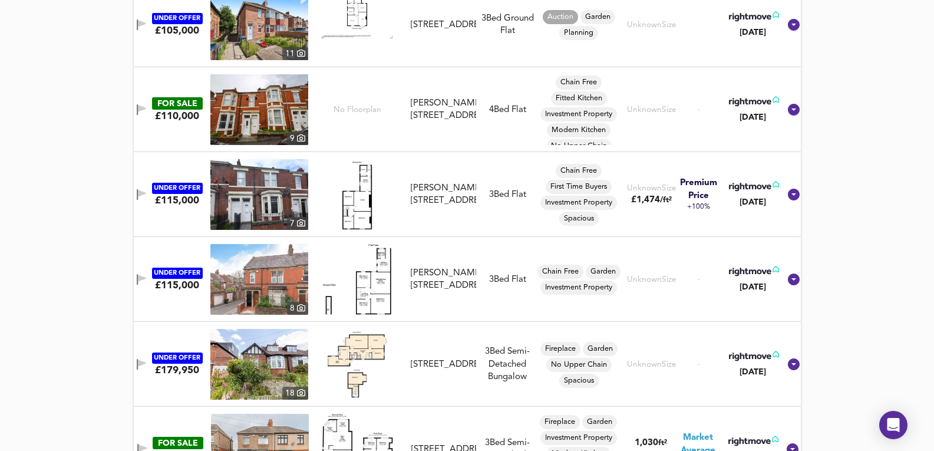
scroll to position [679, 0]
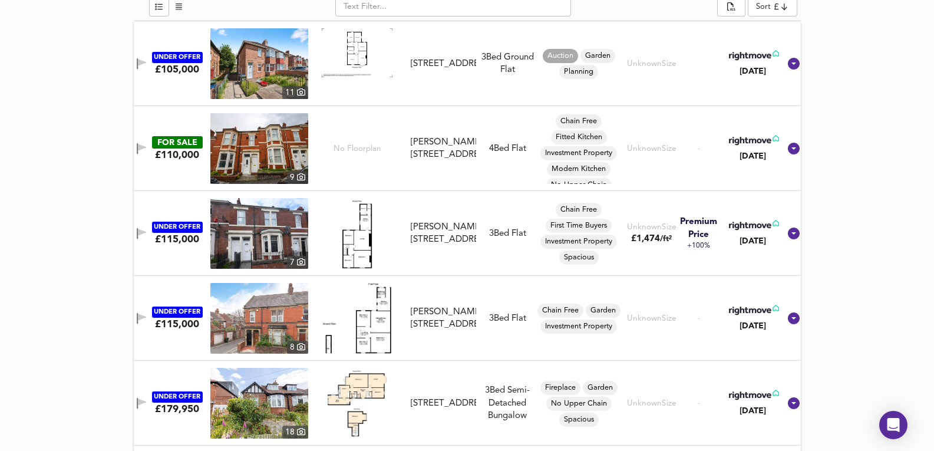
click at [264, 311] on img at bounding box center [259, 318] width 98 height 71
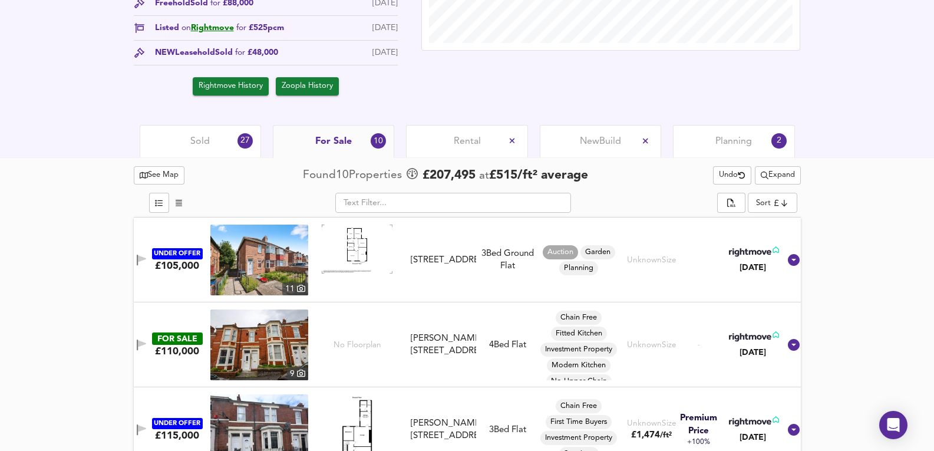
scroll to position [246, 0]
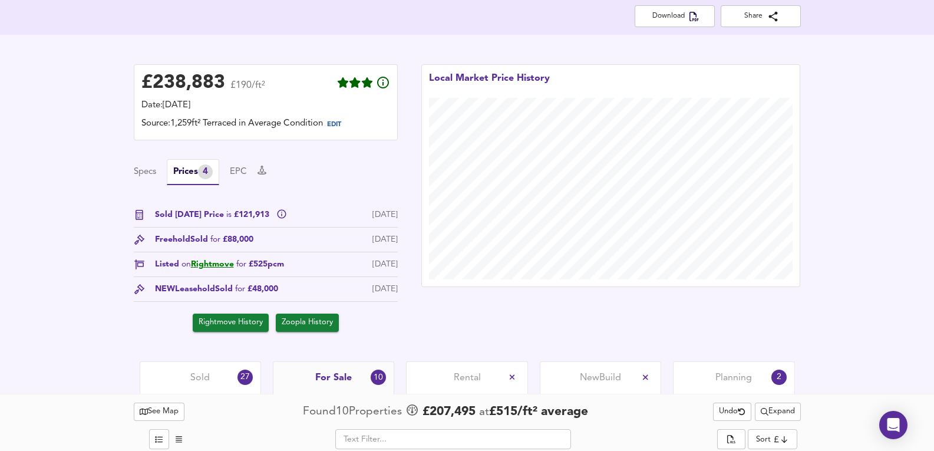
drag, startPoint x: 228, startPoint y: 236, endPoint x: 398, endPoint y: 242, distance: 171.1
click at [398, 242] on div "£ 238,883 £190/ft² Date: 9 September 2025 Source: 1,259ft² Terraced in Average …" at bounding box center [266, 197] width 288 height 291
drag, startPoint x: 398, startPoint y: 242, endPoint x: 184, endPoint y: 243, distance: 214.0
click at [184, 243] on div "£ 238,883 £190/ft² Date: 9 September 2025 Source: 1,259ft² Terraced in Average …" at bounding box center [266, 197] width 288 height 291
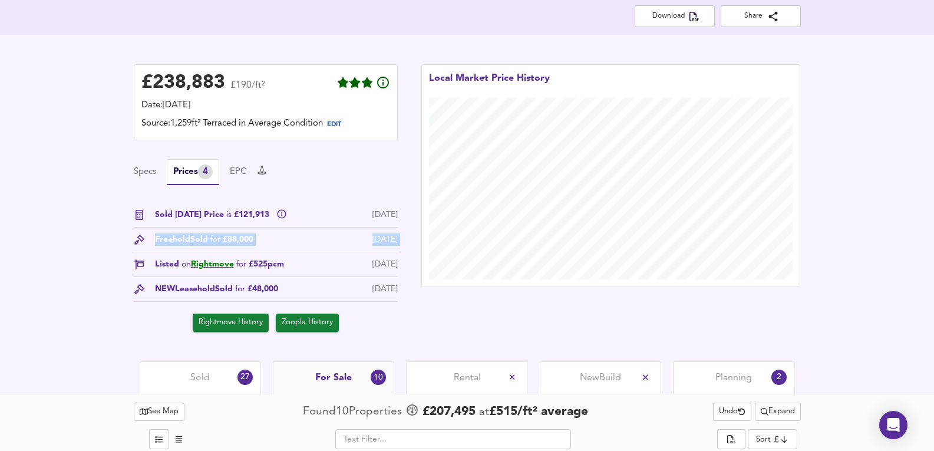
click at [184, 242] on div "Freehold Sold for £88,000" at bounding box center [204, 239] width 98 height 12
click at [278, 309] on div "Rightmove History Zoopla History" at bounding box center [266, 320] width 264 height 24
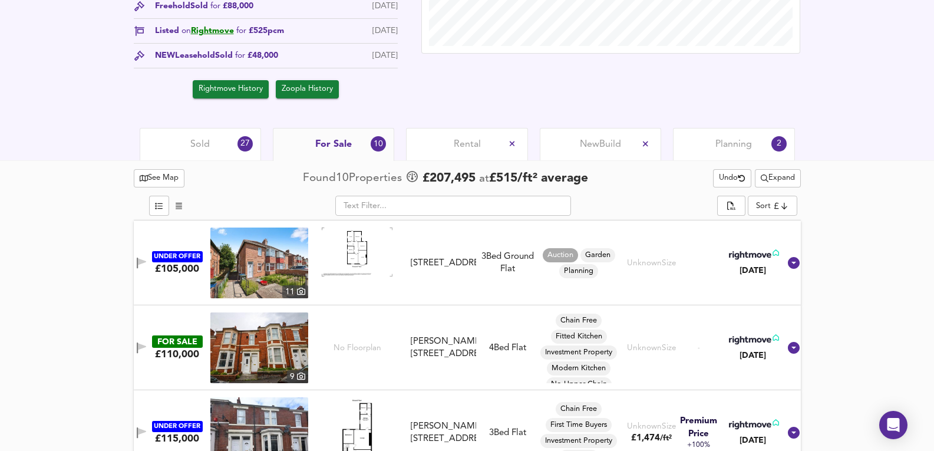
scroll to position [550, 0]
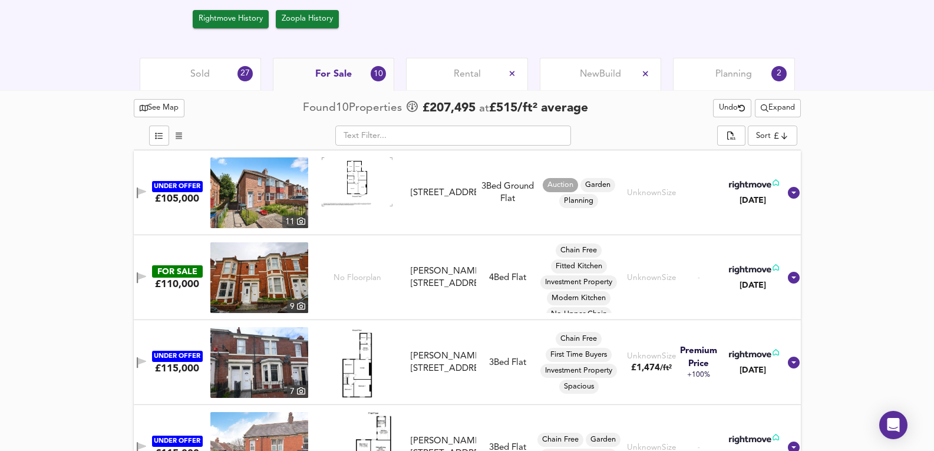
click at [246, 81] on div "27" at bounding box center [245, 73] width 15 height 15
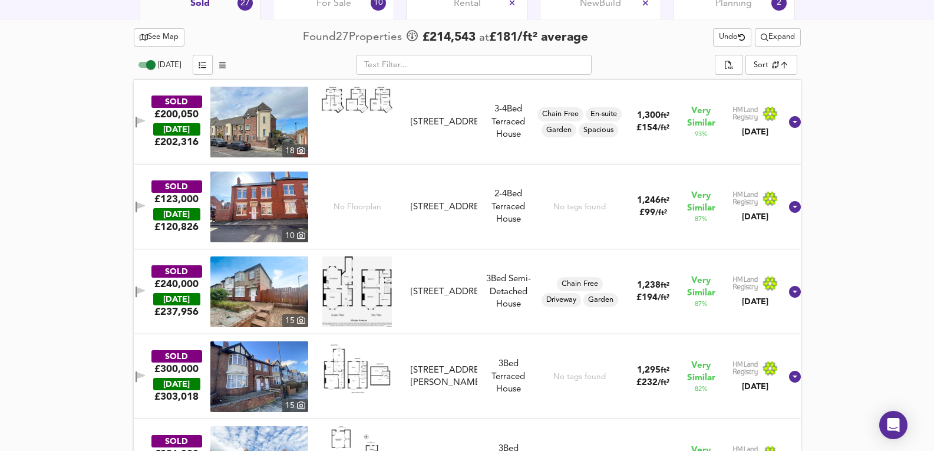
scroll to position [629, 0]
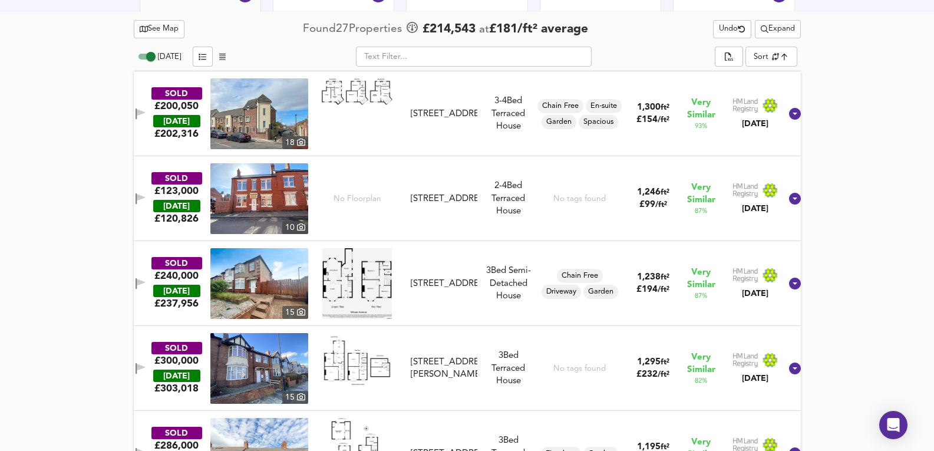
click at [237, 187] on img at bounding box center [259, 198] width 98 height 71
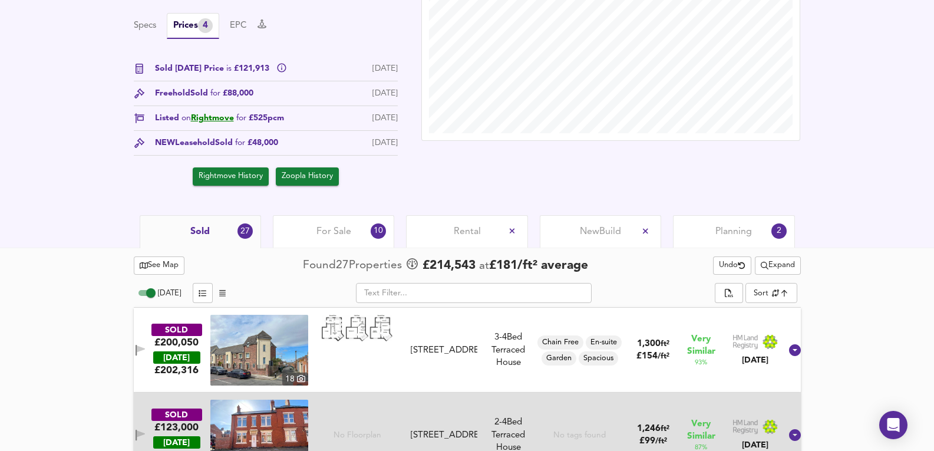
scroll to position [393, 0]
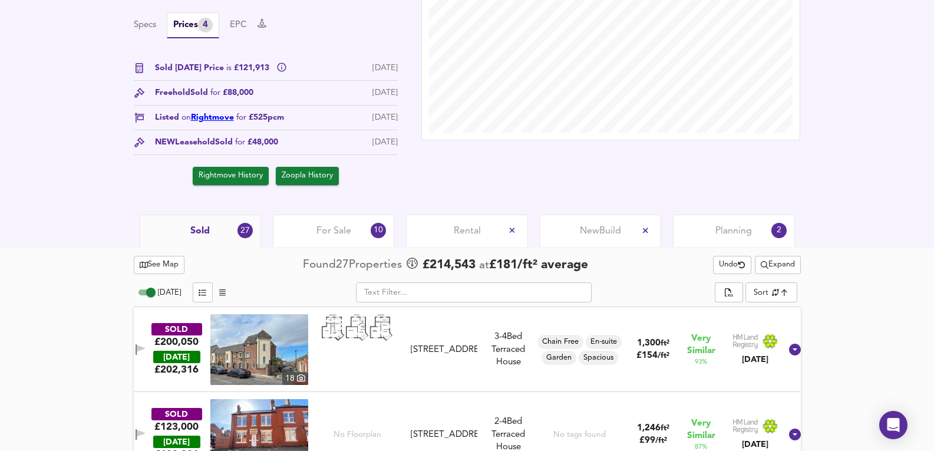
click at [216, 119] on link "Rightmove" at bounding box center [212, 117] width 43 height 8
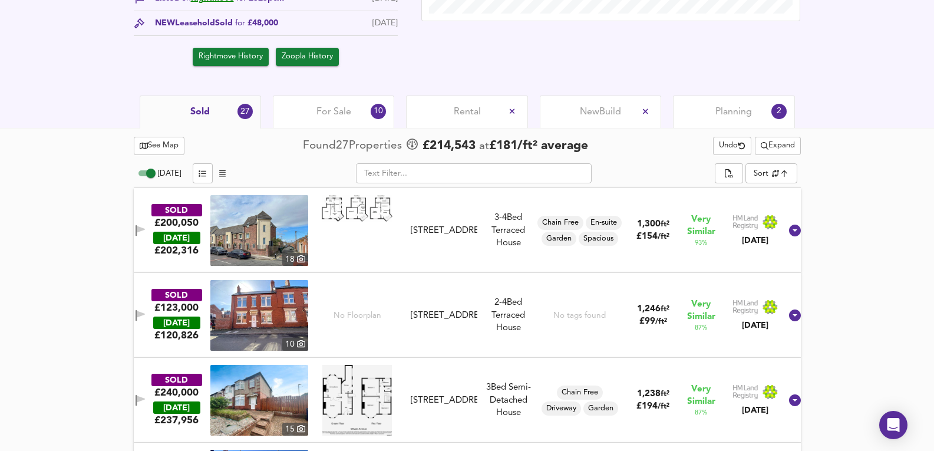
scroll to position [511, 0]
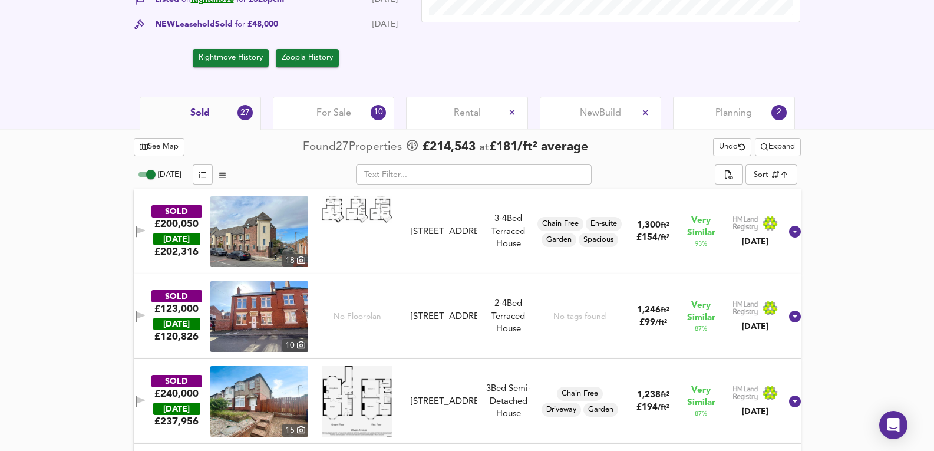
click at [332, 109] on span "For Sale" at bounding box center [334, 113] width 35 height 13
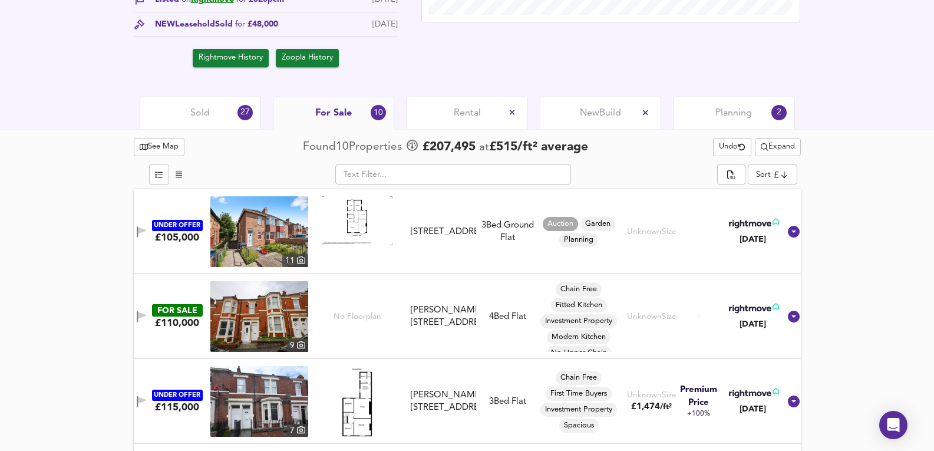
click at [780, 141] on span "Expand" at bounding box center [778, 147] width 34 height 14
click at [819, 172] on li "¼ mile ½ mile" at bounding box center [776, 171] width 119 height 19
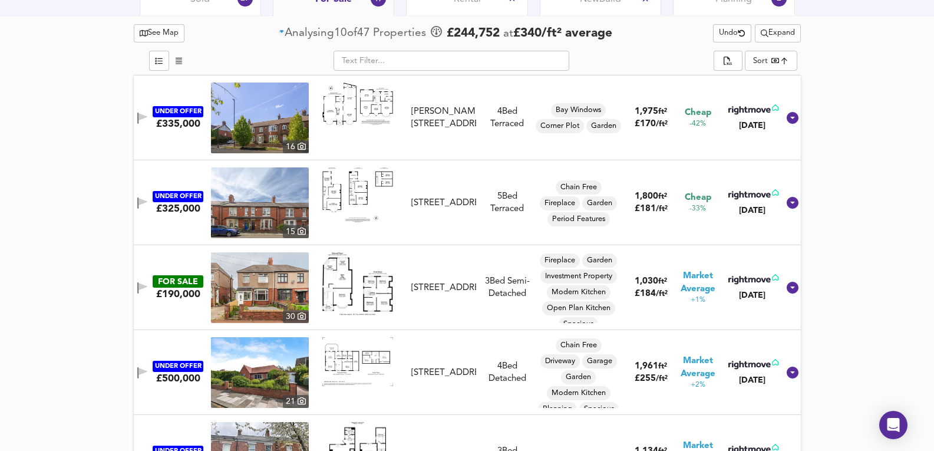
scroll to position [551, 0]
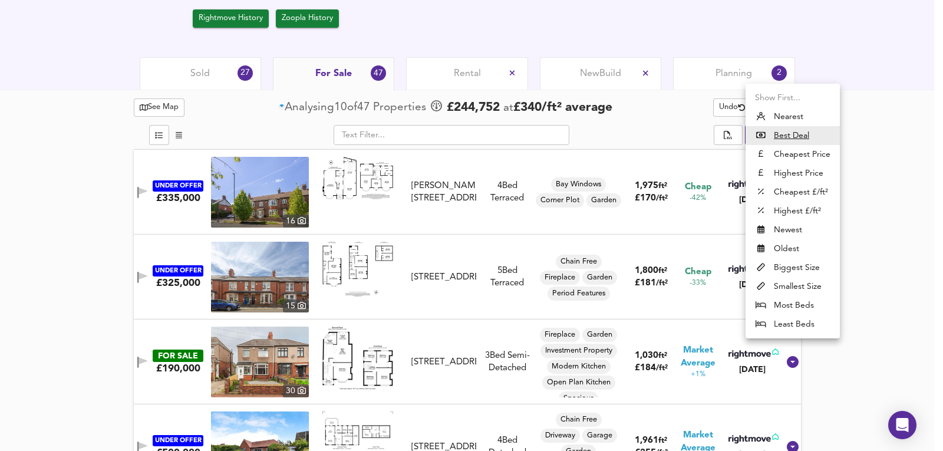
click at [799, 156] on li "Cheapest Price" at bounding box center [793, 154] width 94 height 19
type input "cheapest"
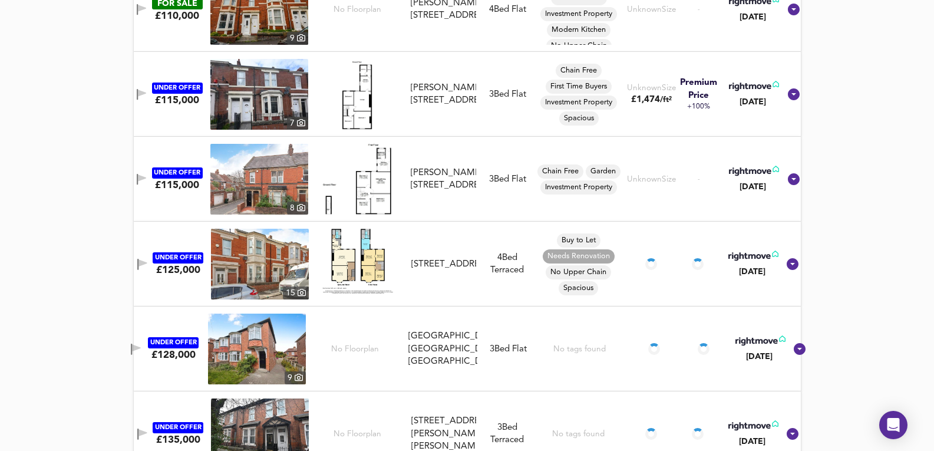
scroll to position [904, 0]
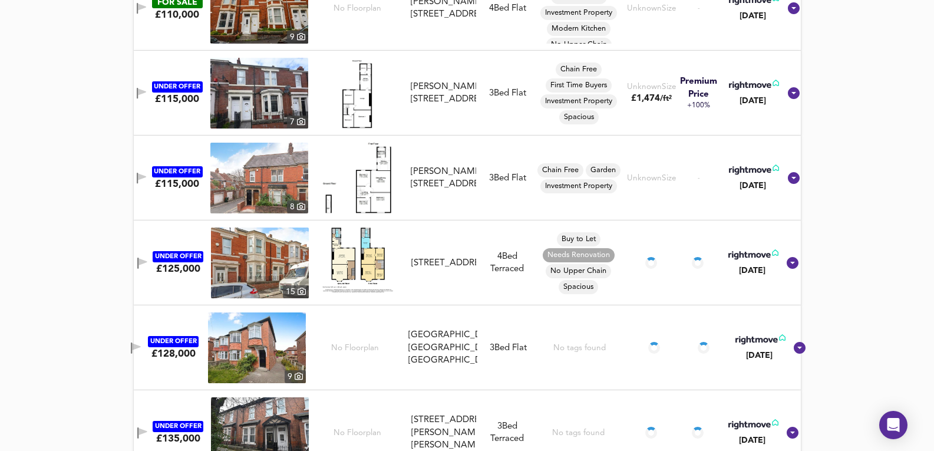
click at [525, 289] on div "UNDER OFFER £125,000 15 Ellesmere Road, Newcastle upon Tyne, NE4 8TR Ellesmere …" at bounding box center [453, 263] width 651 height 71
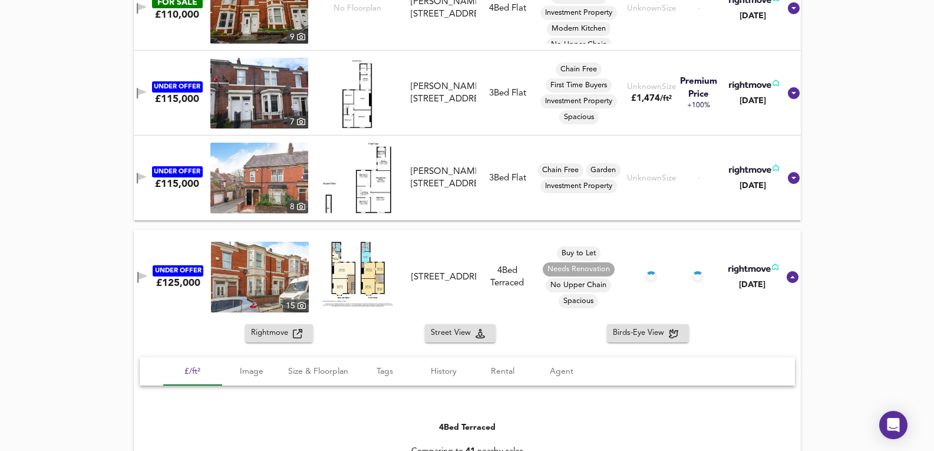
click at [276, 282] on img at bounding box center [260, 277] width 98 height 71
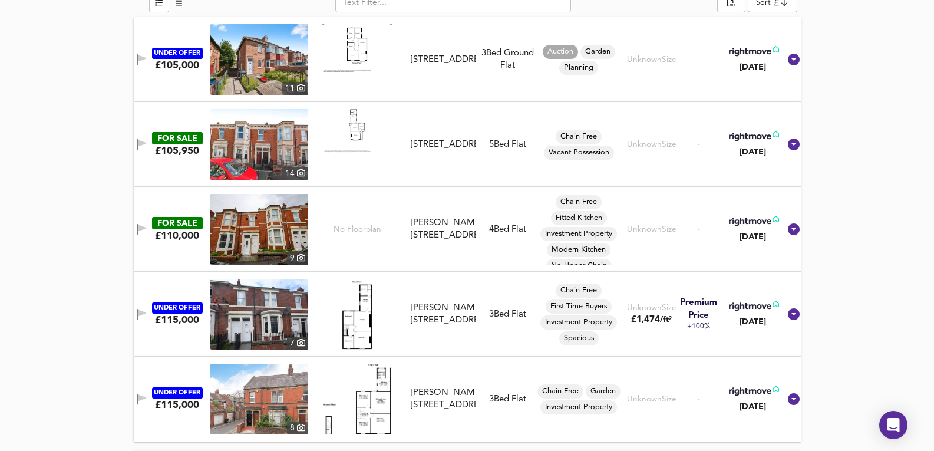
scroll to position [551, 0]
